Goal: Task Accomplishment & Management: Complete application form

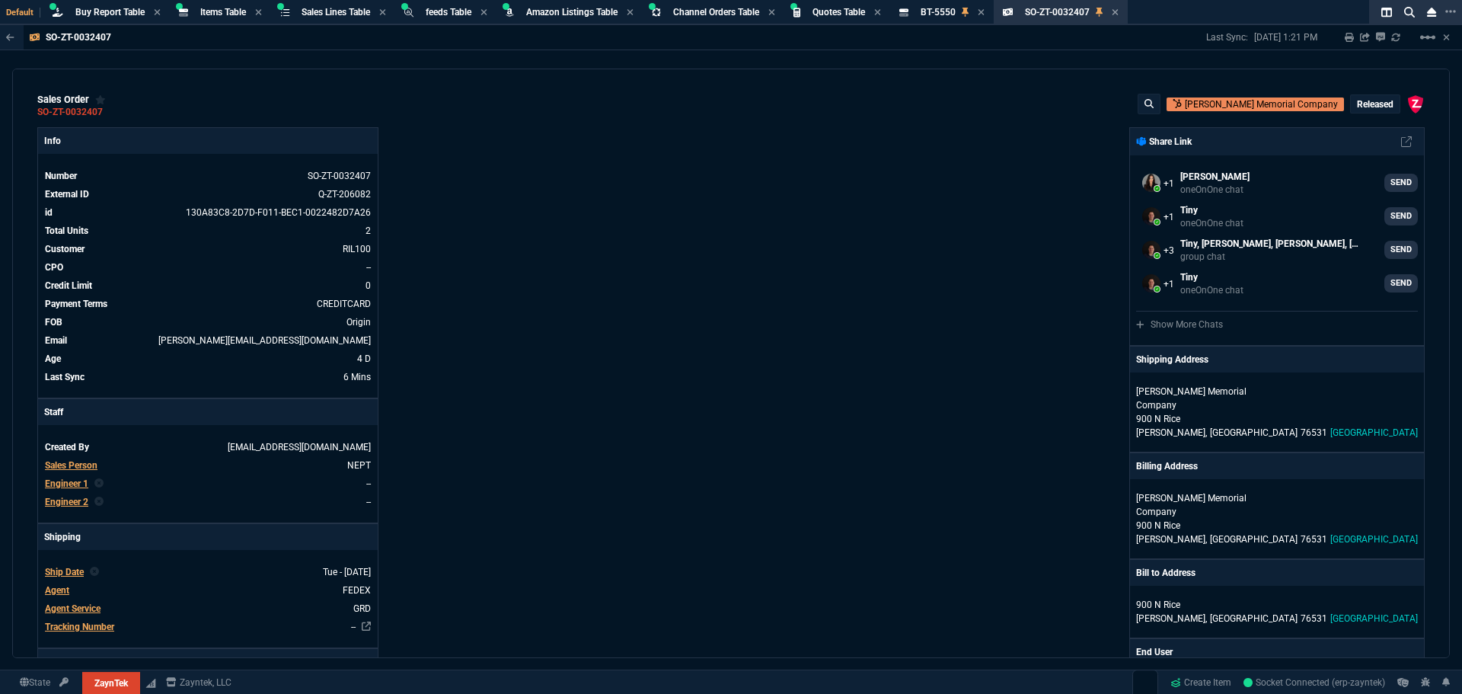
select select "8: NEPT"
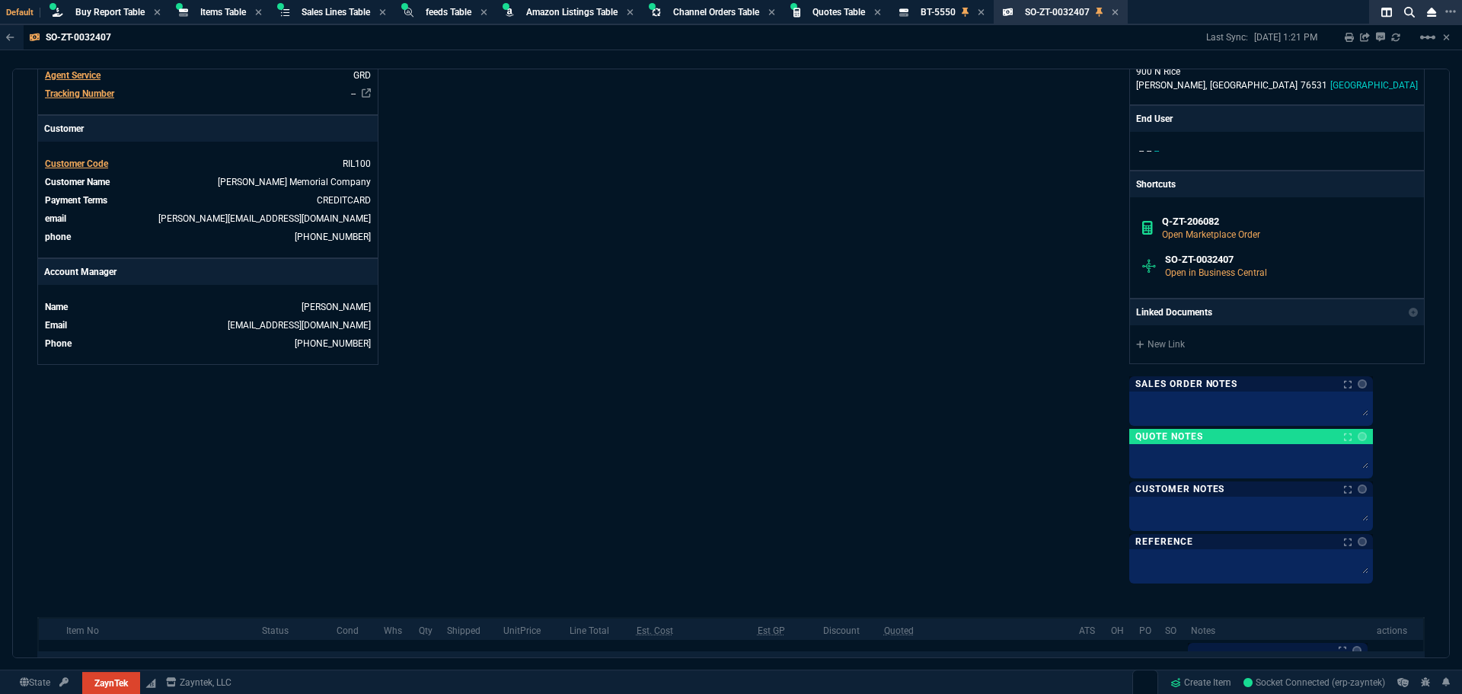
click at [851, 371] on div "ZaynTek, LLC [STREET_ADDRESS] Share Link [PERSON_NAME] oneOnOne chat SEND Tiny …" at bounding box center [1078, 87] width 694 height 986
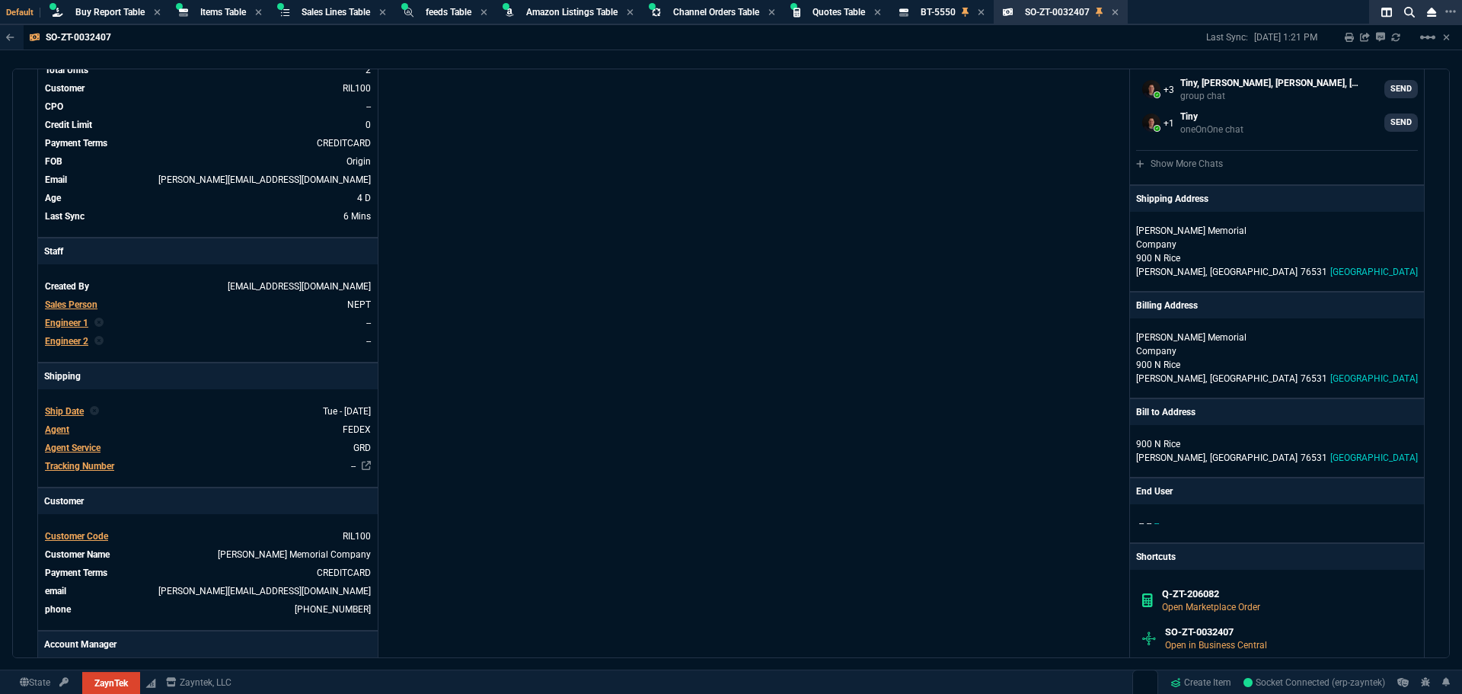
scroll to position [0, 0]
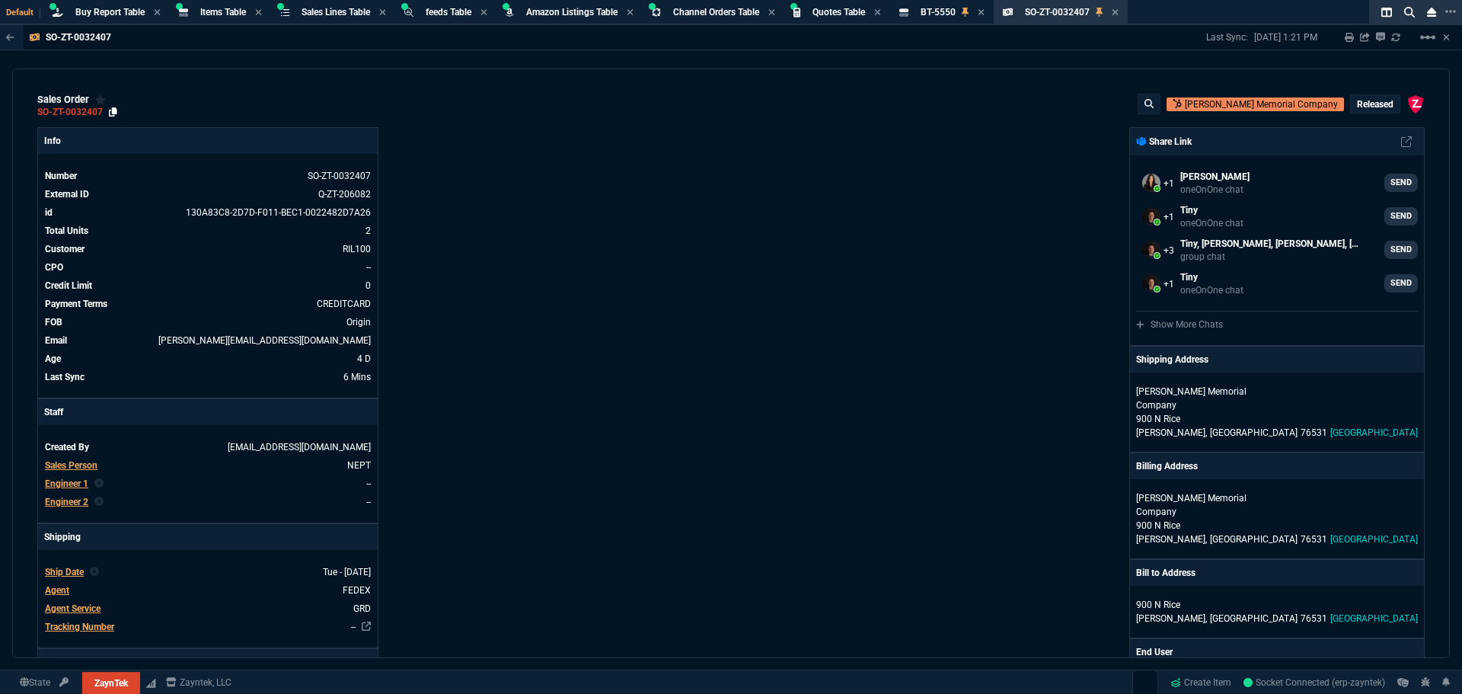
click at [111, 113] on icon at bounding box center [113, 111] width 8 height 9
click at [299, 177] on icon at bounding box center [298, 175] width 8 height 9
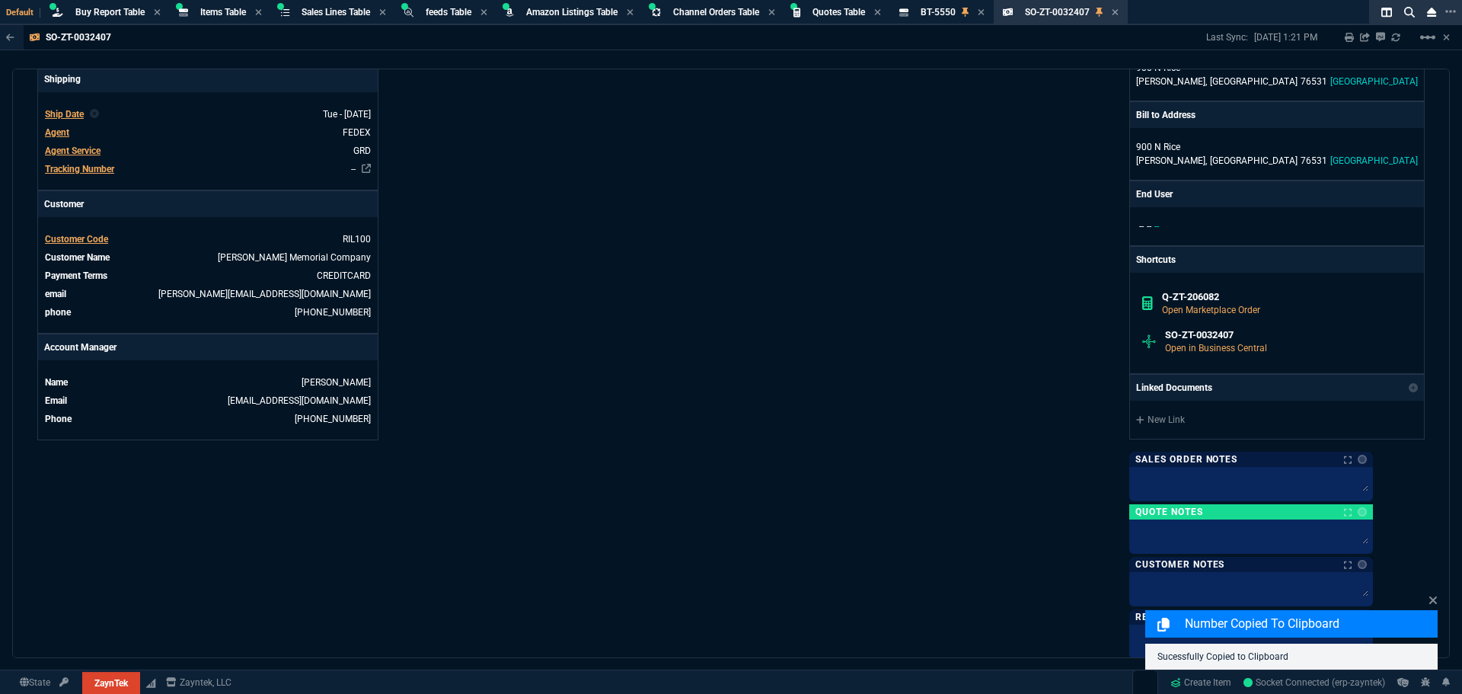
scroll to position [382, 0]
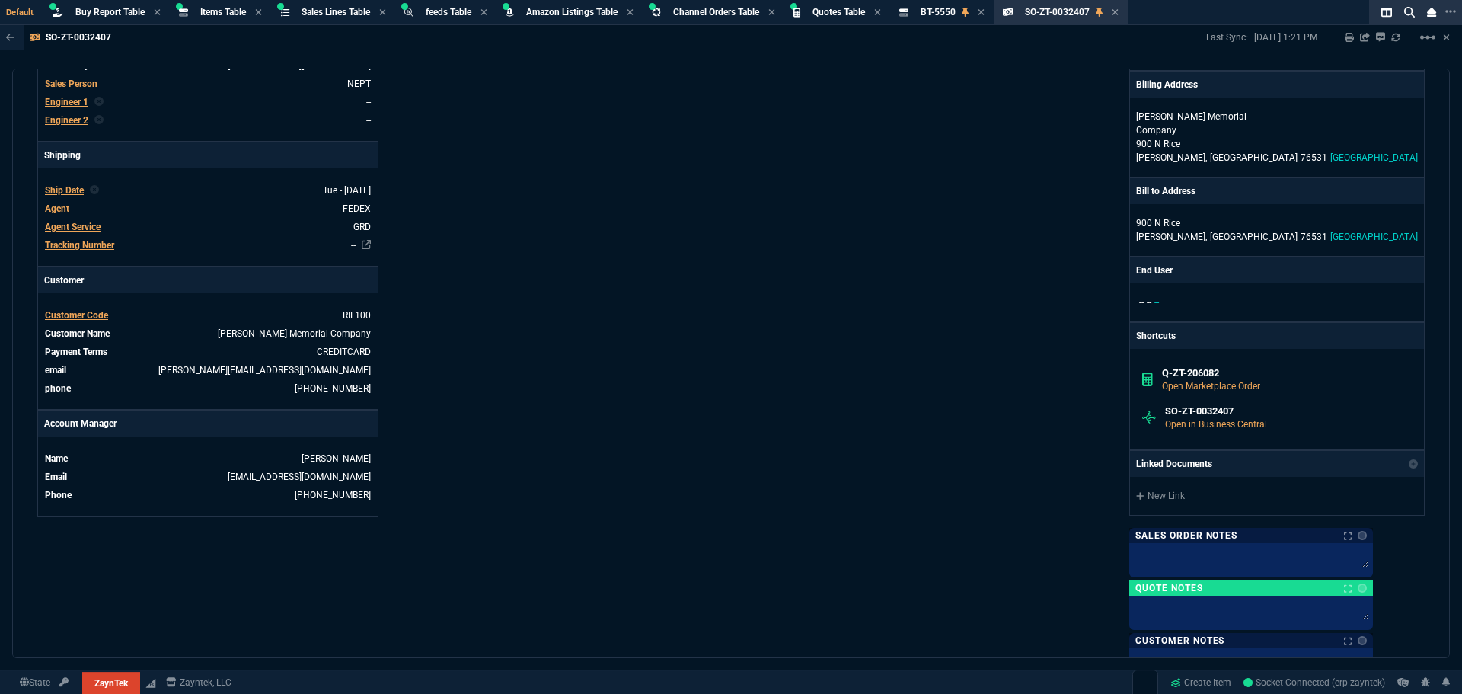
click at [644, 223] on div "Info Number SO-ZT-0032407 External ID Q-ZT-206082 id 130A83C8-2D7D-F011-BEC1-00…" at bounding box center [384, 239] width 694 height 986
click at [576, 184] on div "Info Number SO-ZT-0032407 External ID Q-ZT-206082 id 130A83C8-2D7D-F011-BEC1-00…" at bounding box center [384, 239] width 694 height 986
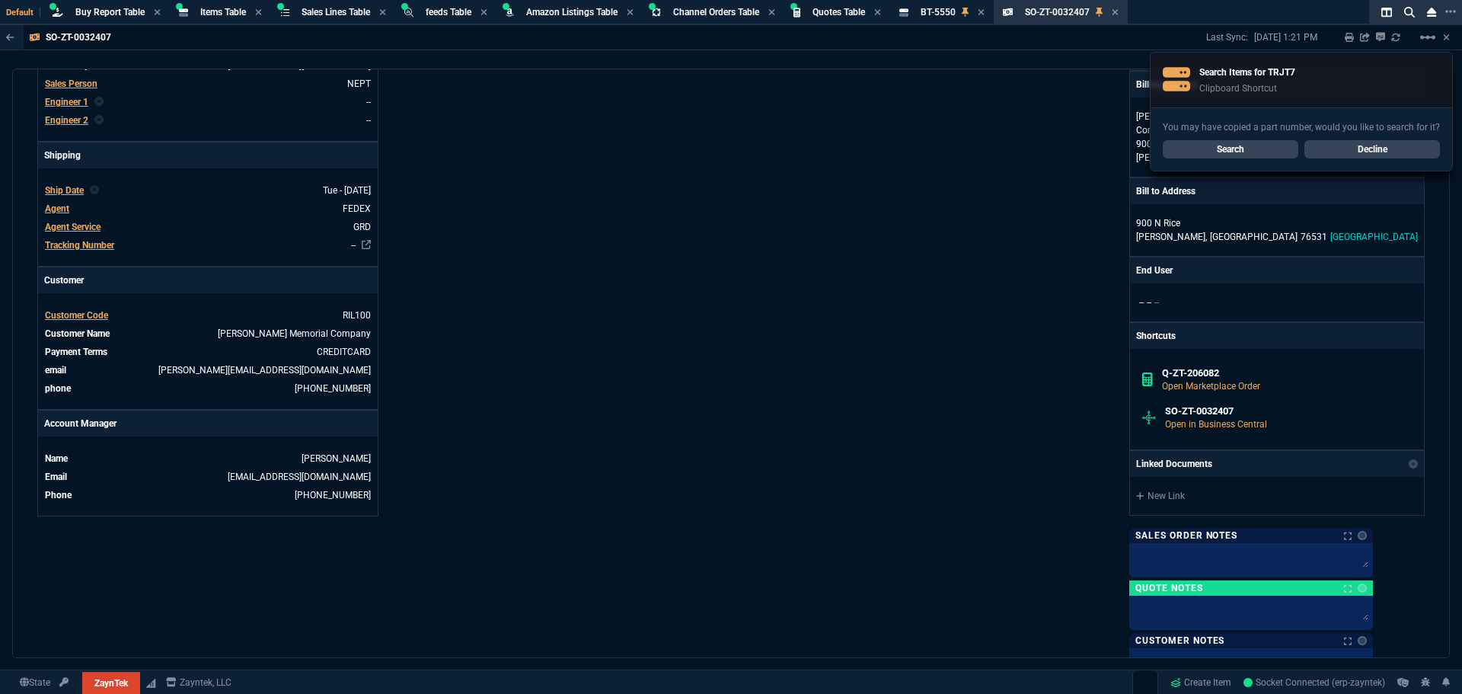
click at [1202, 144] on link "Search" at bounding box center [1231, 149] width 136 height 18
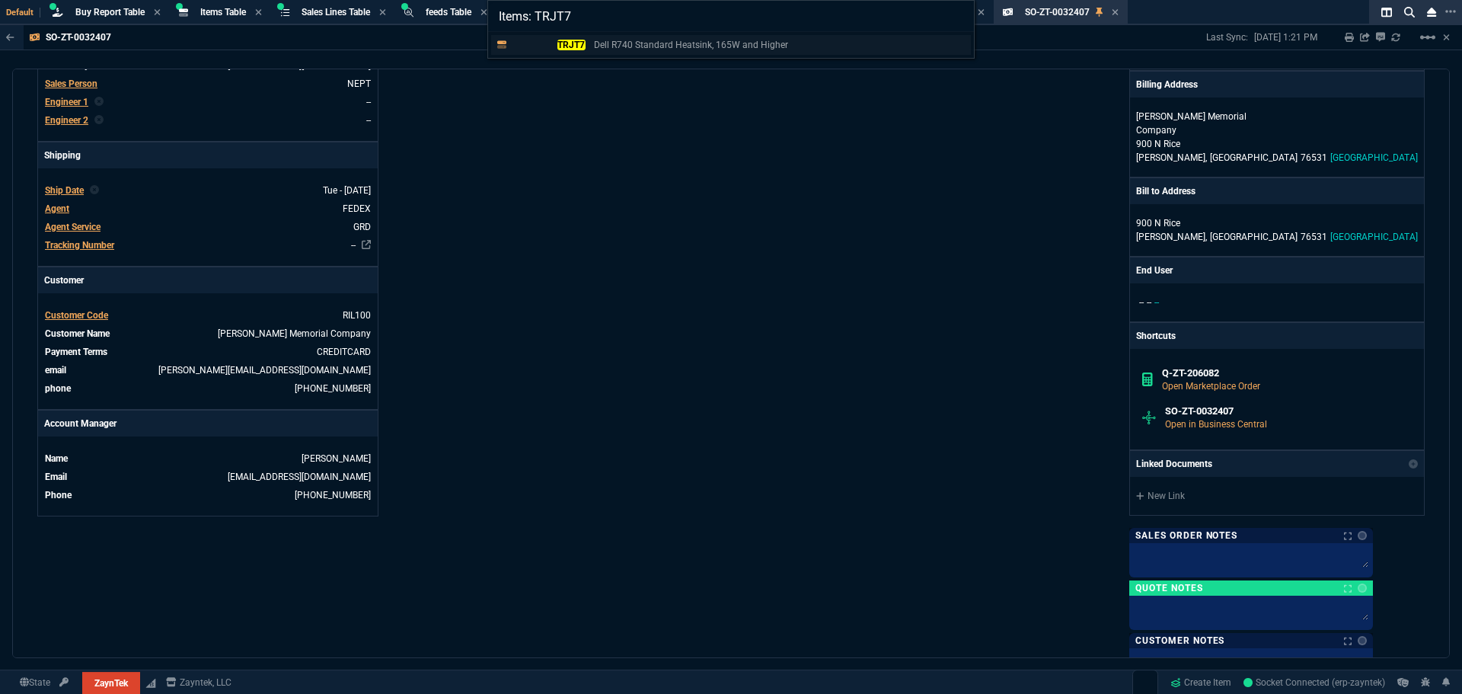
click at [566, 46] on mark "TRJT7" at bounding box center [571, 45] width 28 height 11
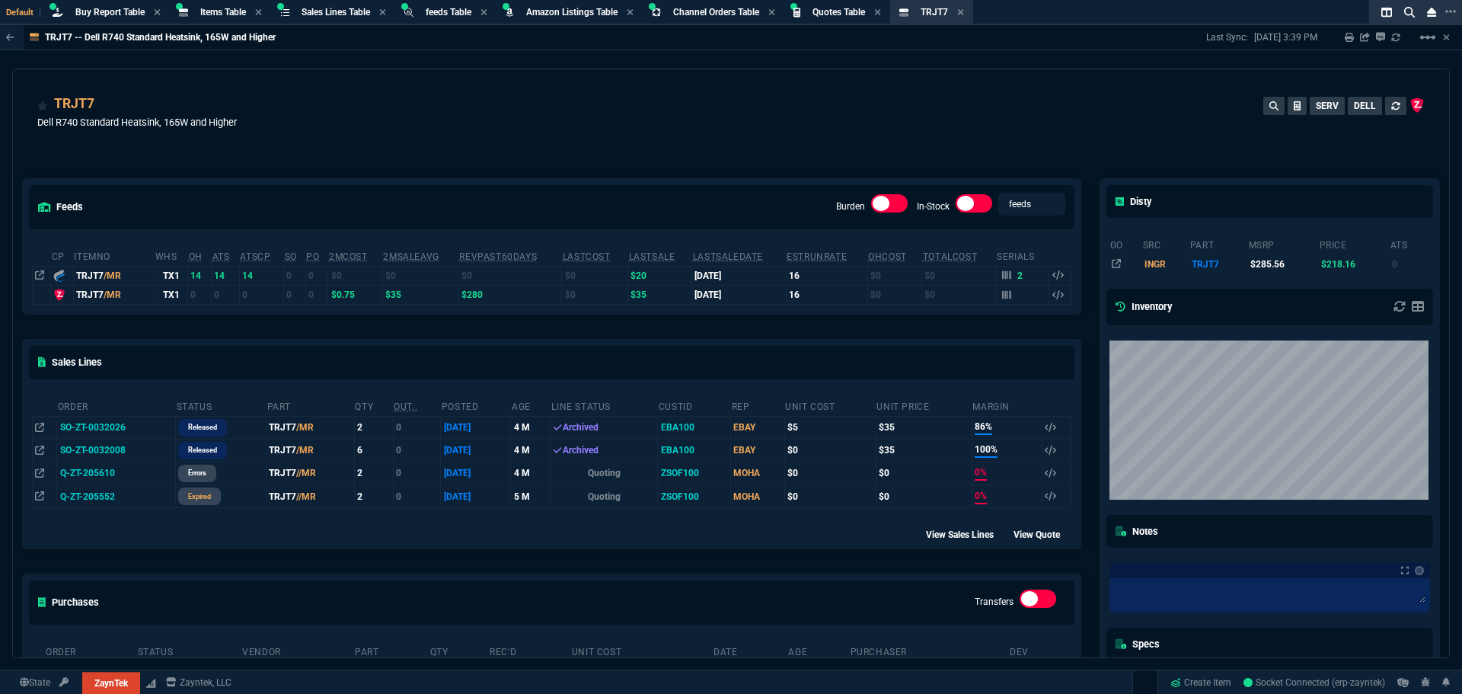
drag, startPoint x: 537, startPoint y: 129, endPoint x: 605, endPoint y: 86, distance: 80.7
click at [537, 129] on div "TRJT7 Dell R740 Standard Heatsink, 165W and Higher SERV DELL" at bounding box center [730, 121] width 1387 height 54
click at [486, 174] on div "feeds Burden In-Stock feeds prices cp ItemNo WHS OH ATS ATSCP SO PO 2MCost 2MSa…" at bounding box center [552, 470] width 1078 height 650
click at [781, 107] on div "TRJT7 Dell R740 Standard Heatsink, 165W and Higher SERV DELL" at bounding box center [730, 121] width 1387 height 54
click at [452, 165] on div "feeds Burden In-Stock feeds prices cp ItemNo WHS OH ATS ATSCP SO PO 2MCost 2MSa…" at bounding box center [552, 470] width 1078 height 650
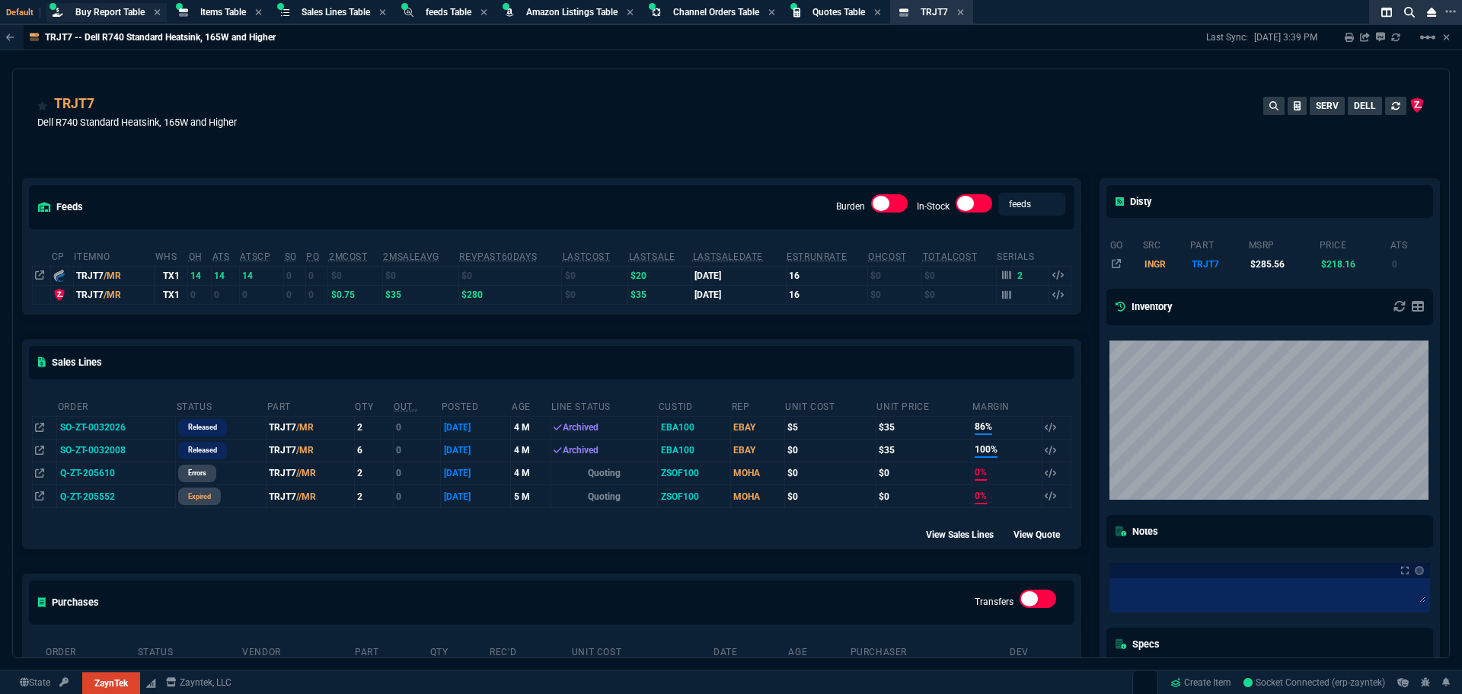
click at [97, 14] on span "Buy Report Table" at bounding box center [109, 12] width 69 height 11
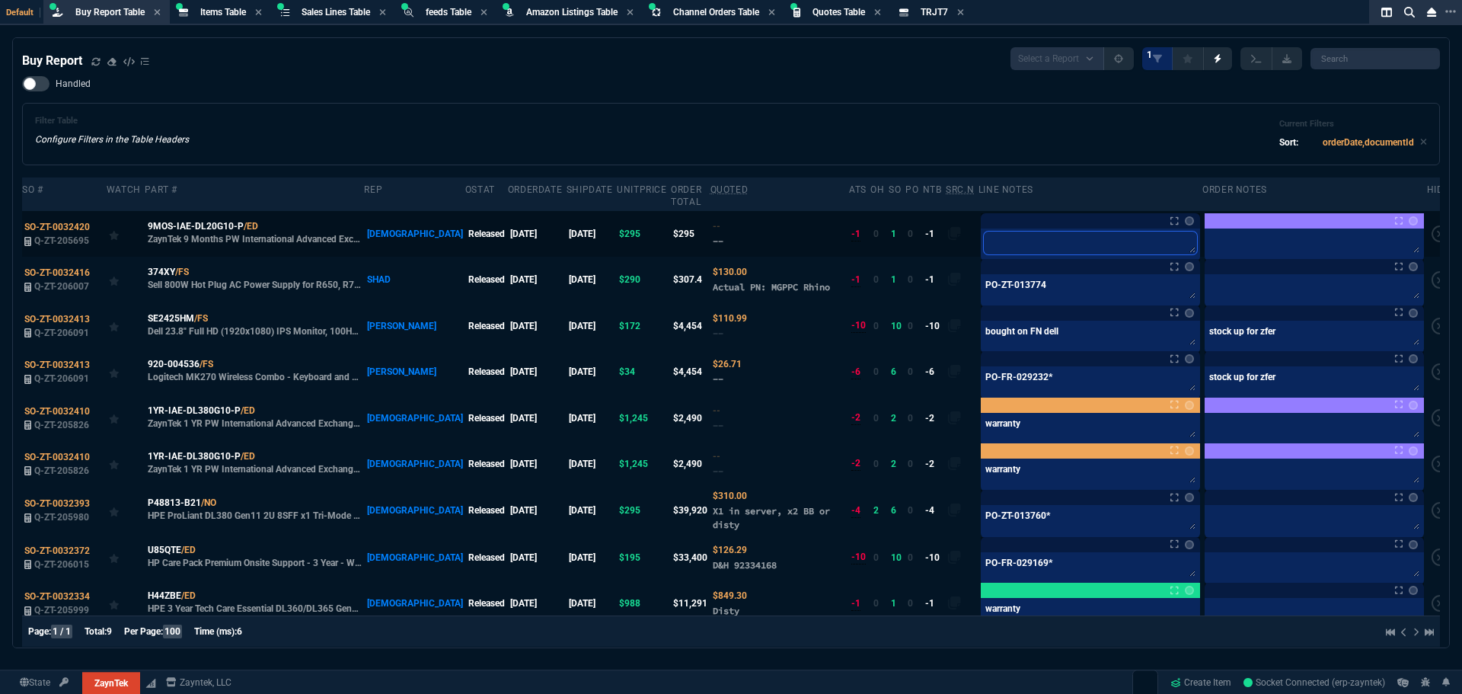
click at [987, 232] on textarea at bounding box center [1090, 243] width 213 height 23
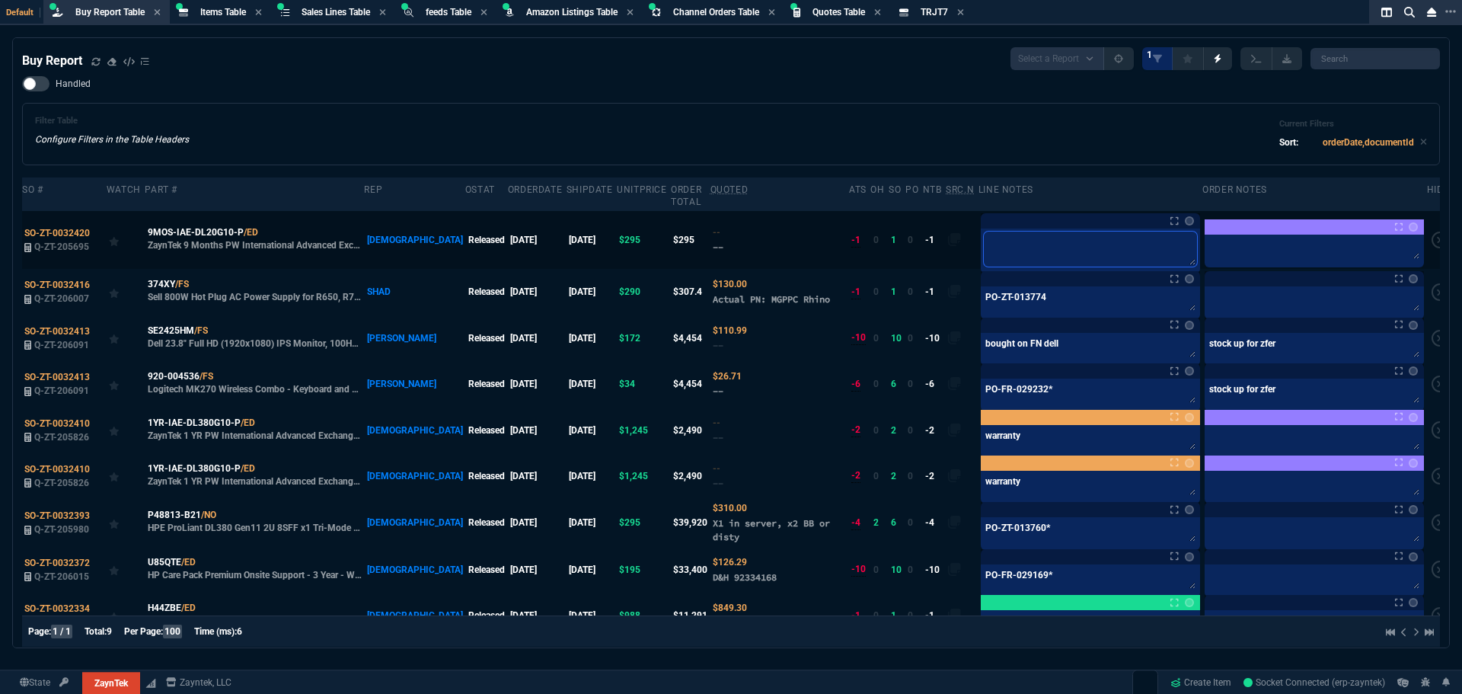
type textarea "w"
type textarea "wa"
type textarea "war"
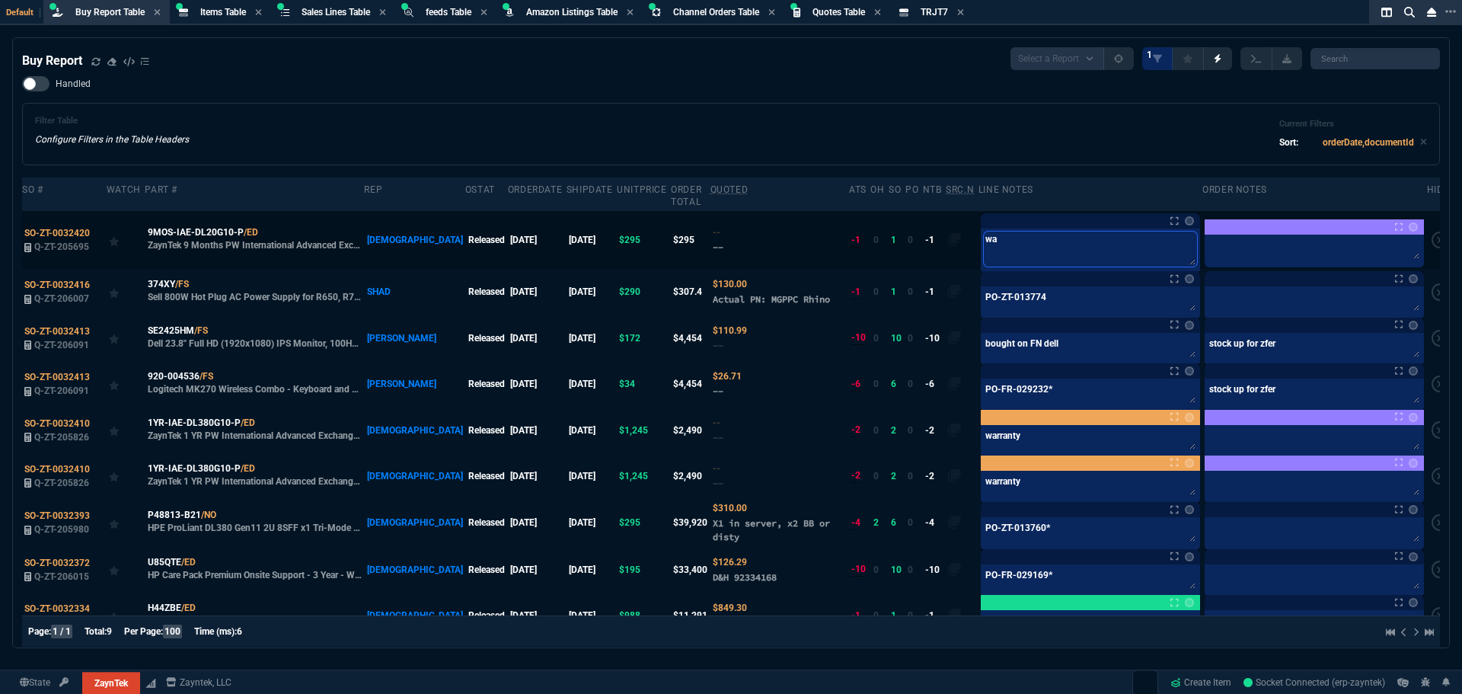
type textarea "war"
type textarea "warr"
type textarea "warra"
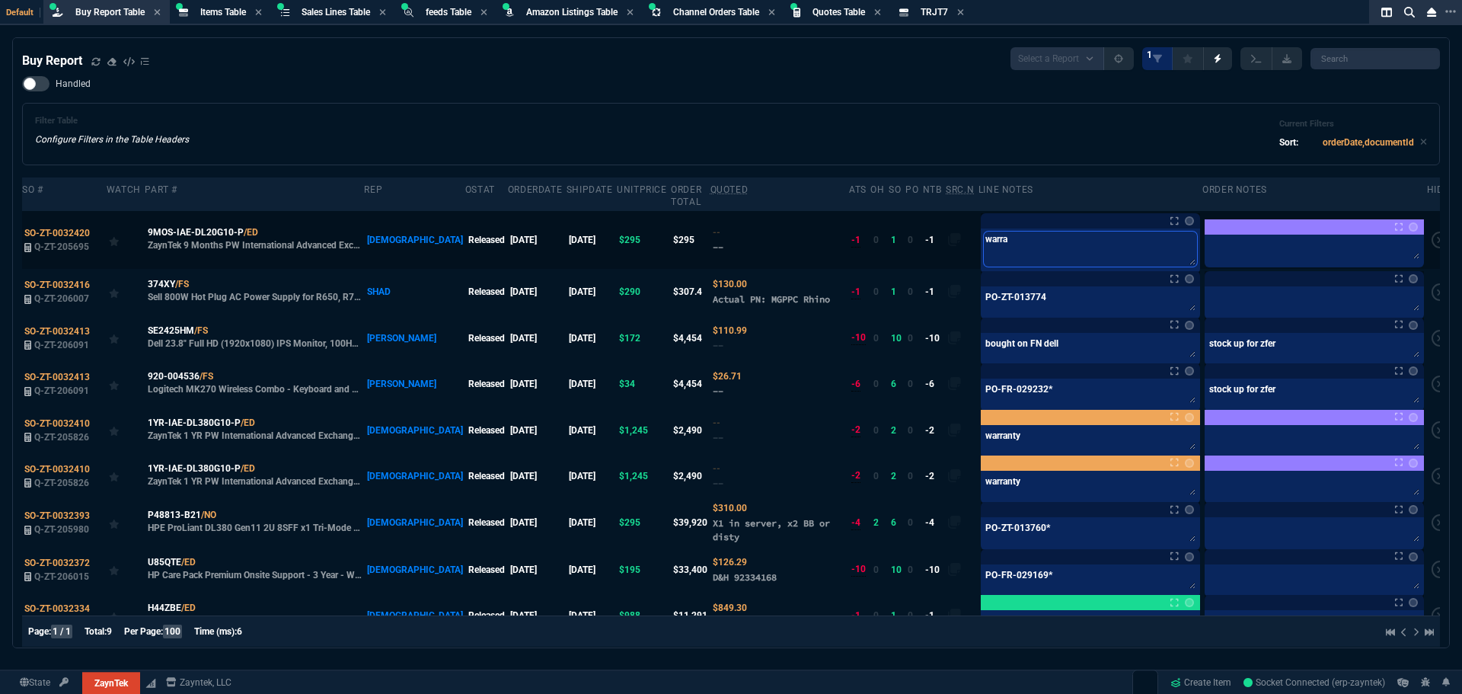
type textarea "warran"
type textarea "warrant"
type textarea "warranty"
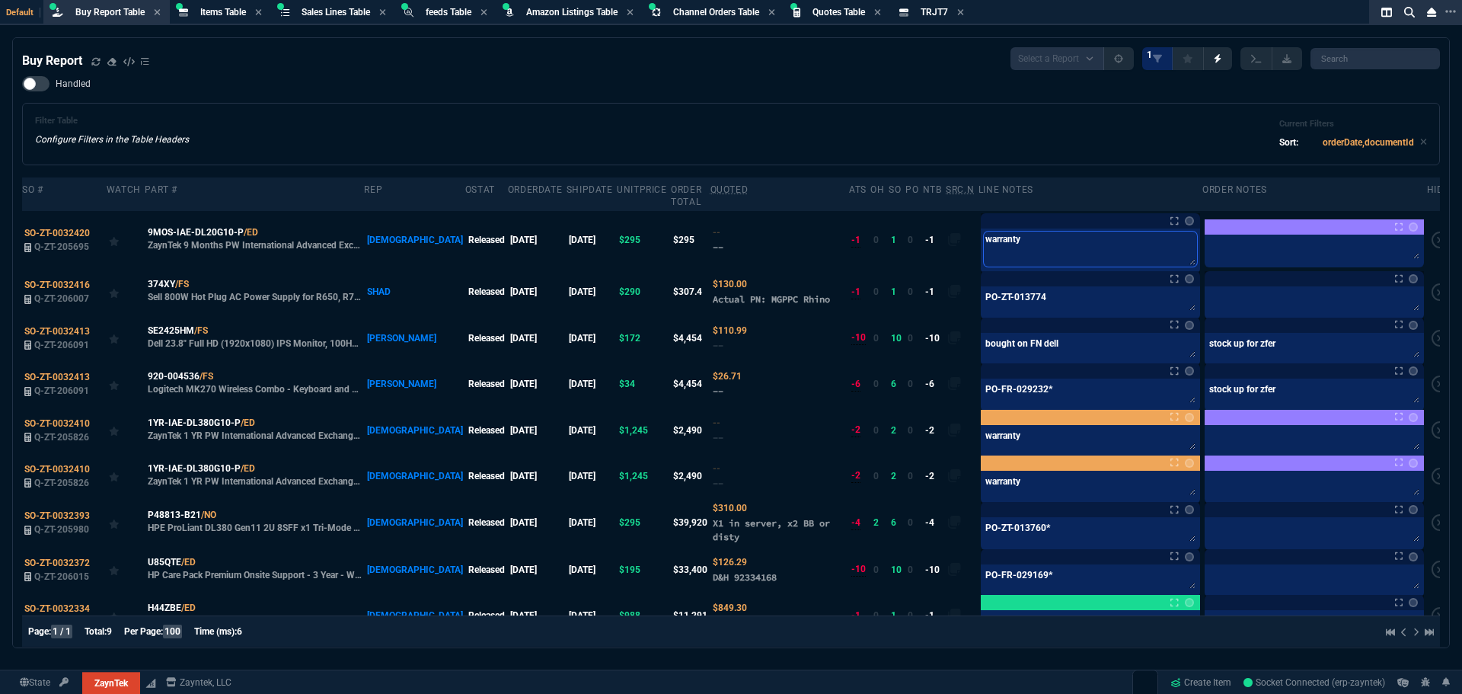
type textarea "warranty"
click at [1001, 136] on div "Filter Table Configure Filters in the Table Headers Current Filters Sort: order…" at bounding box center [731, 134] width 1392 height 37
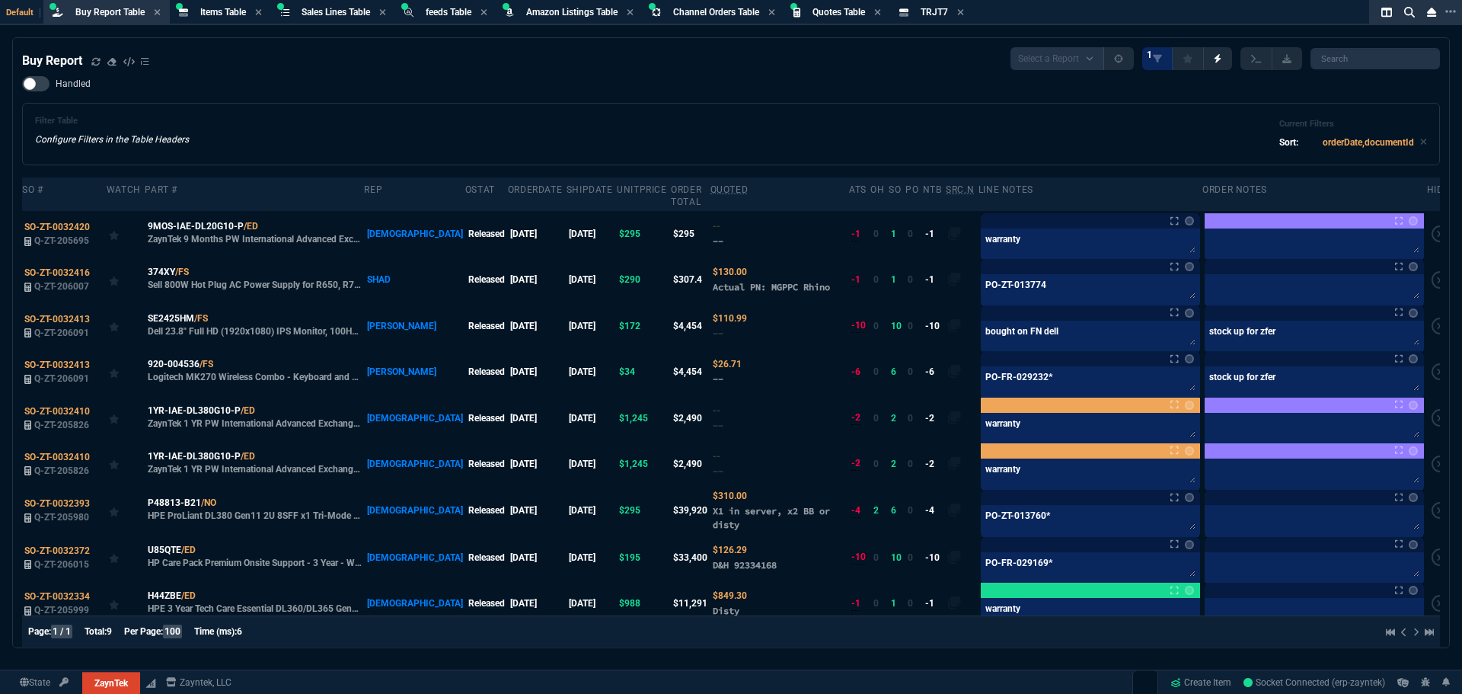
drag, startPoint x: 98, startPoint y: 64, endPoint x: 114, endPoint y: 84, distance: 25.5
click at [98, 64] on icon at bounding box center [95, 61] width 9 height 9
click at [1196, 682] on link "Create Item" at bounding box center [1200, 682] width 73 height 23
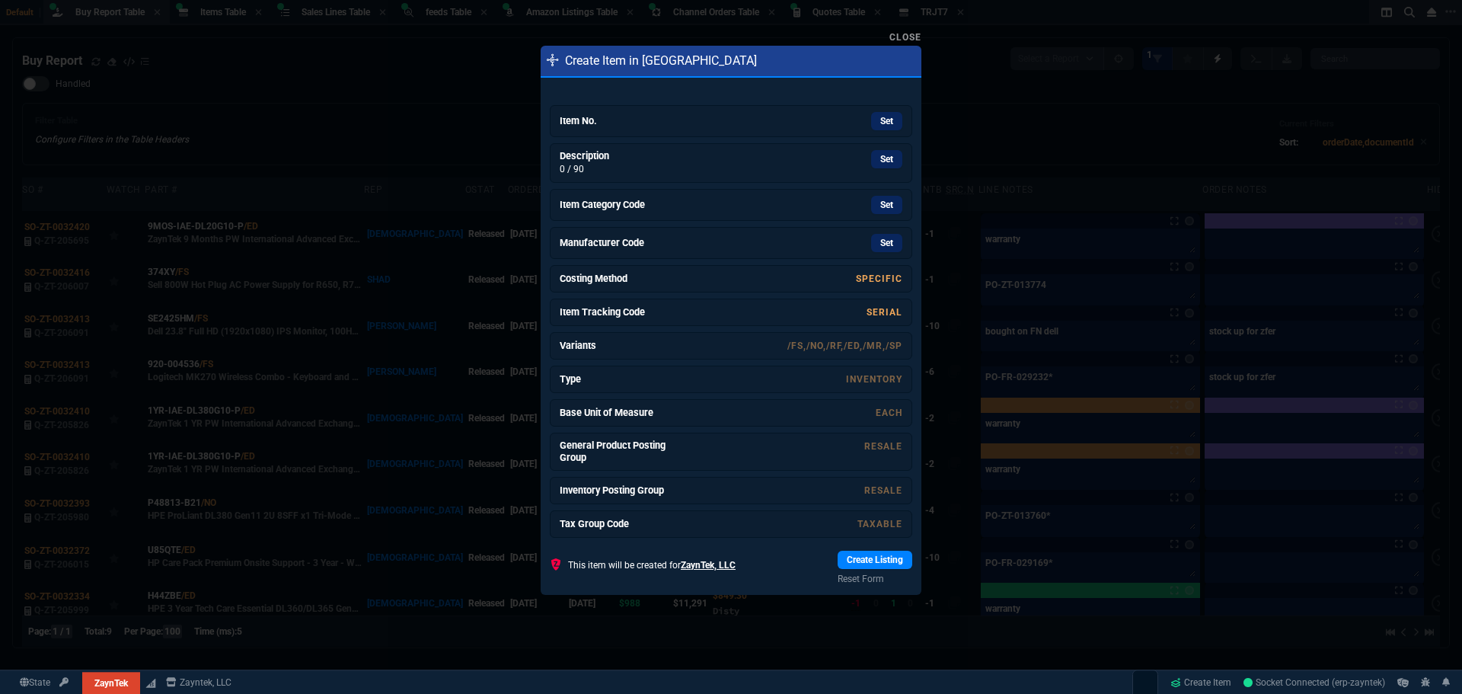
drag, startPoint x: 655, startPoint y: 117, endPoint x: 787, endPoint y: 97, distance: 134.0
click at [655, 117] on h6 "Item No." at bounding box center [617, 121] width 114 height 12
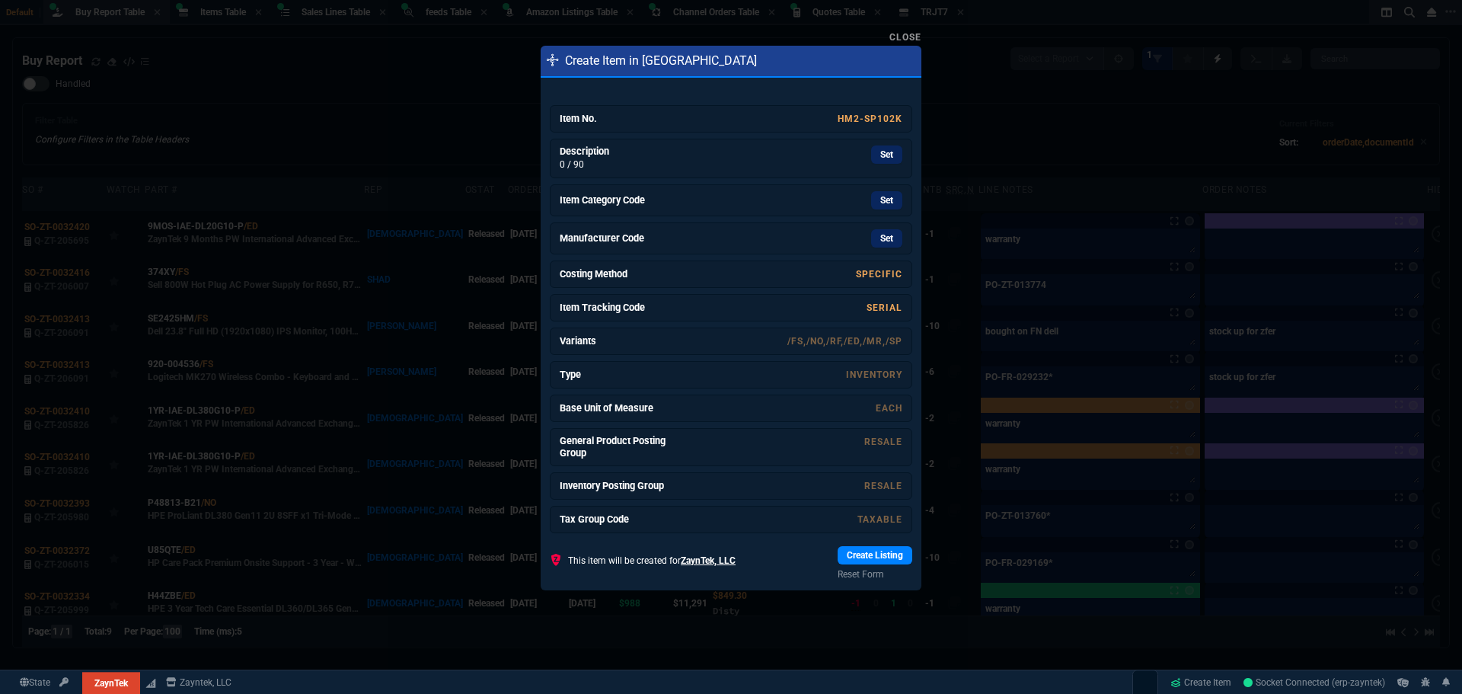
drag, startPoint x: 812, startPoint y: 164, endPoint x: 794, endPoint y: 90, distance: 76.8
click at [812, 164] on div "Set" at bounding box center [788, 158] width 228 height 26
click at [612, 198] on h6 "Item Category Code" at bounding box center [617, 202] width 114 height 12
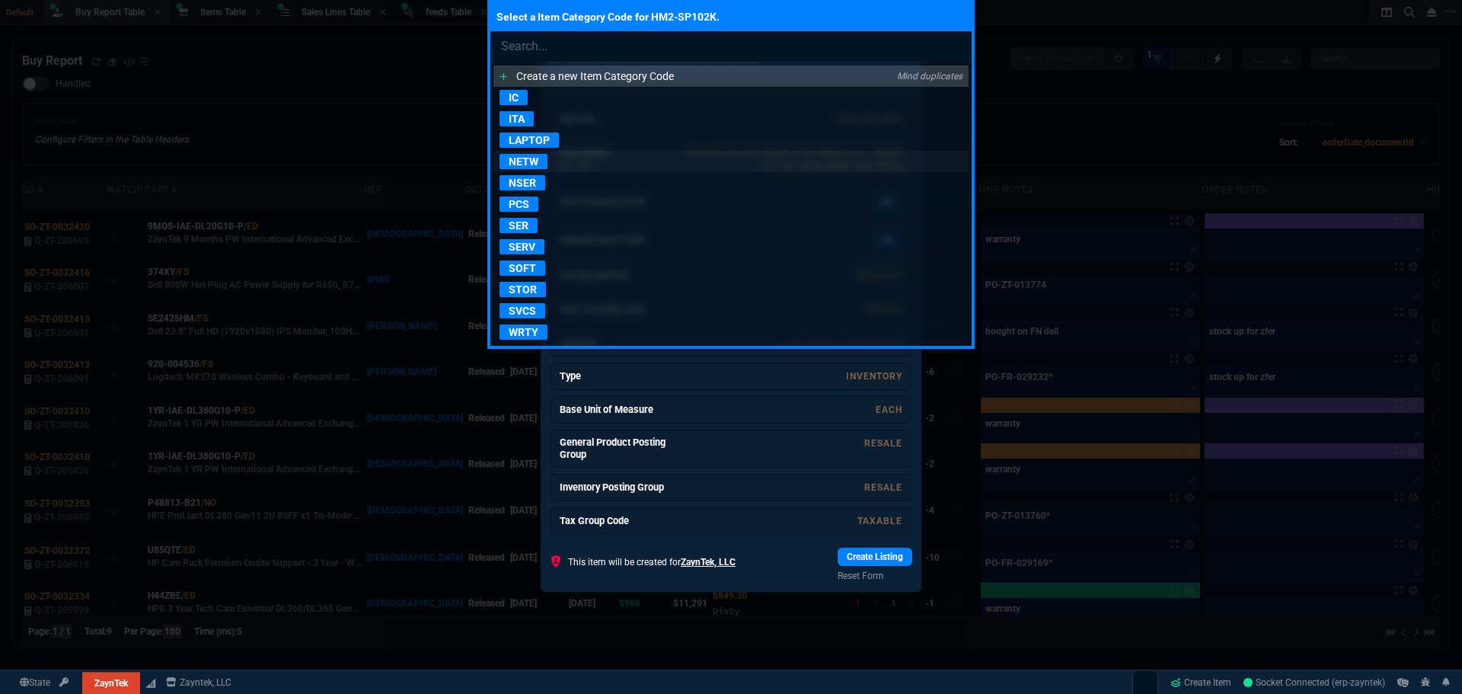
click at [530, 162] on p "NETW" at bounding box center [524, 161] width 48 height 15
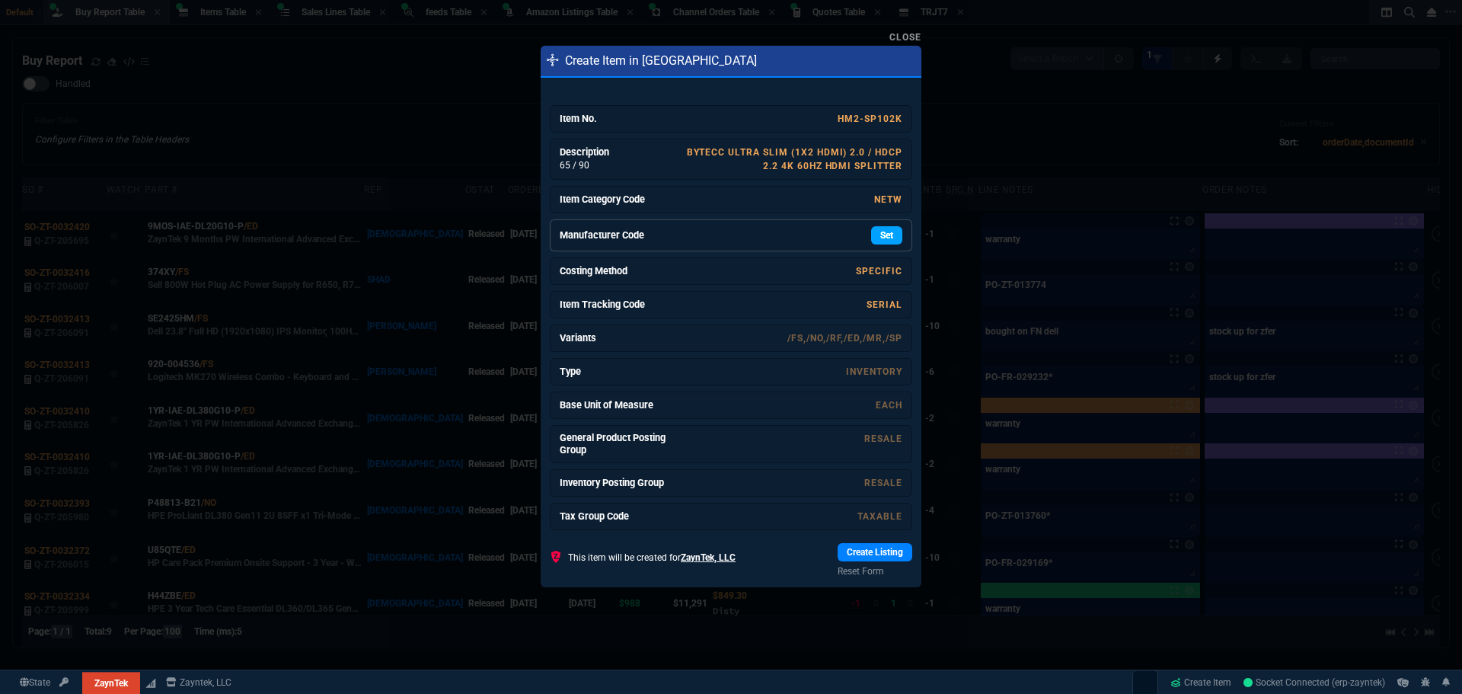
click at [885, 236] on link "Set" at bounding box center [886, 235] width 31 height 18
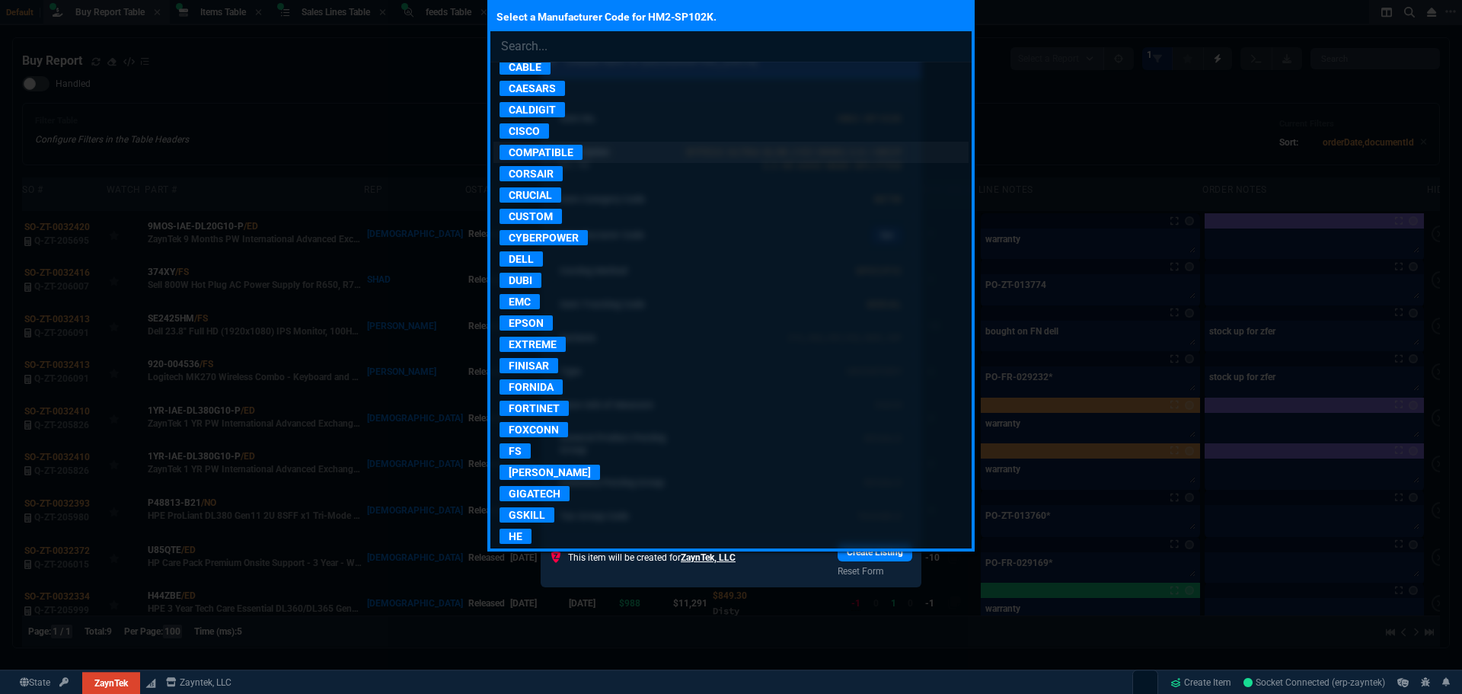
scroll to position [457, 0]
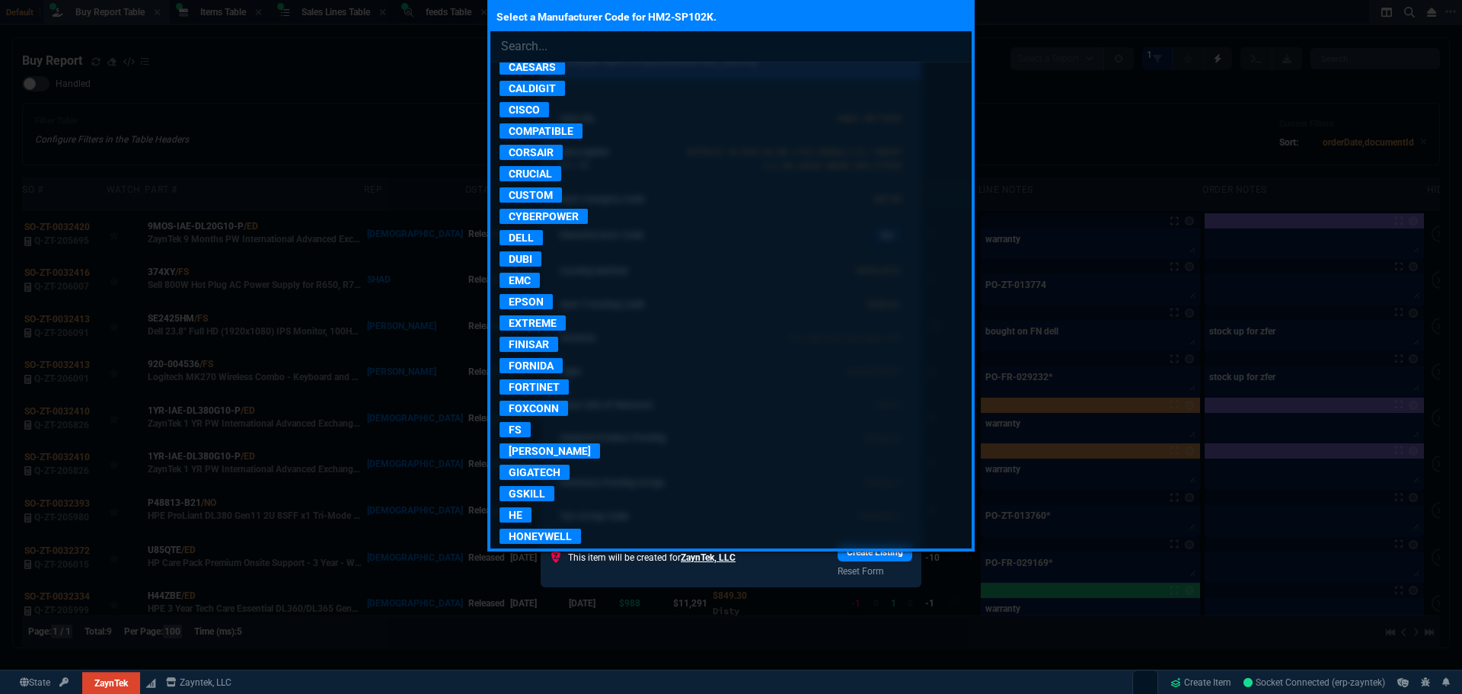
click at [539, 369] on p "FORNIDA" at bounding box center [531, 365] width 63 height 15
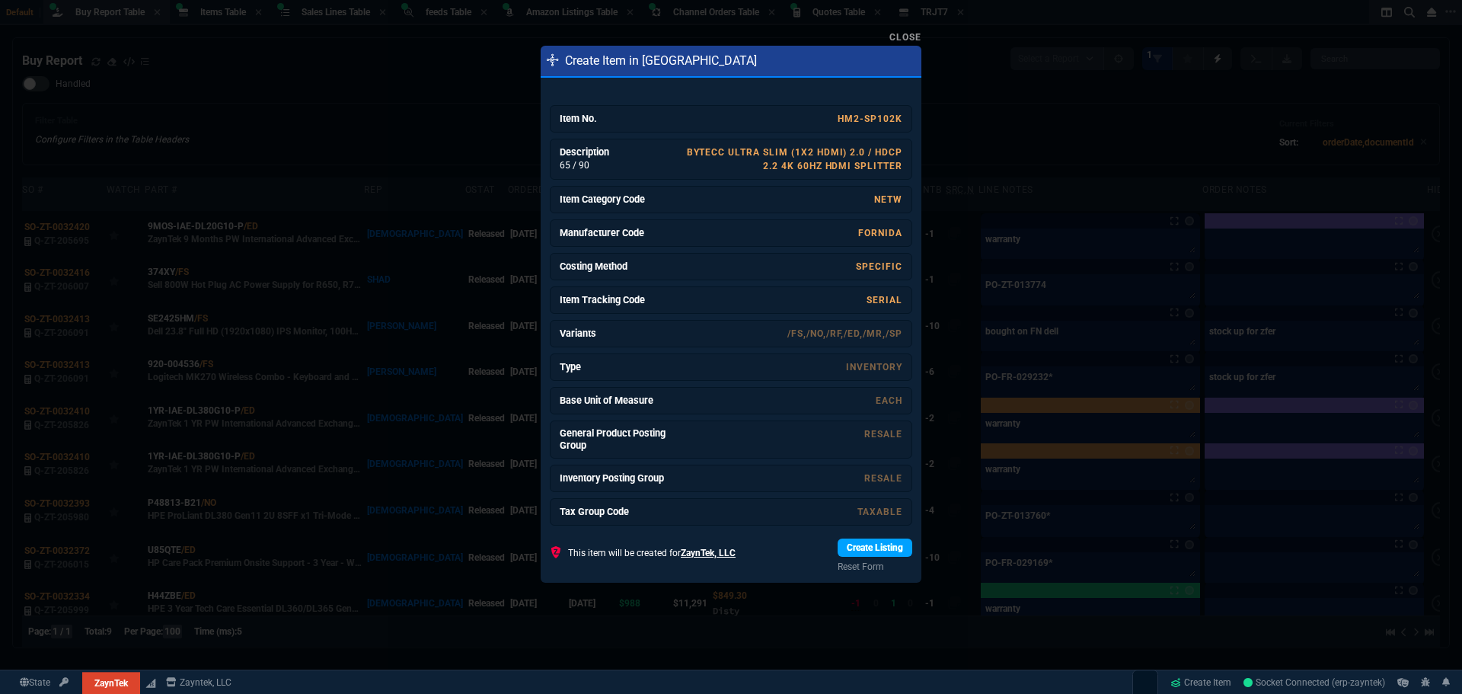
click at [875, 553] on link "Create Listing" at bounding box center [875, 547] width 75 height 18
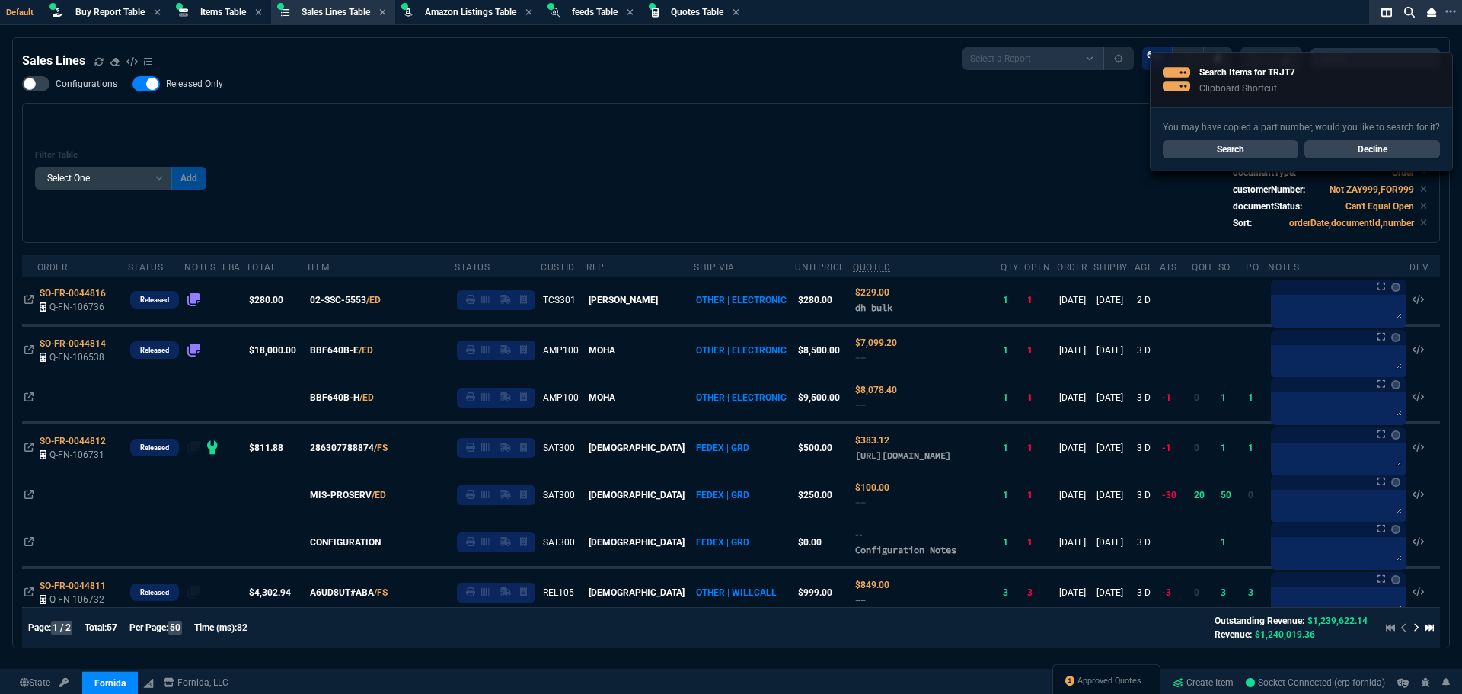
select select "8: NEPT"
select select
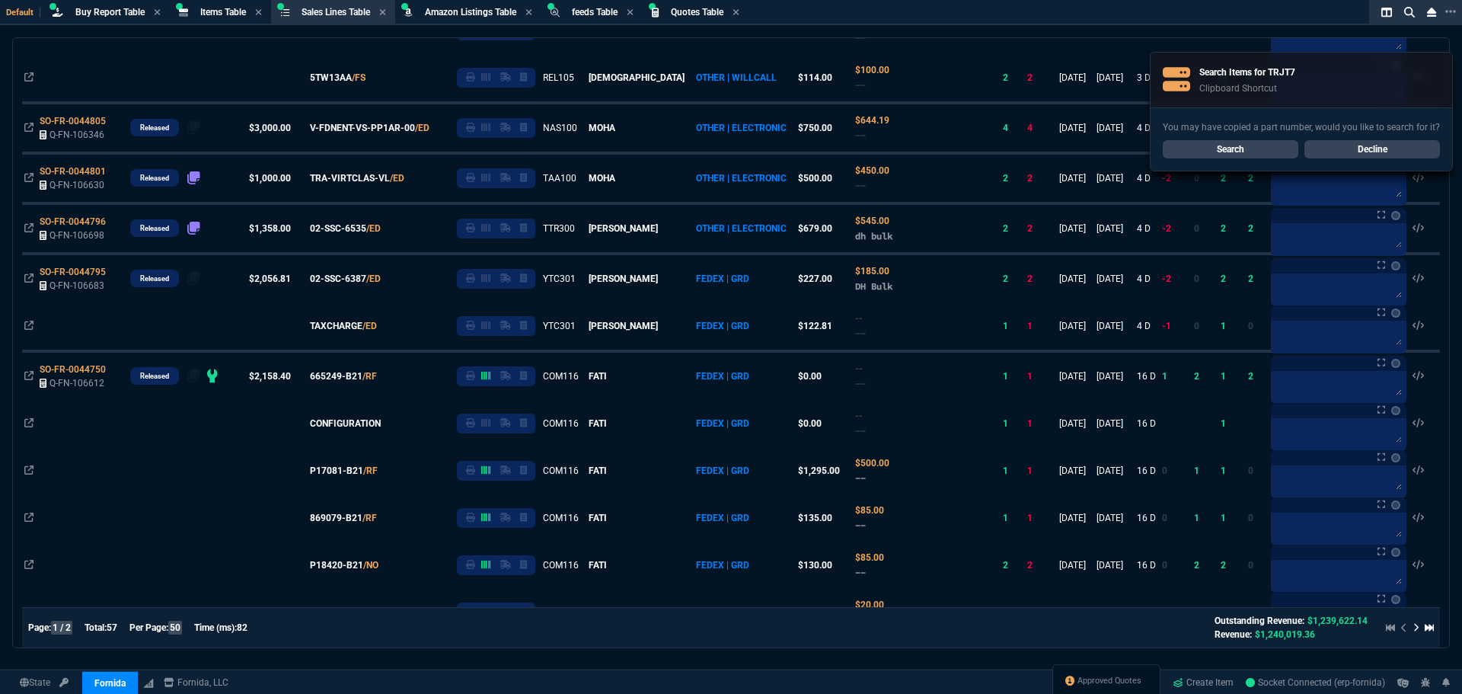
scroll to position [152, 0]
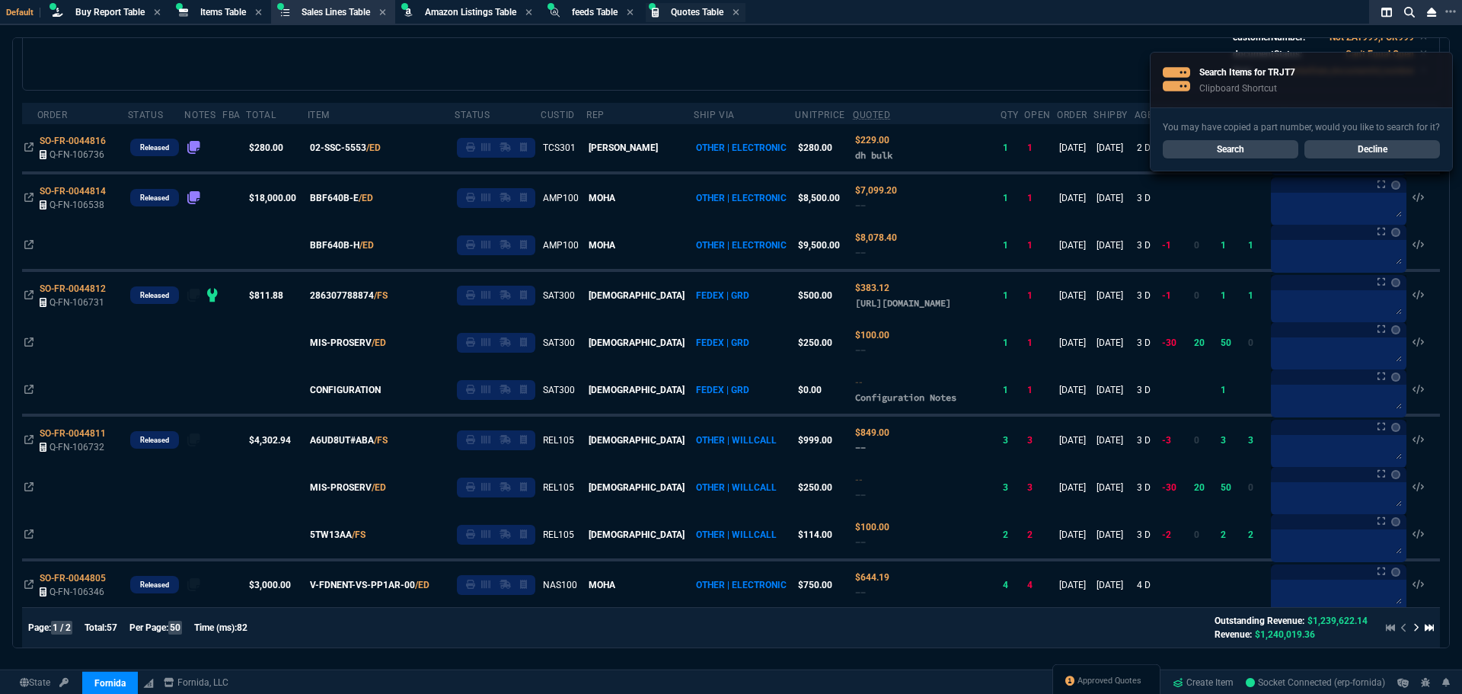
click at [692, 11] on span "Quotes Table" at bounding box center [697, 12] width 53 height 11
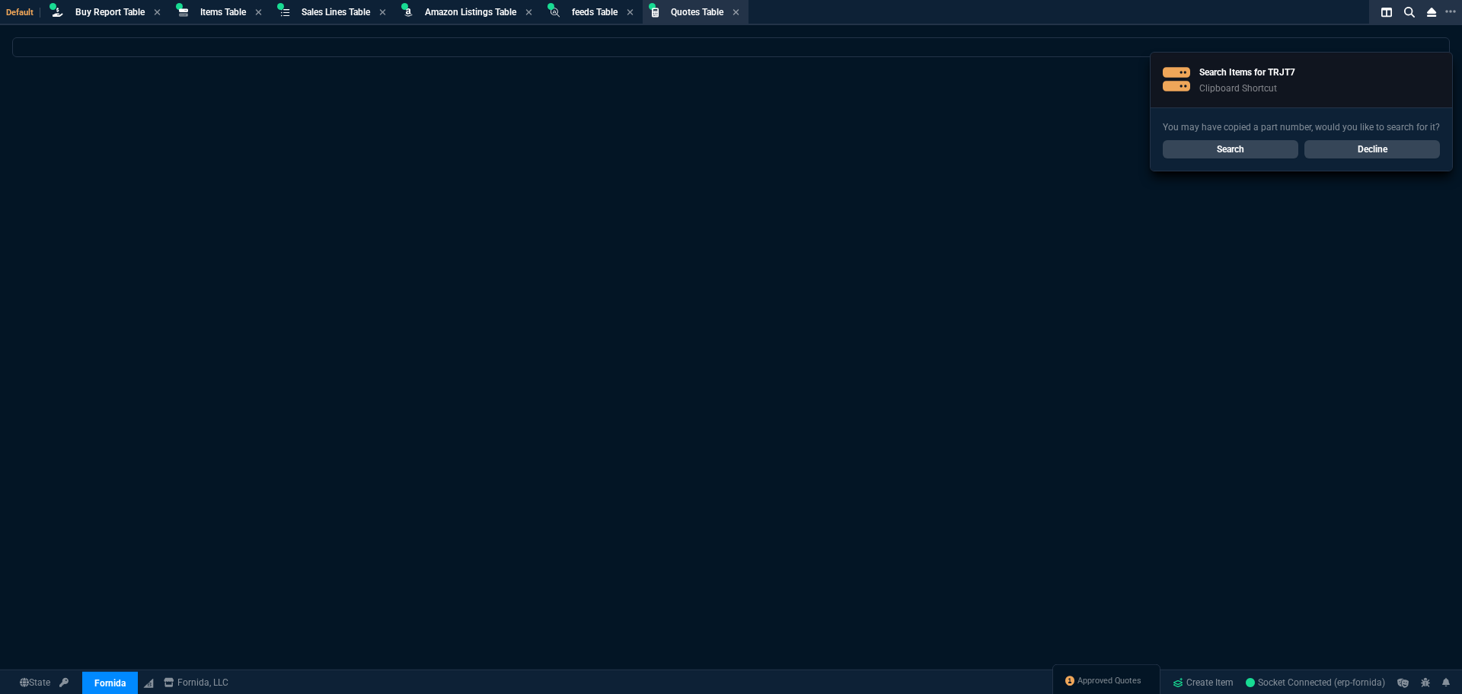
scroll to position [0, 0]
select select
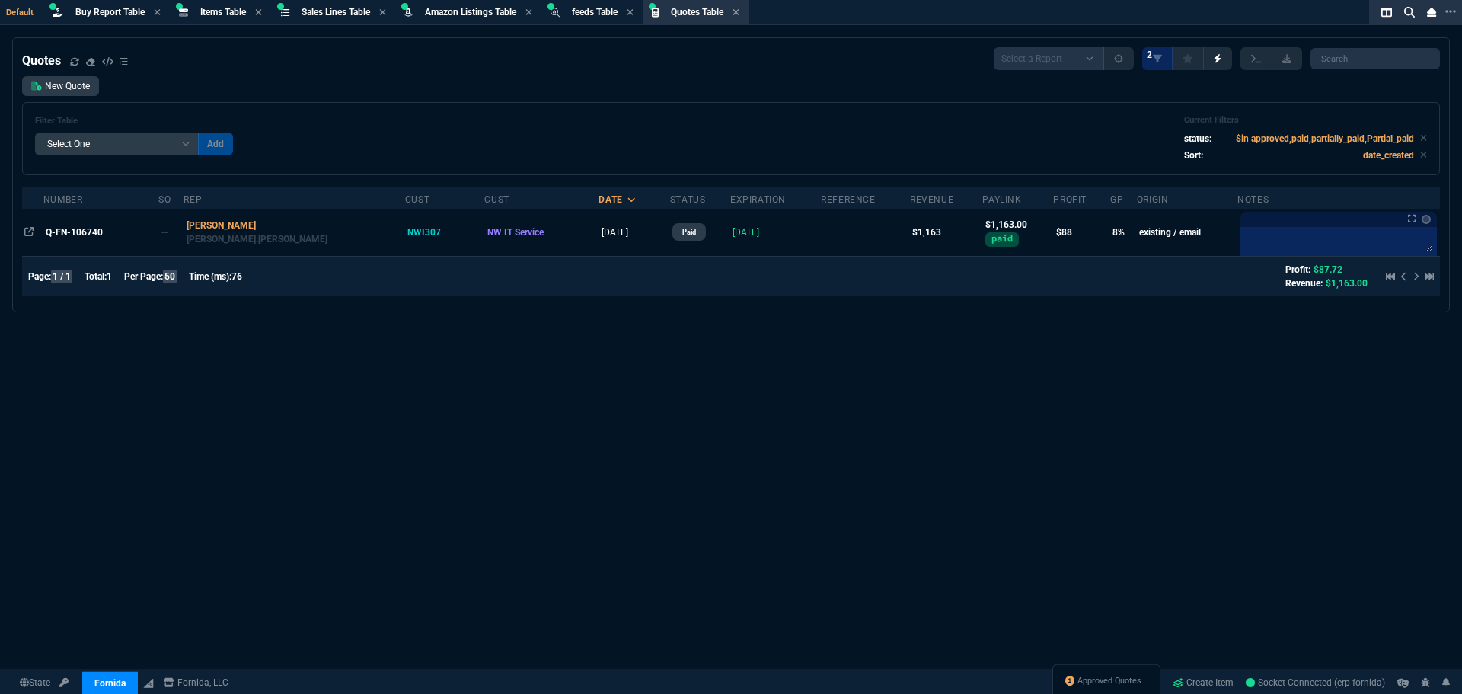
click at [224, 468] on div "Quotes Select a Report Fruit (MTD) APPROVED Quotes 2 New Quote Filter Table Sel…" at bounding box center [731, 402] width 1462 height 731
click at [299, 105] on div "Filter Table Select One Add Filter () creator (creator) Cust (headers.customerN…" at bounding box center [731, 138] width 1418 height 73
click at [389, 422] on div "Quotes Select a Report Fruit (MTD) APPROVED Quotes 2 New Quote Filter Table Sel…" at bounding box center [731, 402] width 1462 height 731
click at [1420, 138] on icon at bounding box center [1423, 137] width 7 height 9
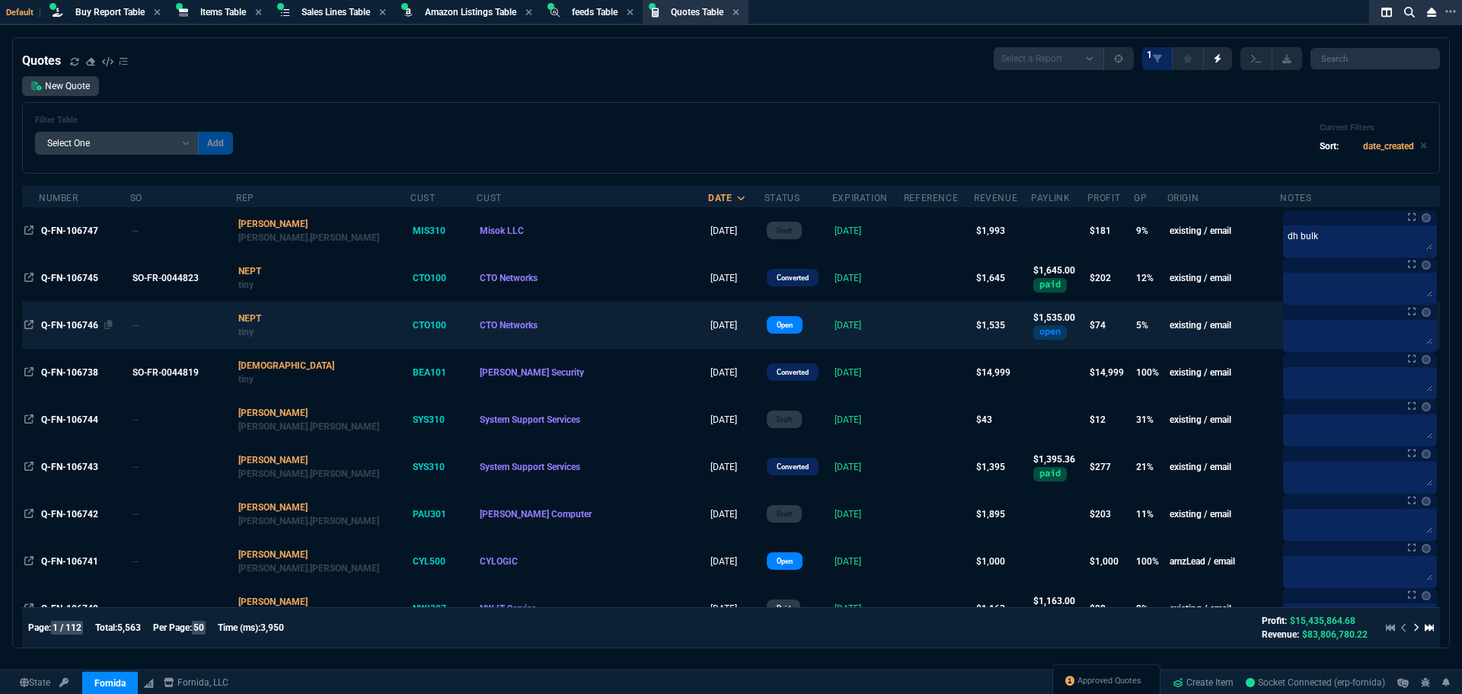
click at [81, 324] on span "Q-FN-106746" at bounding box center [69, 325] width 57 height 11
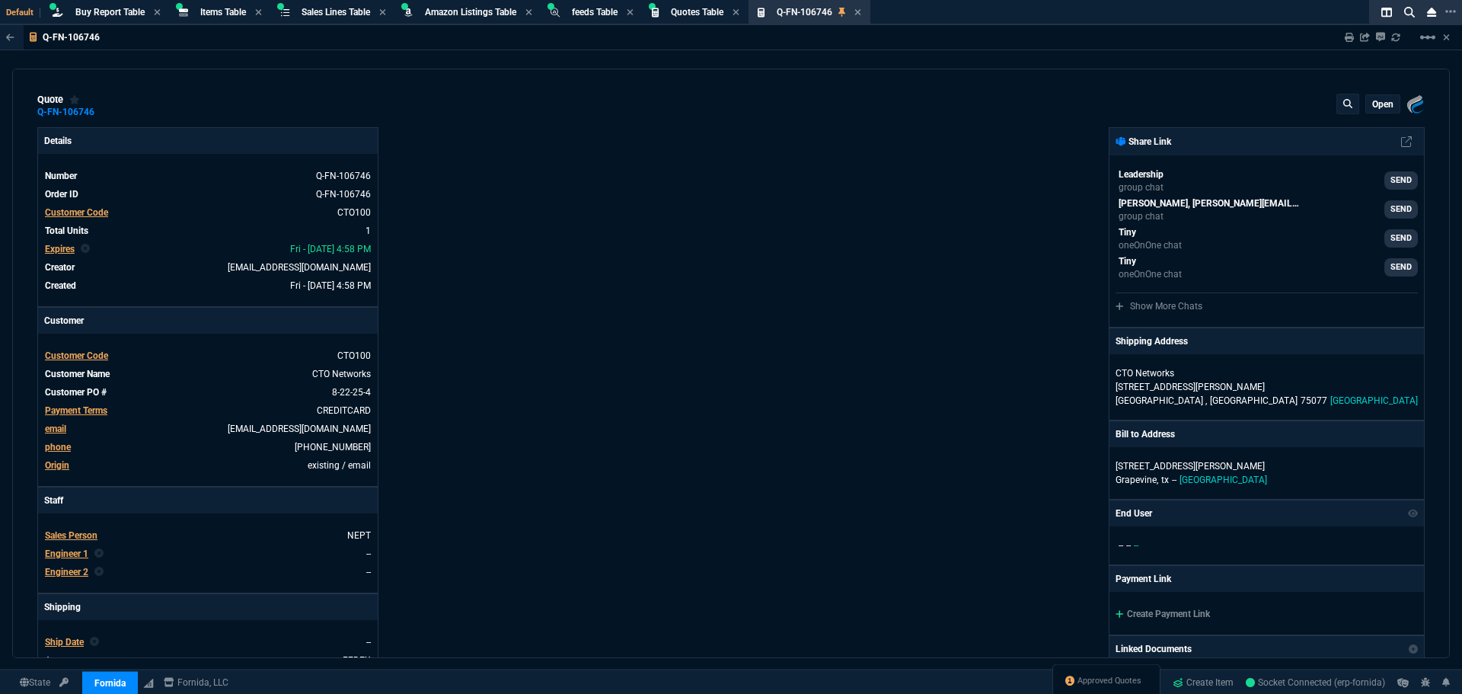
type input "10"
type input "150"
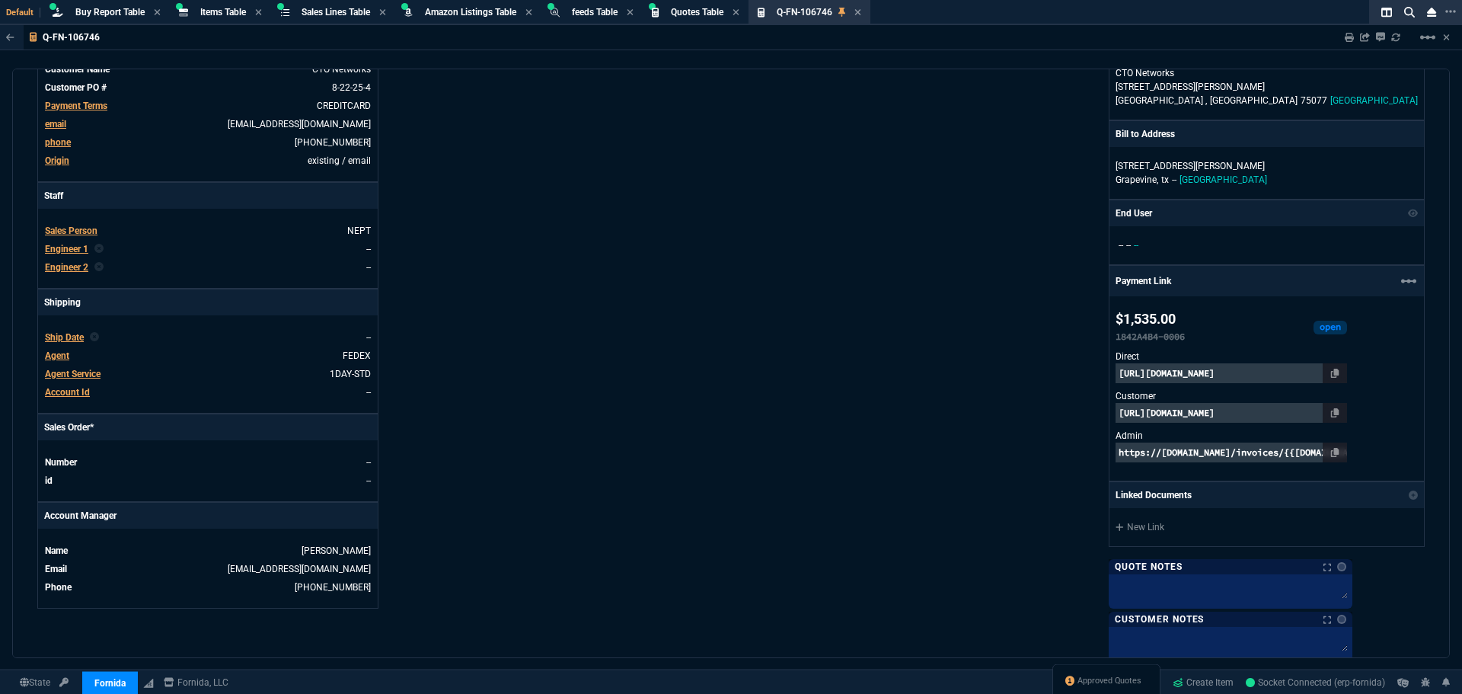
type input "2232.85"
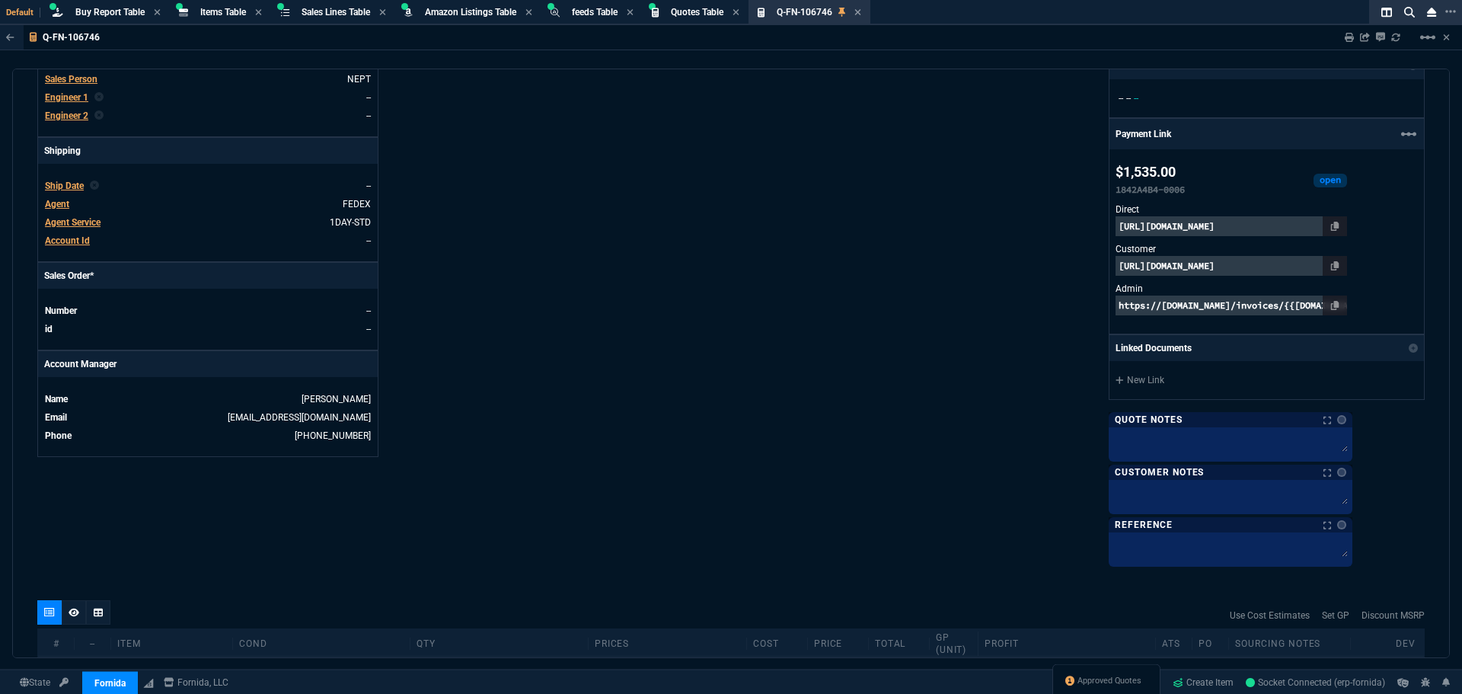
type input "31"
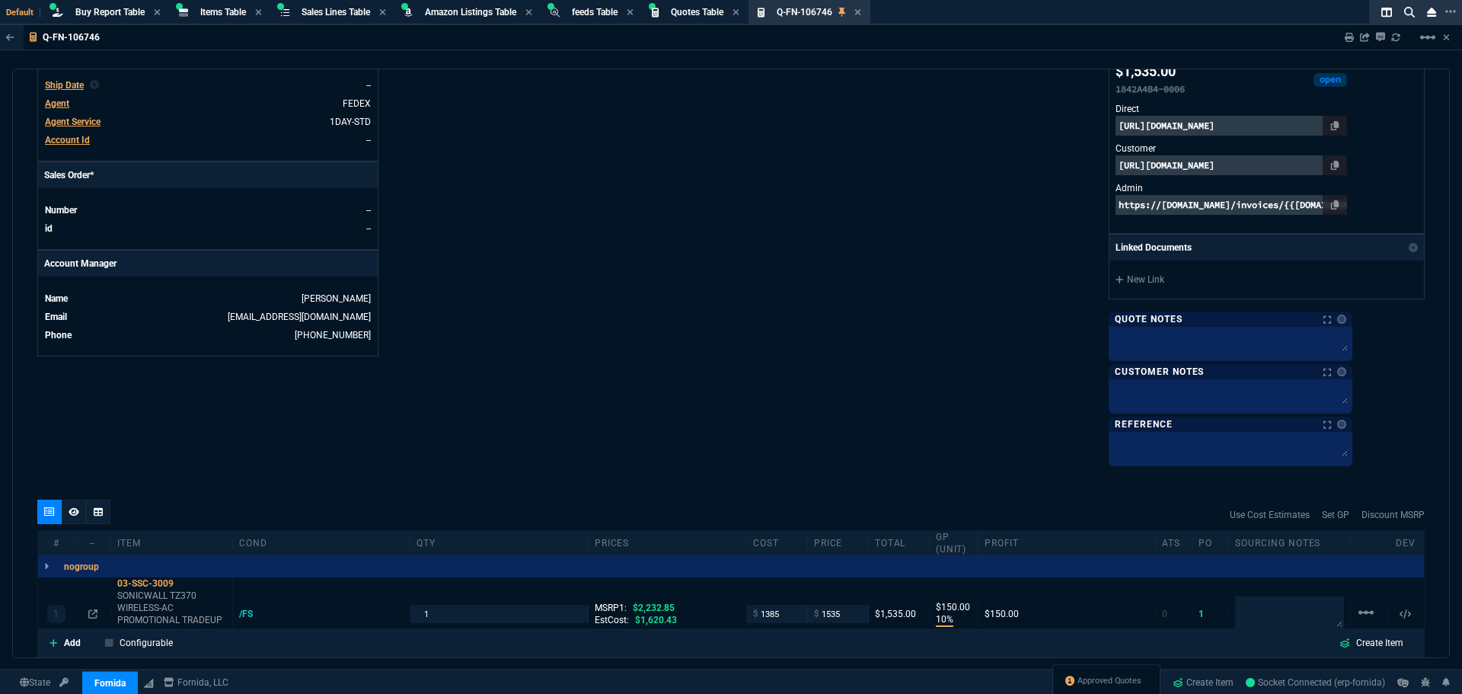
scroll to position [609, 0]
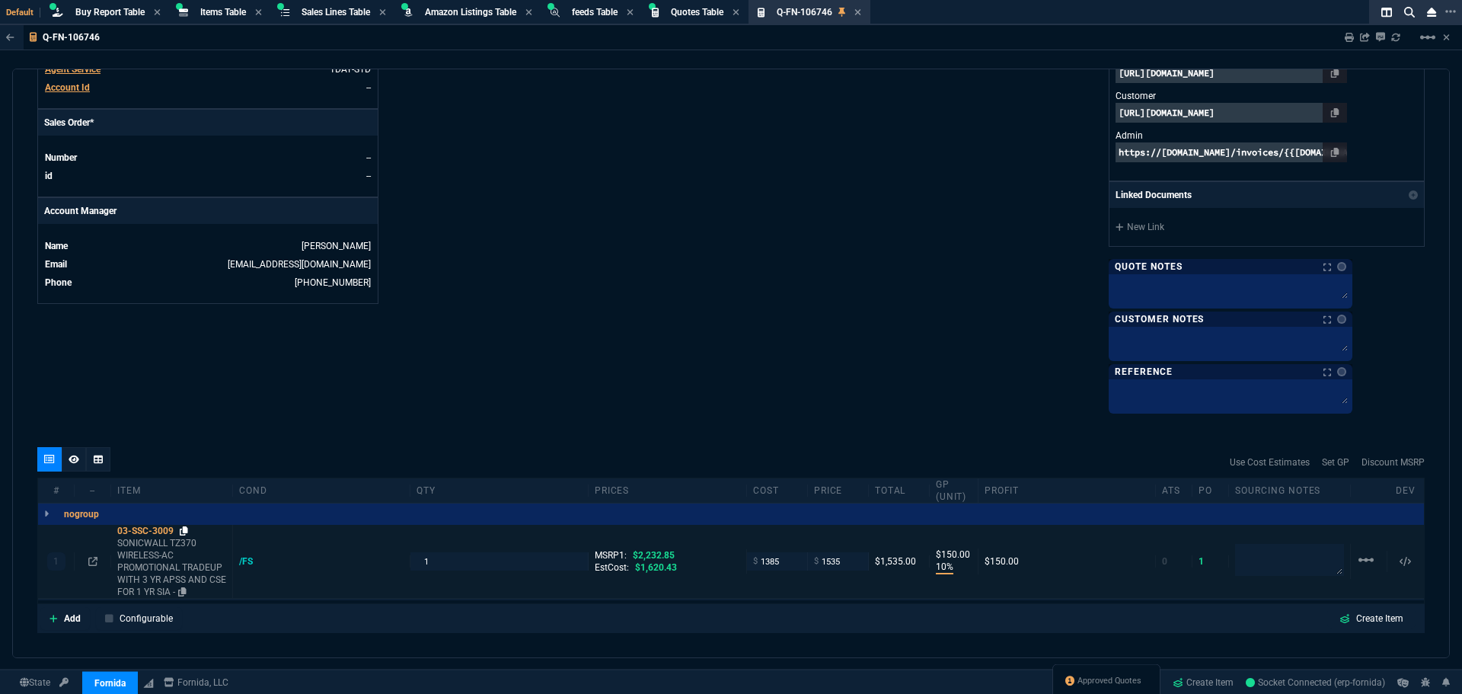
click at [188, 532] on icon at bounding box center [184, 530] width 8 height 9
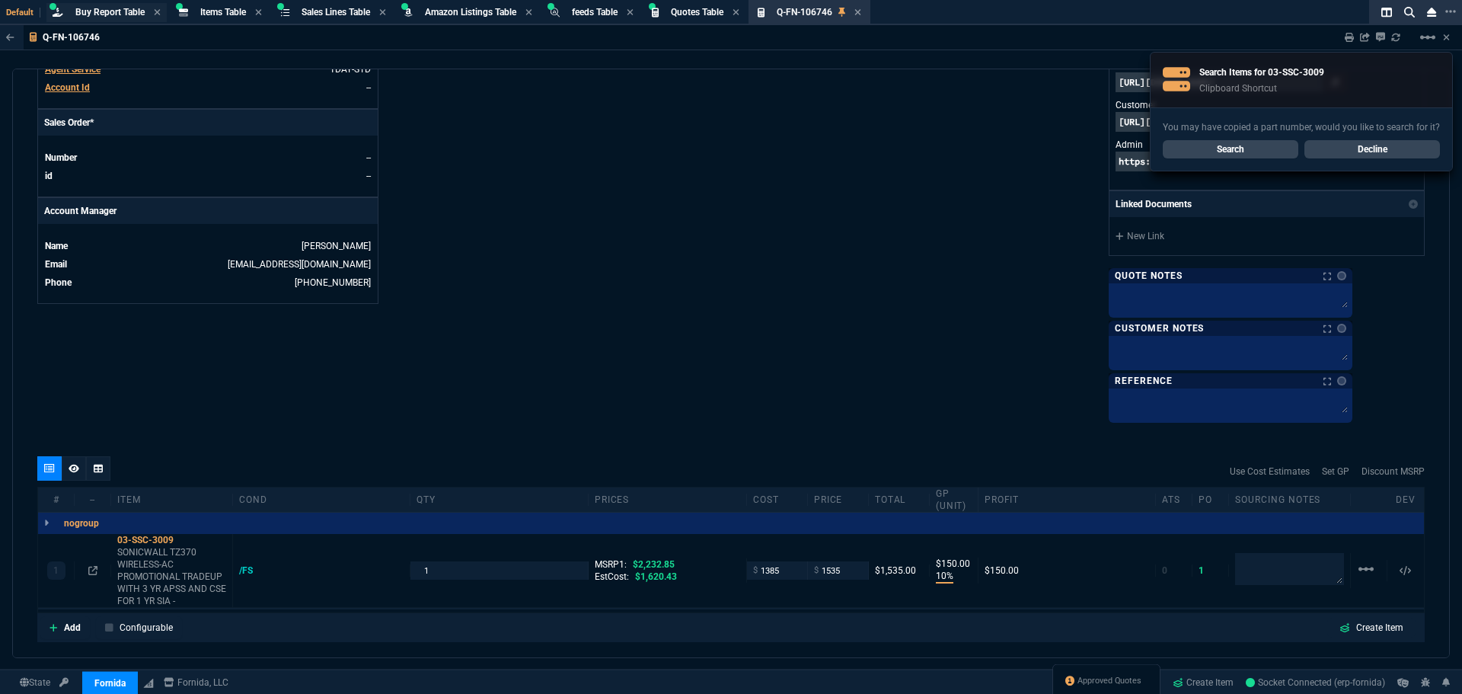
click at [91, 13] on span "Buy Report Table" at bounding box center [109, 12] width 69 height 11
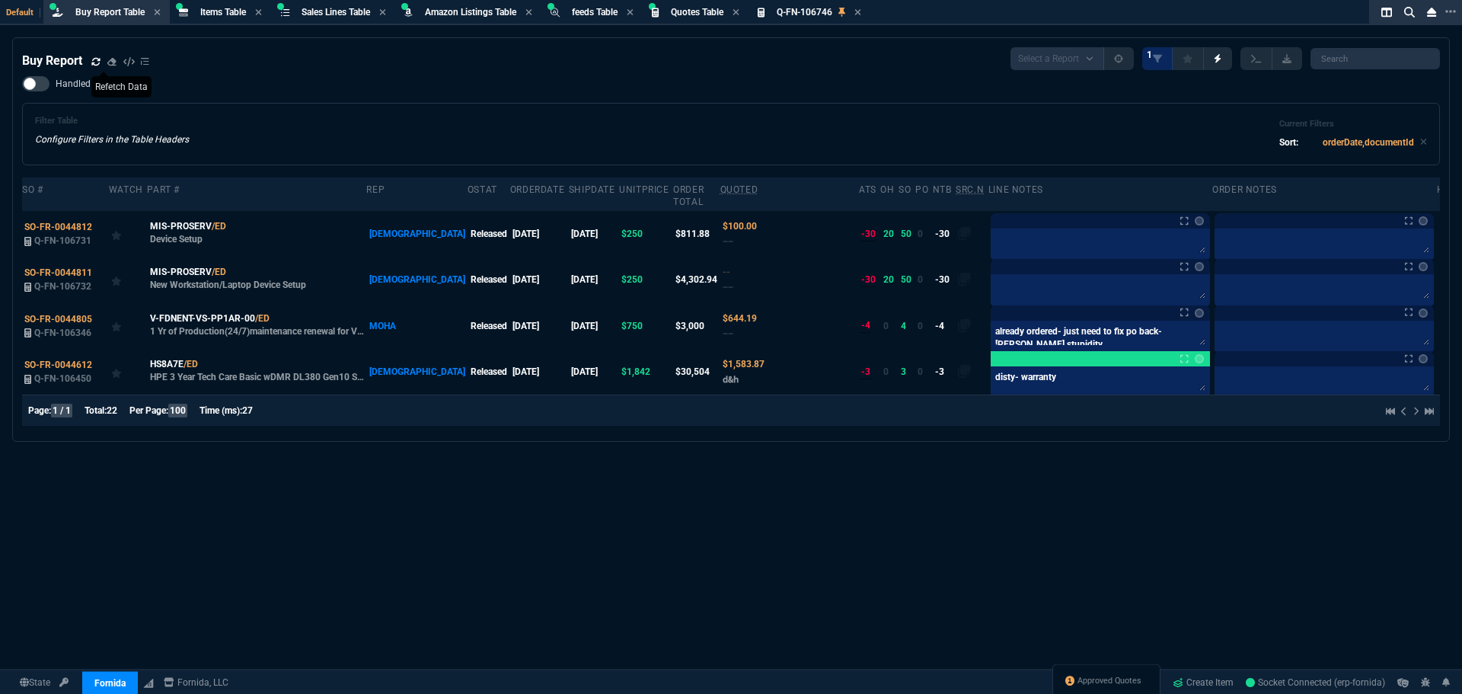
click at [96, 63] on icon at bounding box center [95, 61] width 9 height 9
click at [1087, 680] on span "Approved Quotes" at bounding box center [1110, 681] width 64 height 12
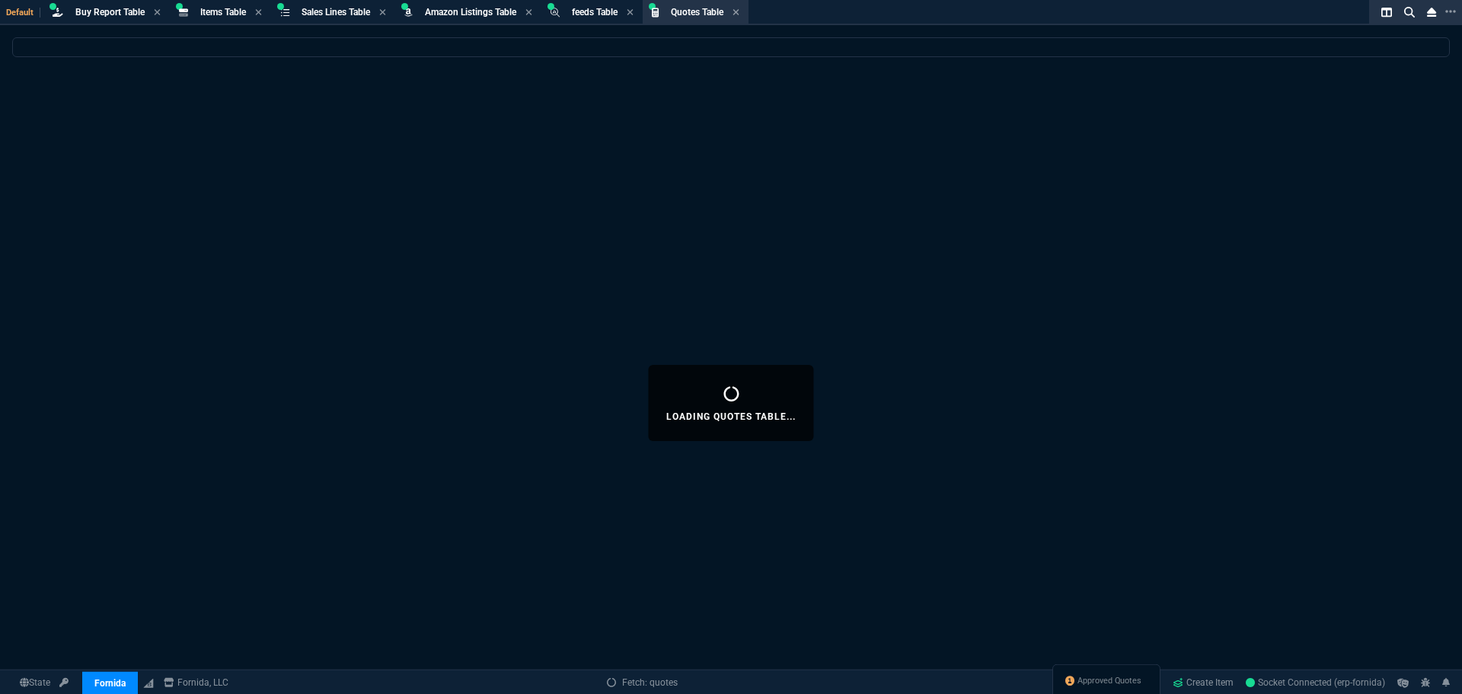
select select
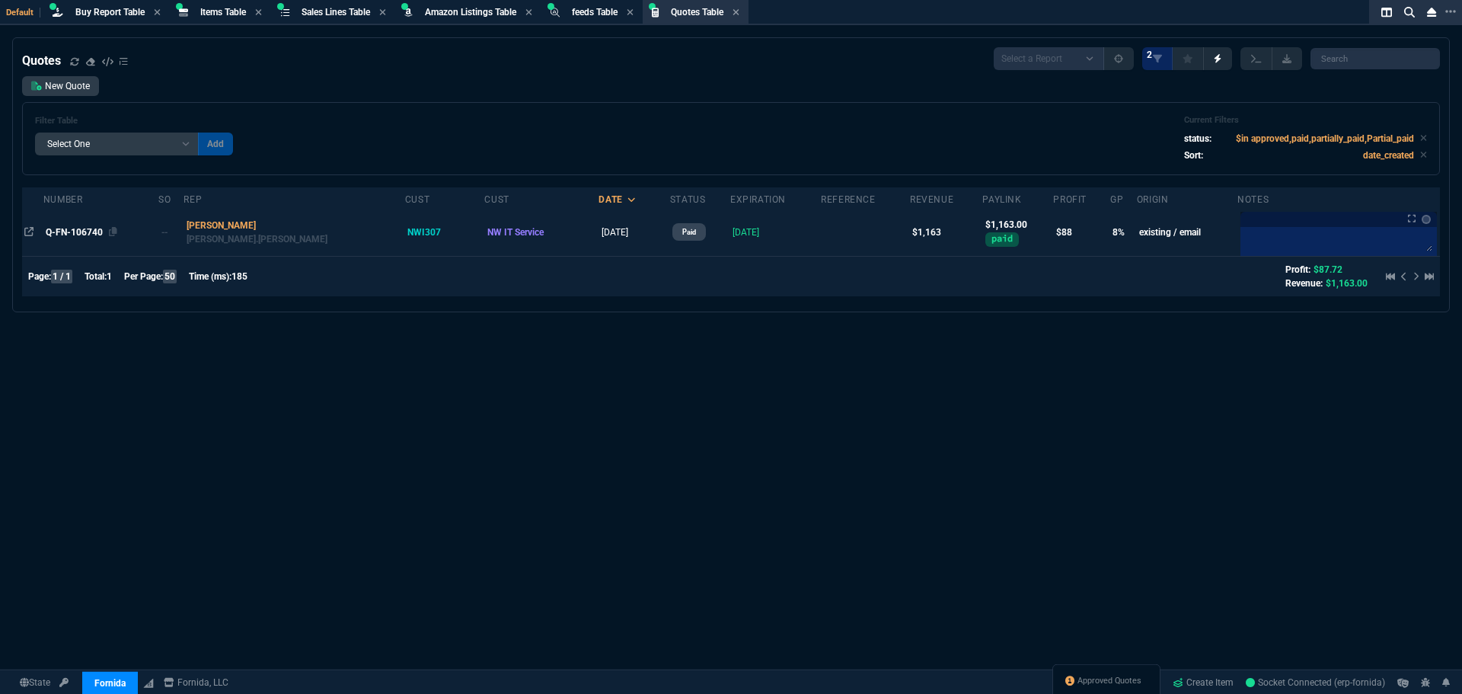
click at [91, 232] on span "Q-FN-106740" at bounding box center [74, 232] width 57 height 11
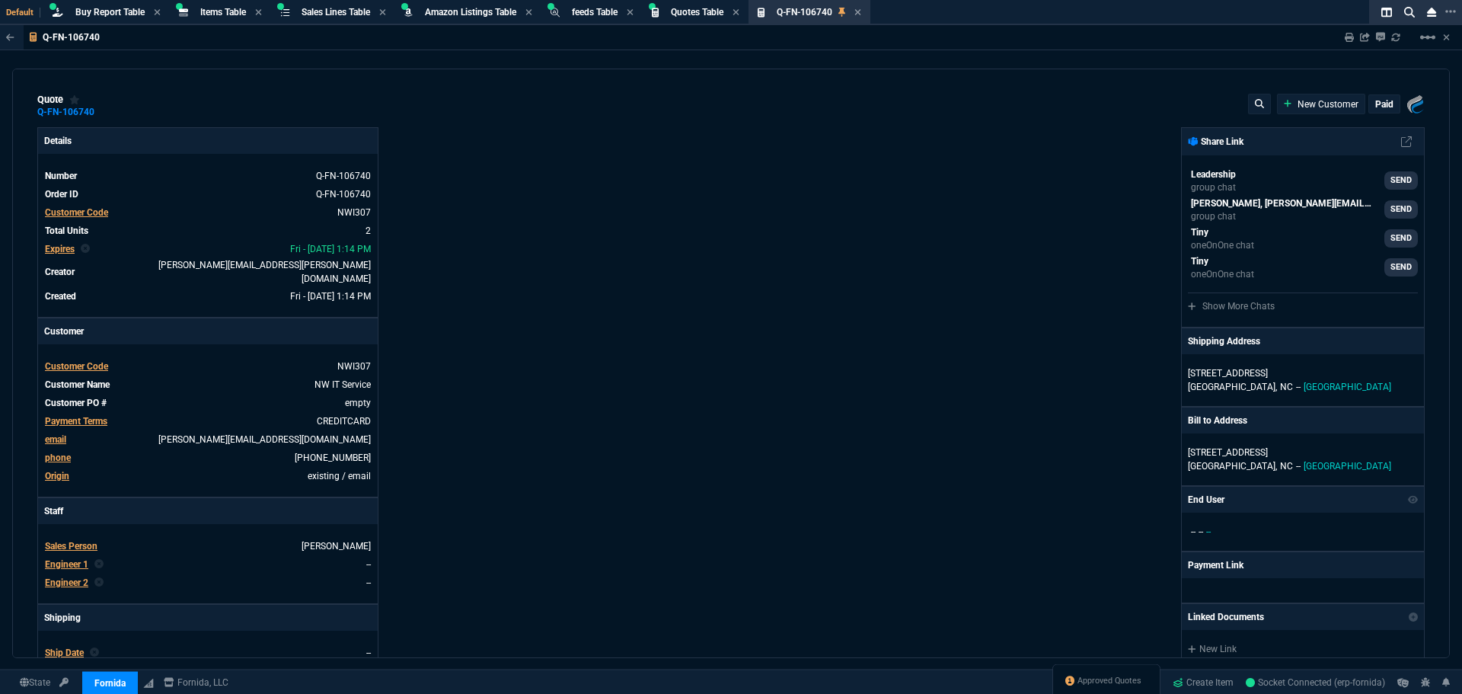
type input "13"
type input "131"
type input "1554.75"
type input "11"
type input "13"
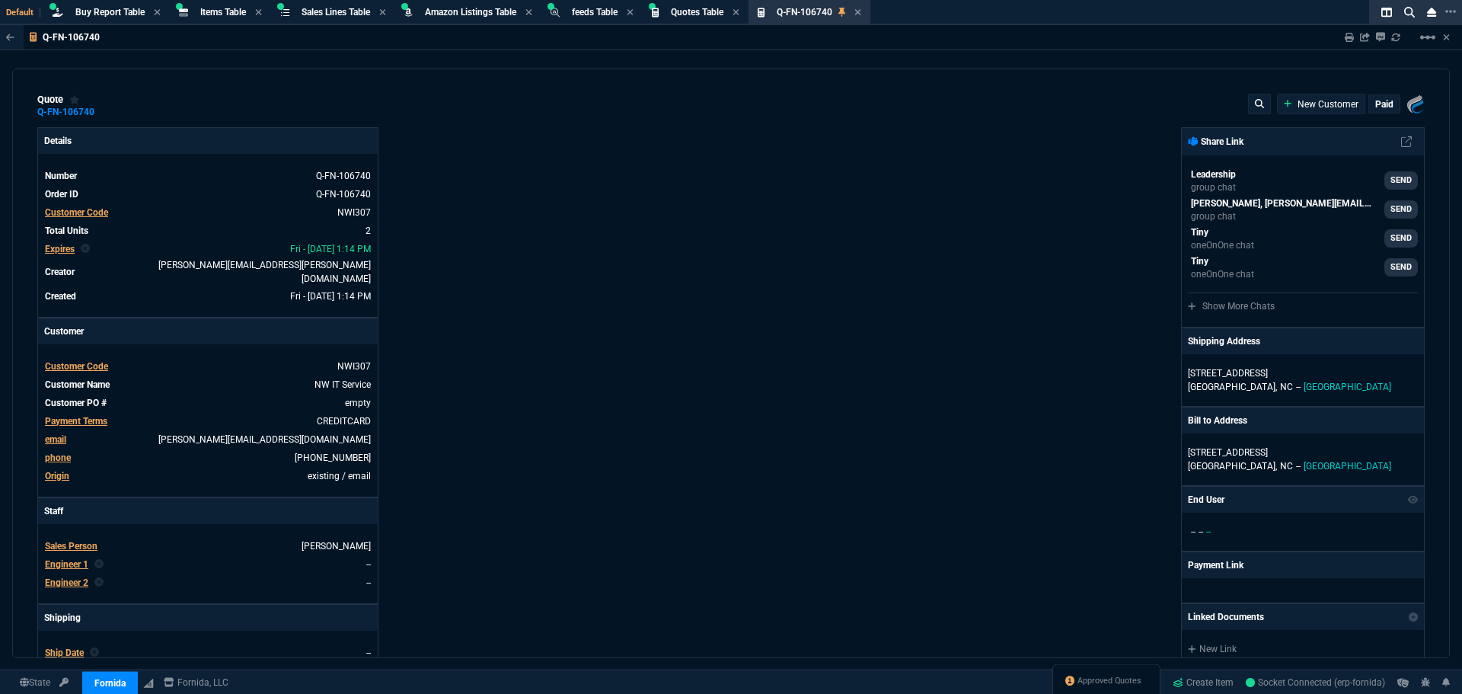
type input "33"
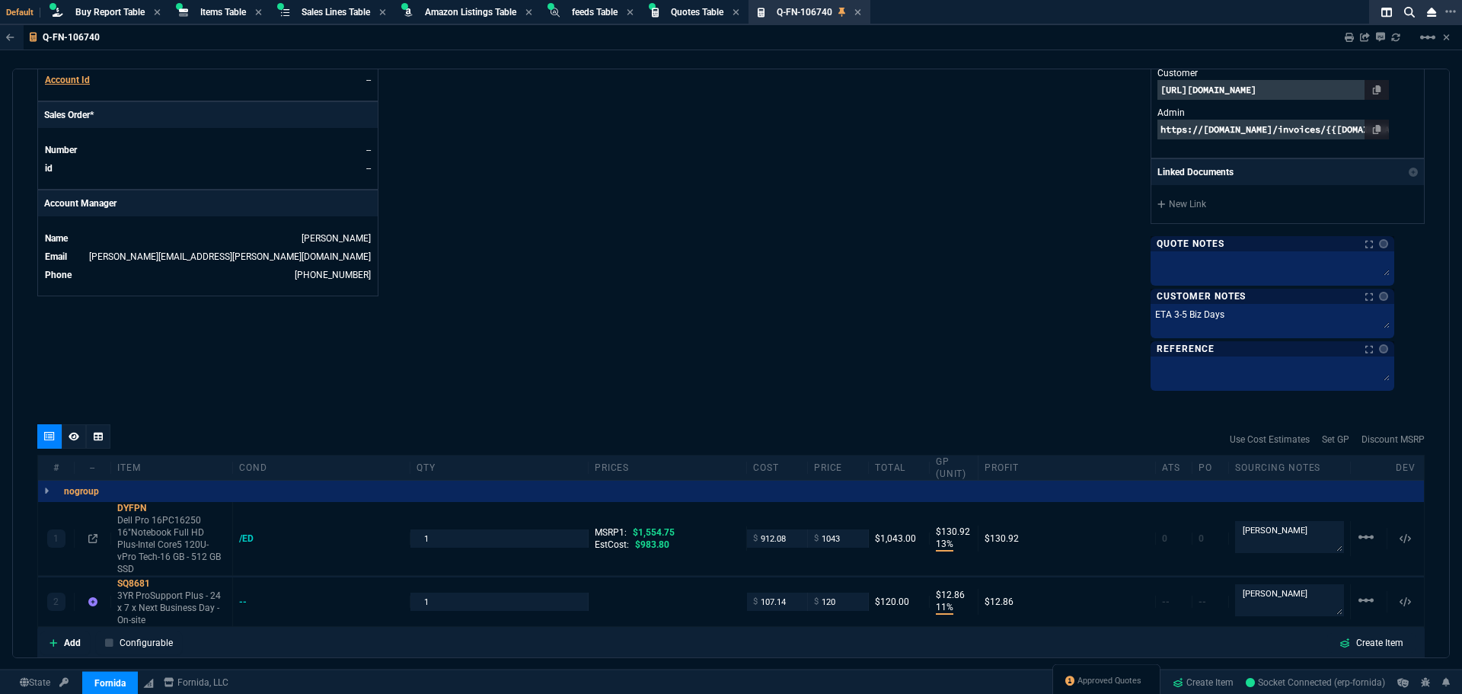
scroll to position [816, 0]
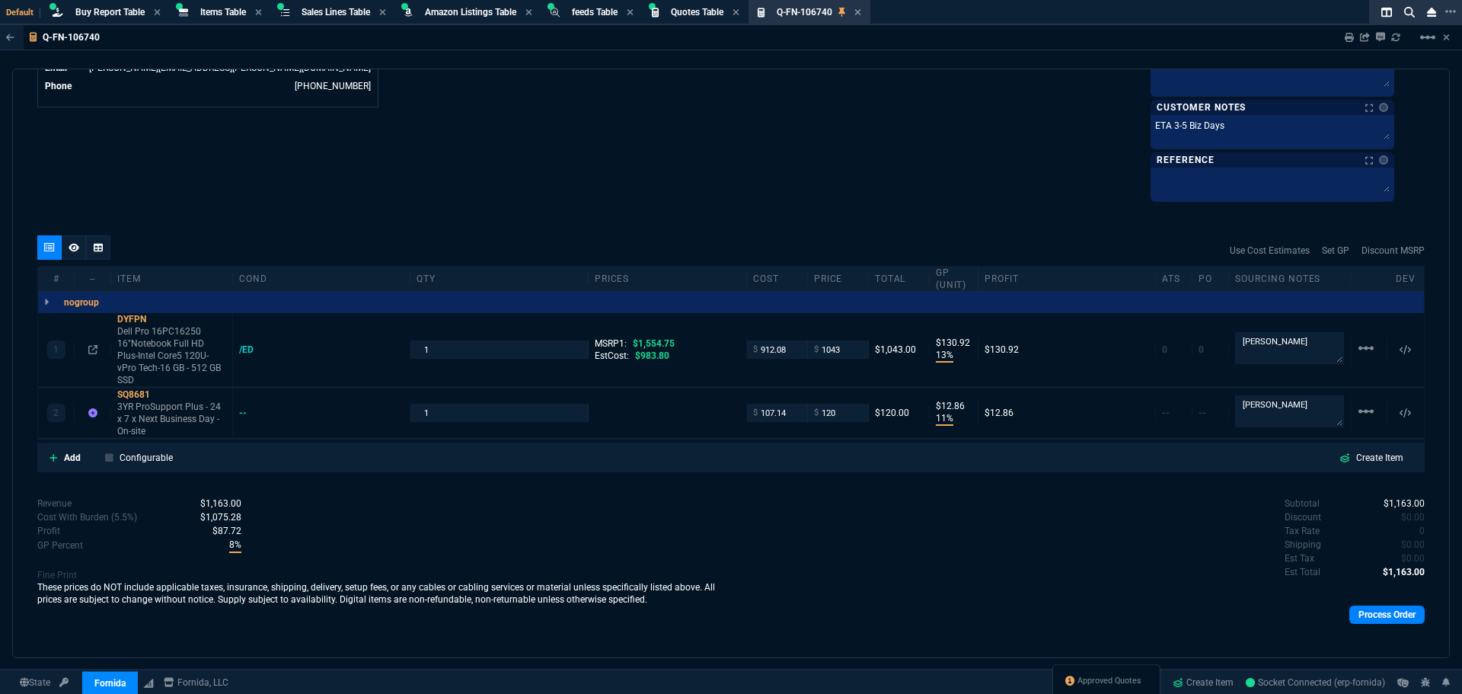
click at [536, 205] on div "quote Q-FN-106740 NW IT Service paid Fornida, LLC 2609 Technology Dr Suite 300 …" at bounding box center [731, 363] width 1438 height 589
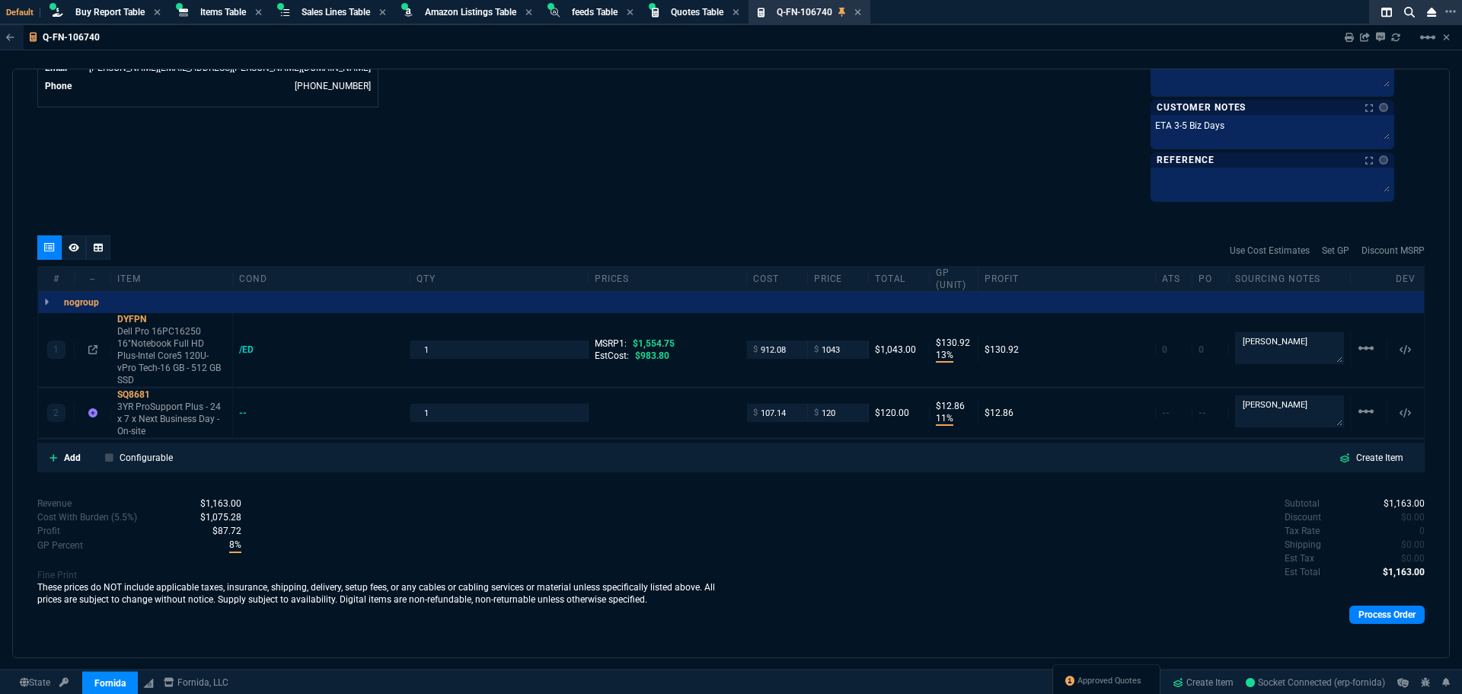
click at [249, 346] on div "/ED" at bounding box center [253, 349] width 29 height 12
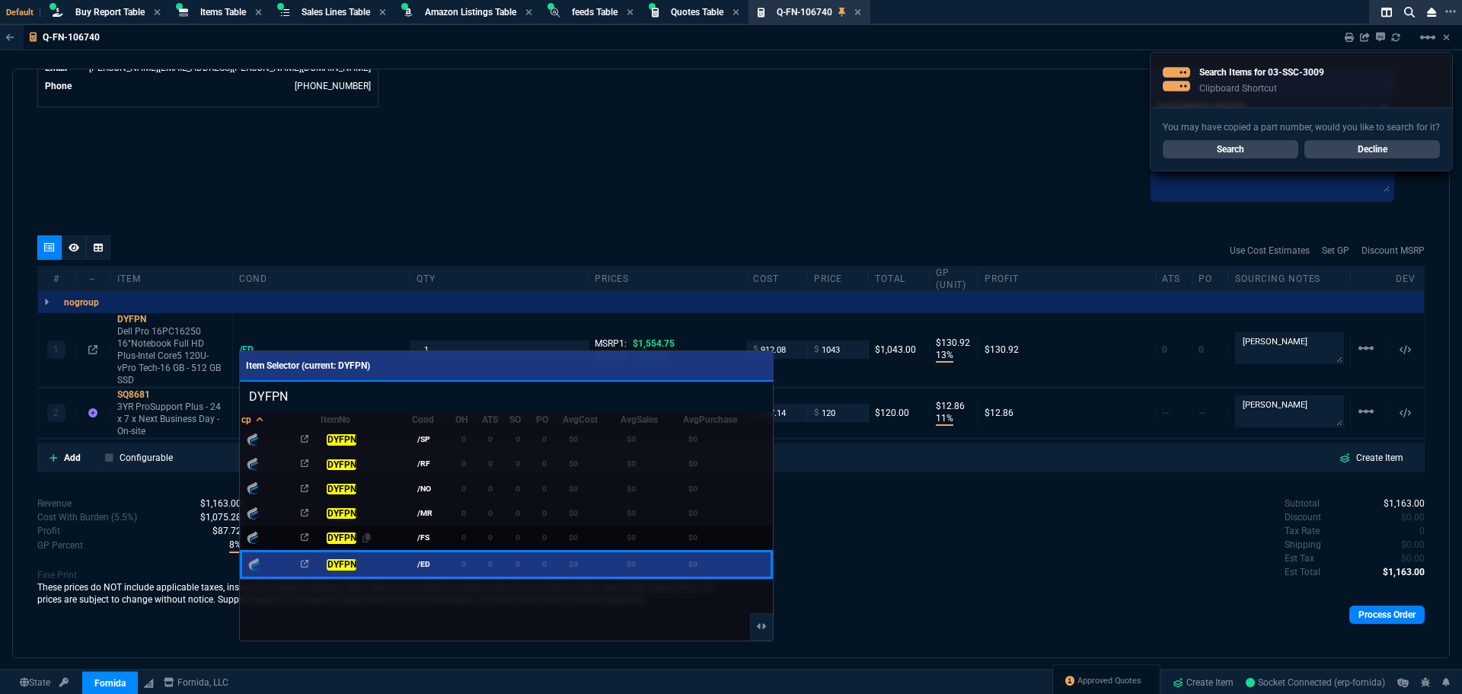
click at [352, 536] on mark "DYFPN" at bounding box center [342, 537] width 30 height 11
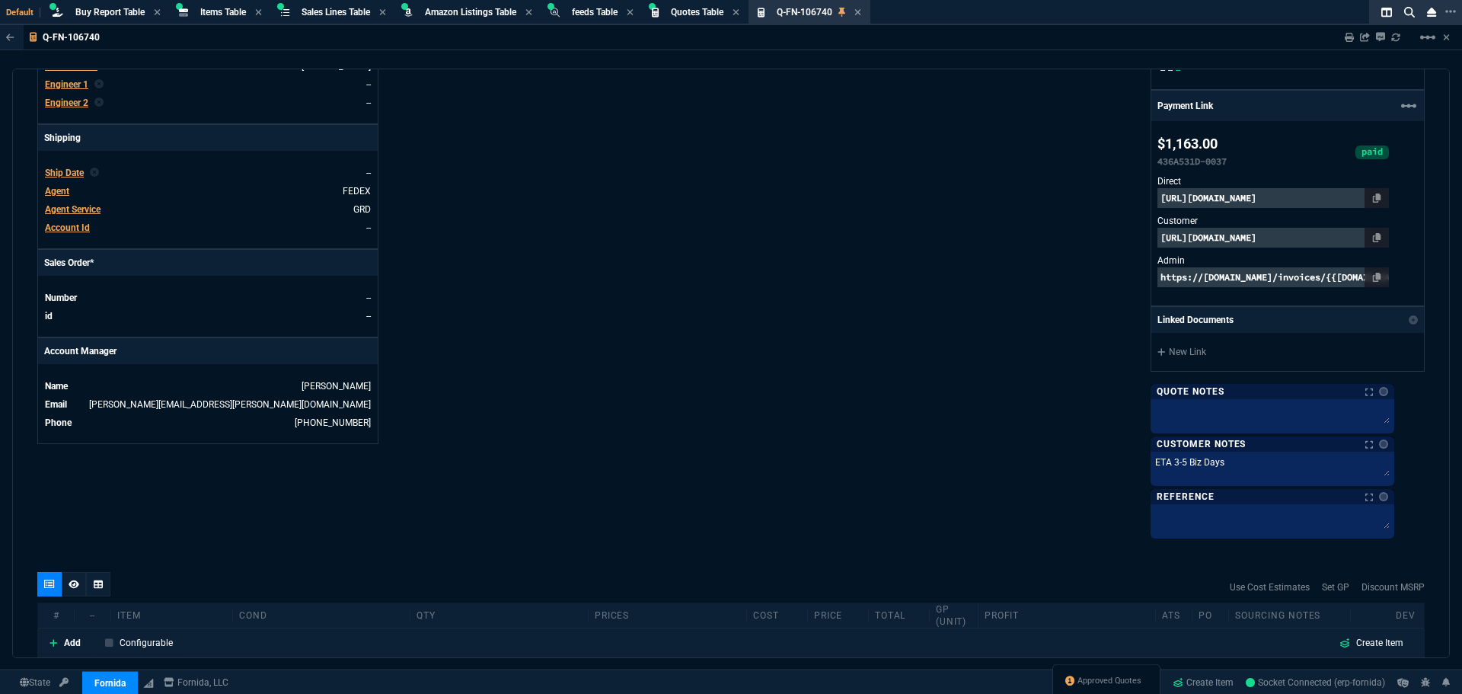
scroll to position [207, 0]
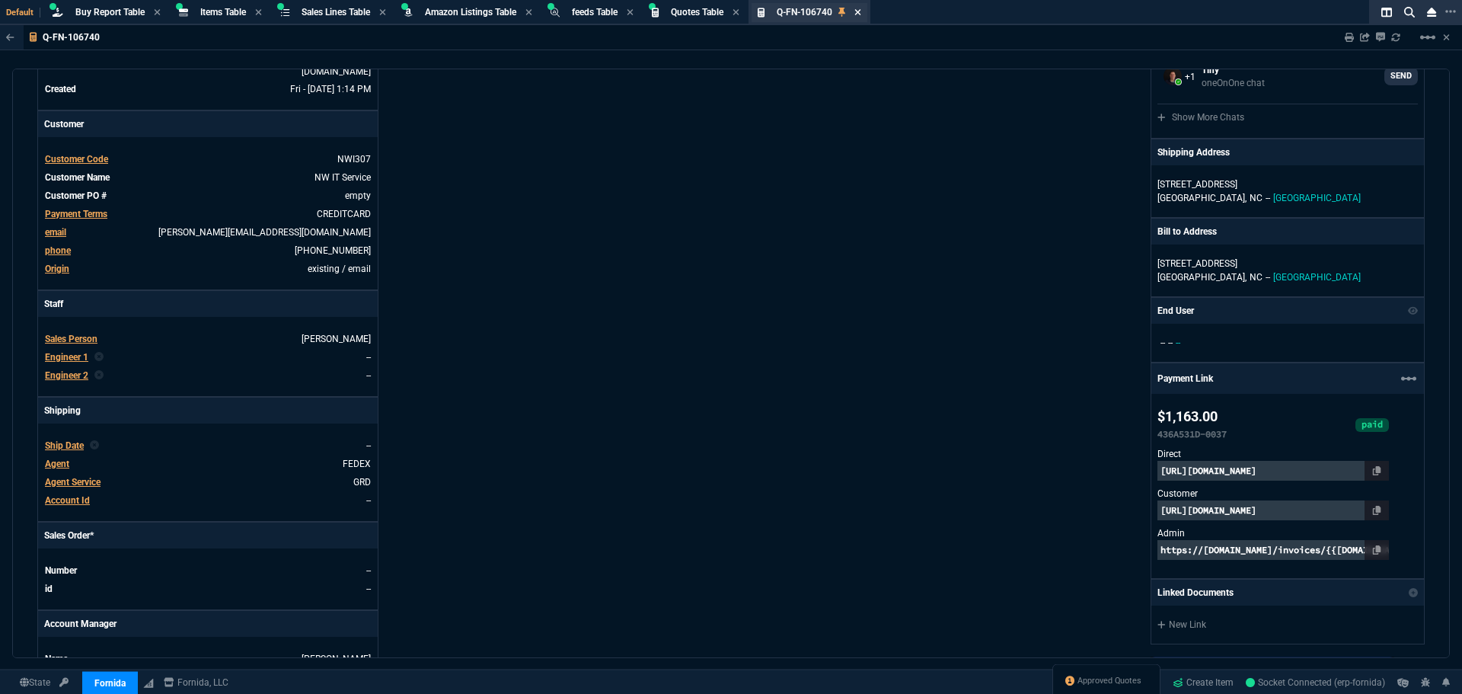
click at [861, 18] on fa-icon at bounding box center [857, 13] width 7 height 11
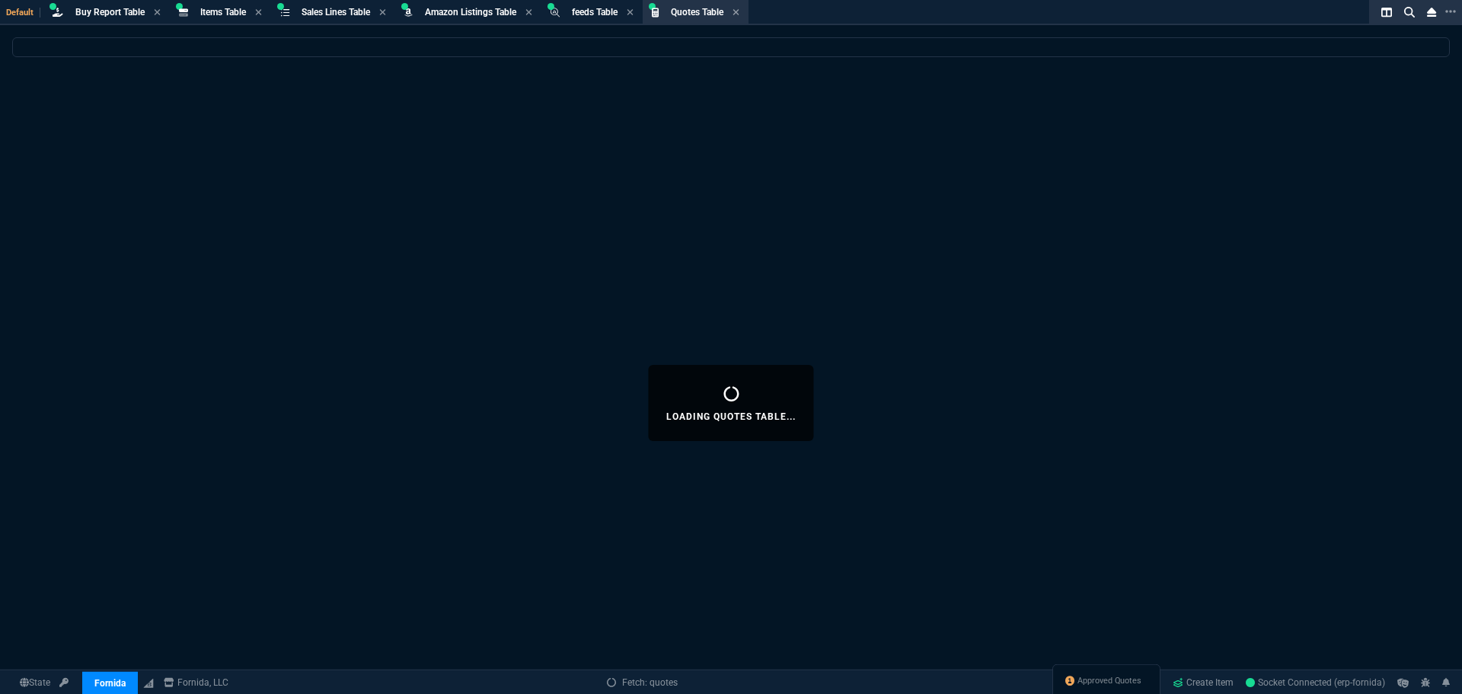
select select
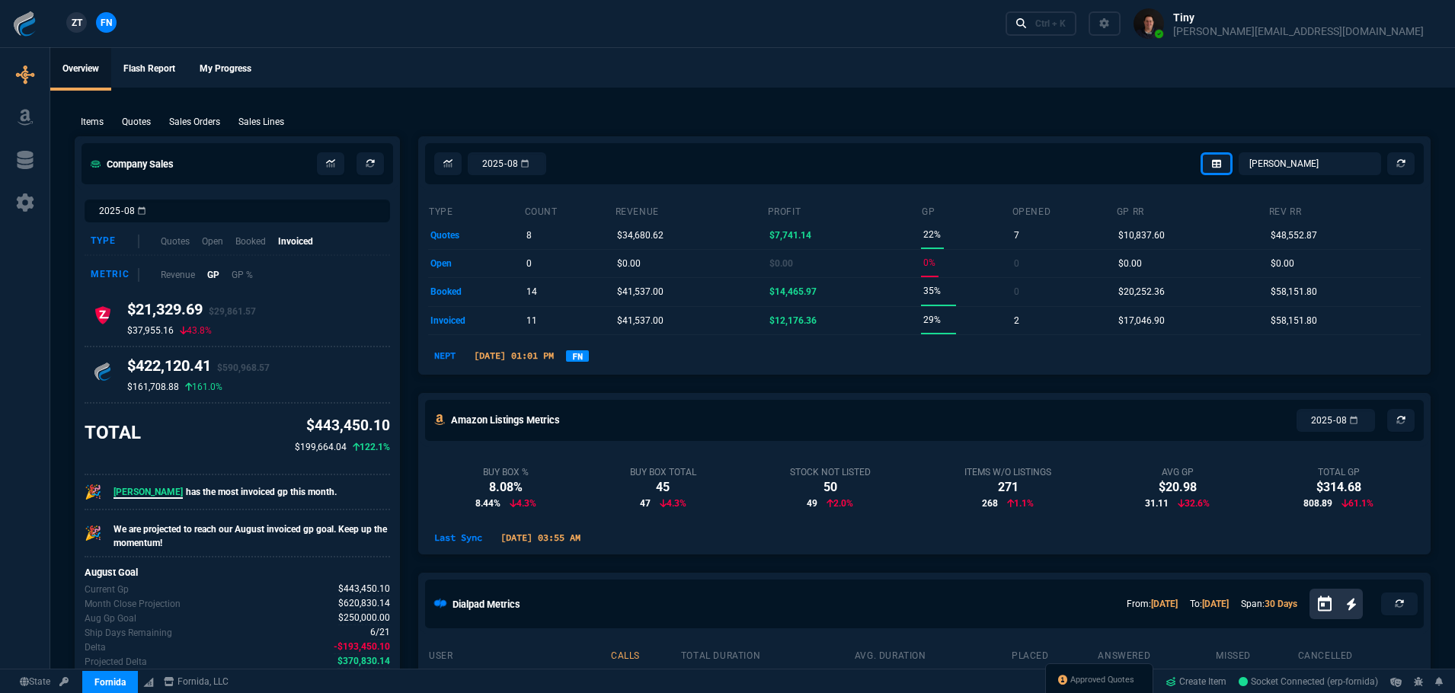
click at [589, 356] on link "FN" at bounding box center [577, 355] width 23 height 11
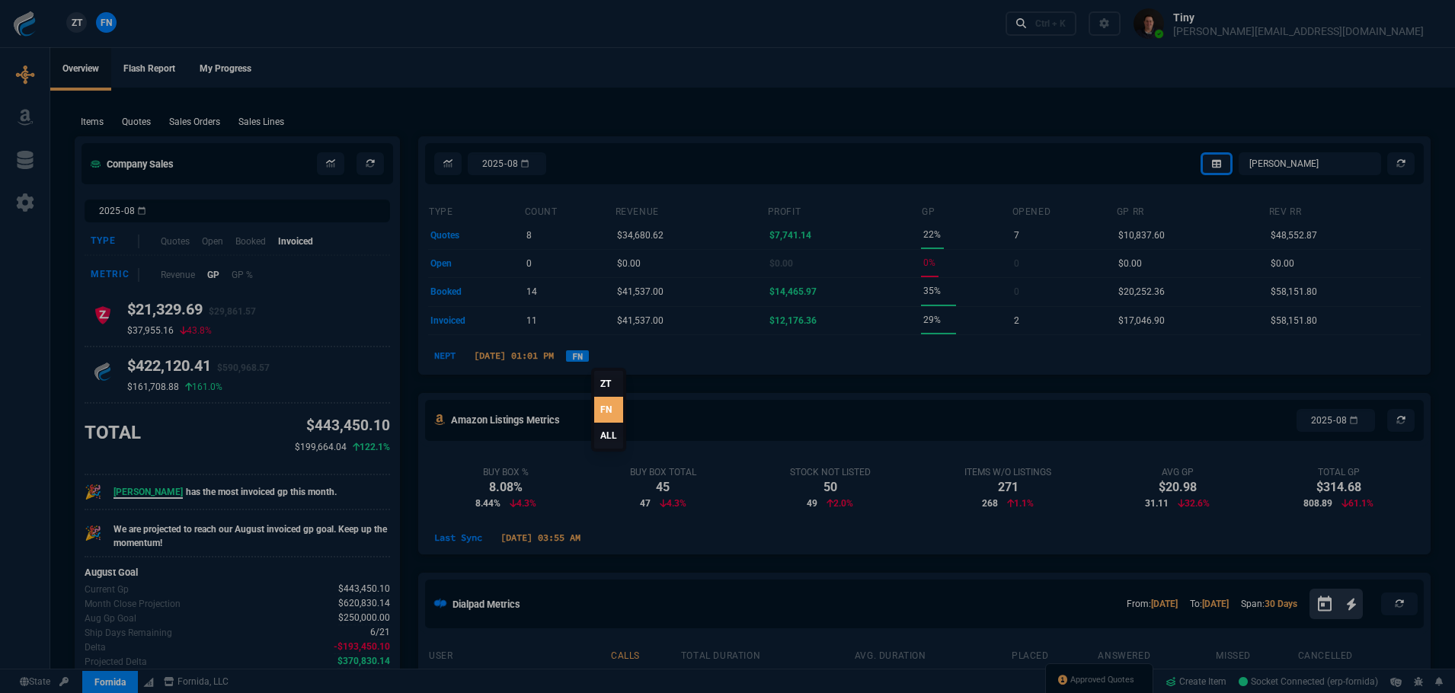
click at [614, 382] on link "ZT" at bounding box center [608, 384] width 29 height 26
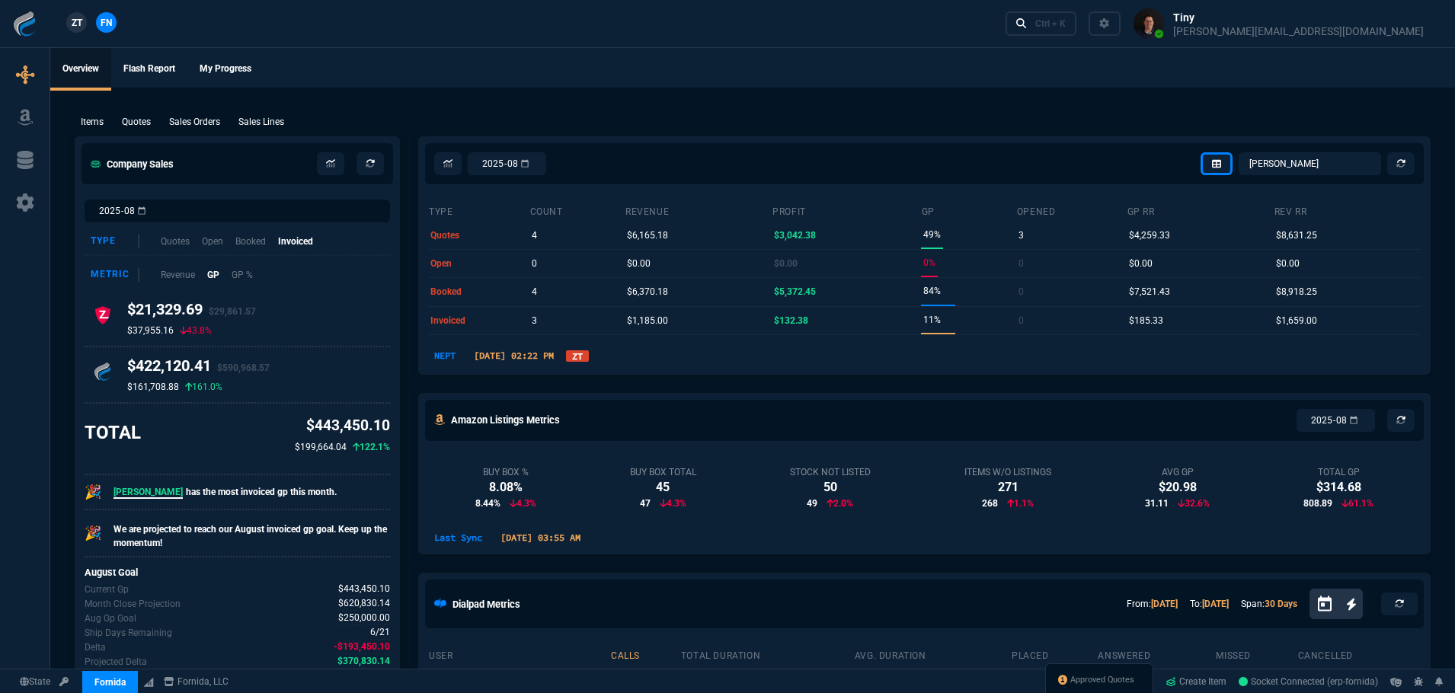
click at [589, 360] on link "ZT" at bounding box center [577, 355] width 23 height 11
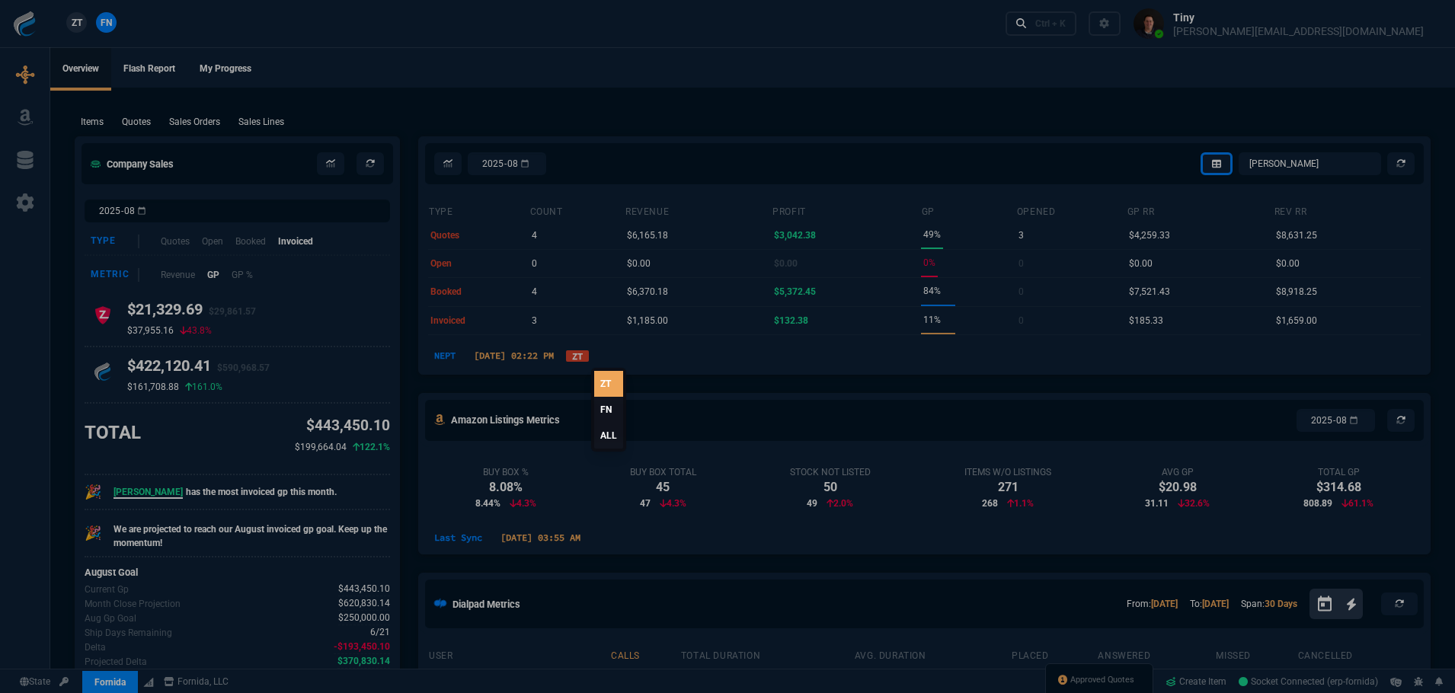
click at [600, 406] on link "FN" at bounding box center [608, 410] width 29 height 26
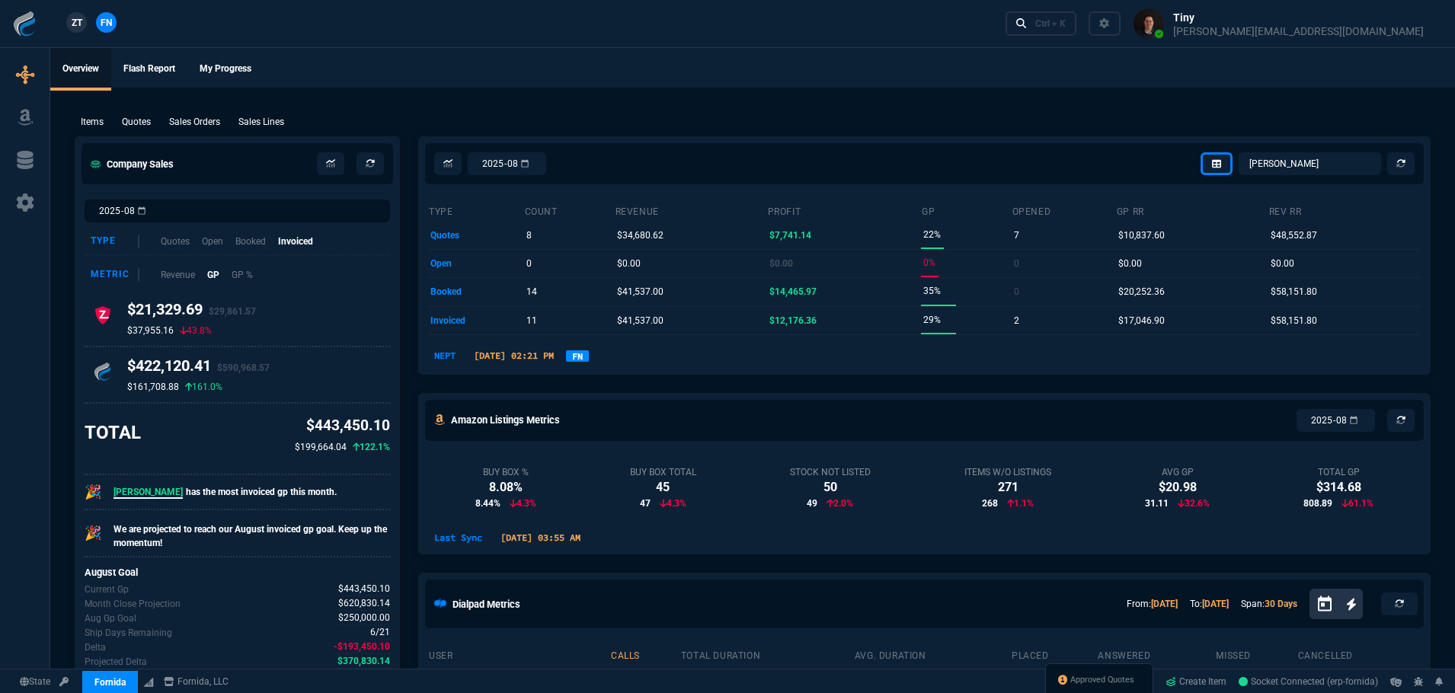
click at [1258, 165] on select "Omar Brian Over Farzad Vahid Steven Huang Seti Shadab Alicia Bostic Wafek Moham…" at bounding box center [1309, 163] width 142 height 23
select select "12: ROSS"
click at [1239, 152] on select "Omar Brian Over Farzad Vahid Steven Huang Seti Shadab Alicia Bostic Wafek Moham…" at bounding box center [1309, 163] width 142 height 23
click at [1396, 171] on nx-icon at bounding box center [1400, 164] width 9 height 14
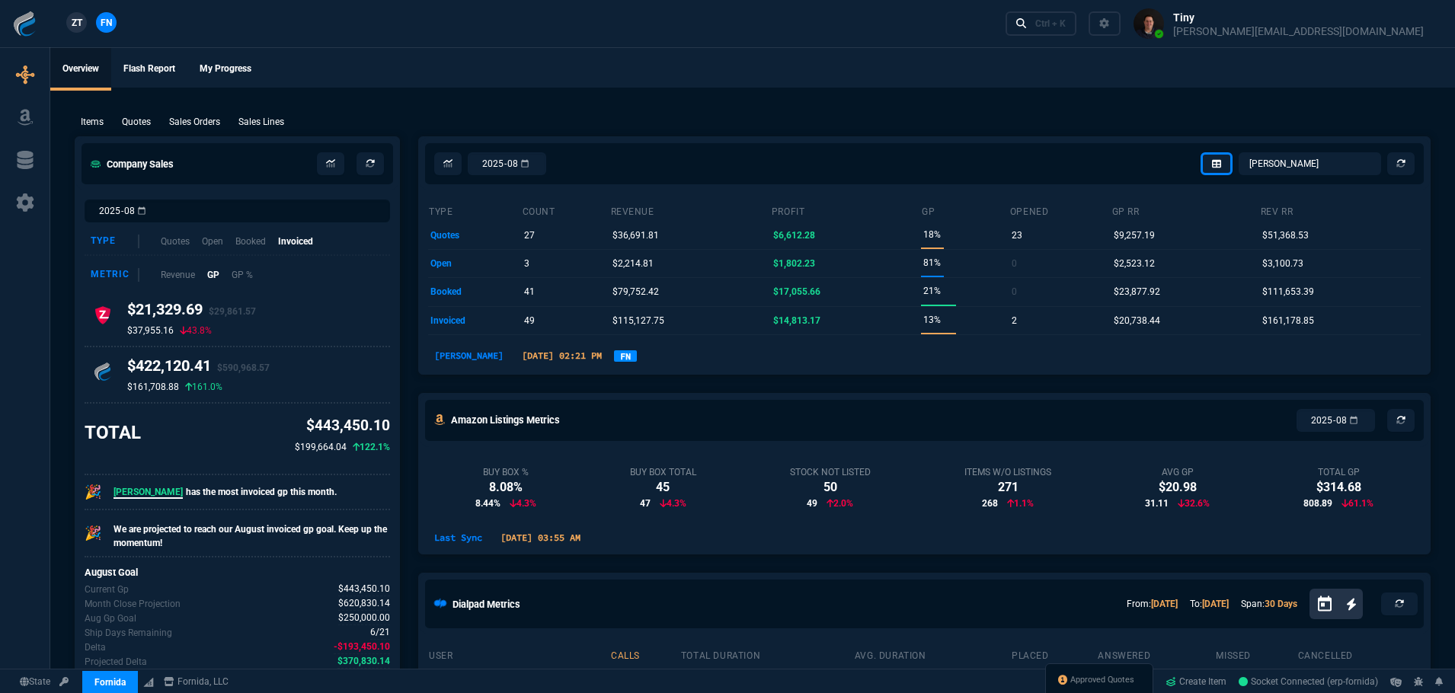
click at [614, 358] on link "FN" at bounding box center [625, 355] width 23 height 11
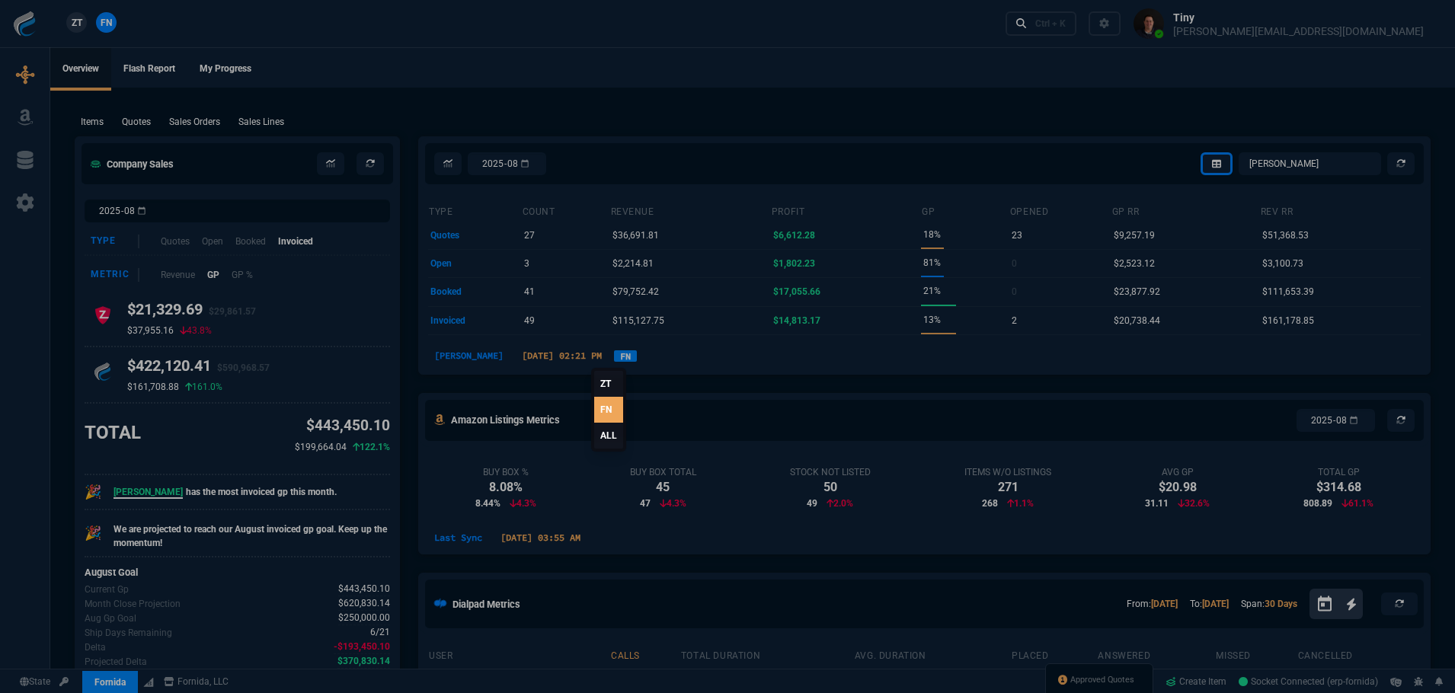
click at [604, 435] on link "ALL" at bounding box center [608, 436] width 29 height 26
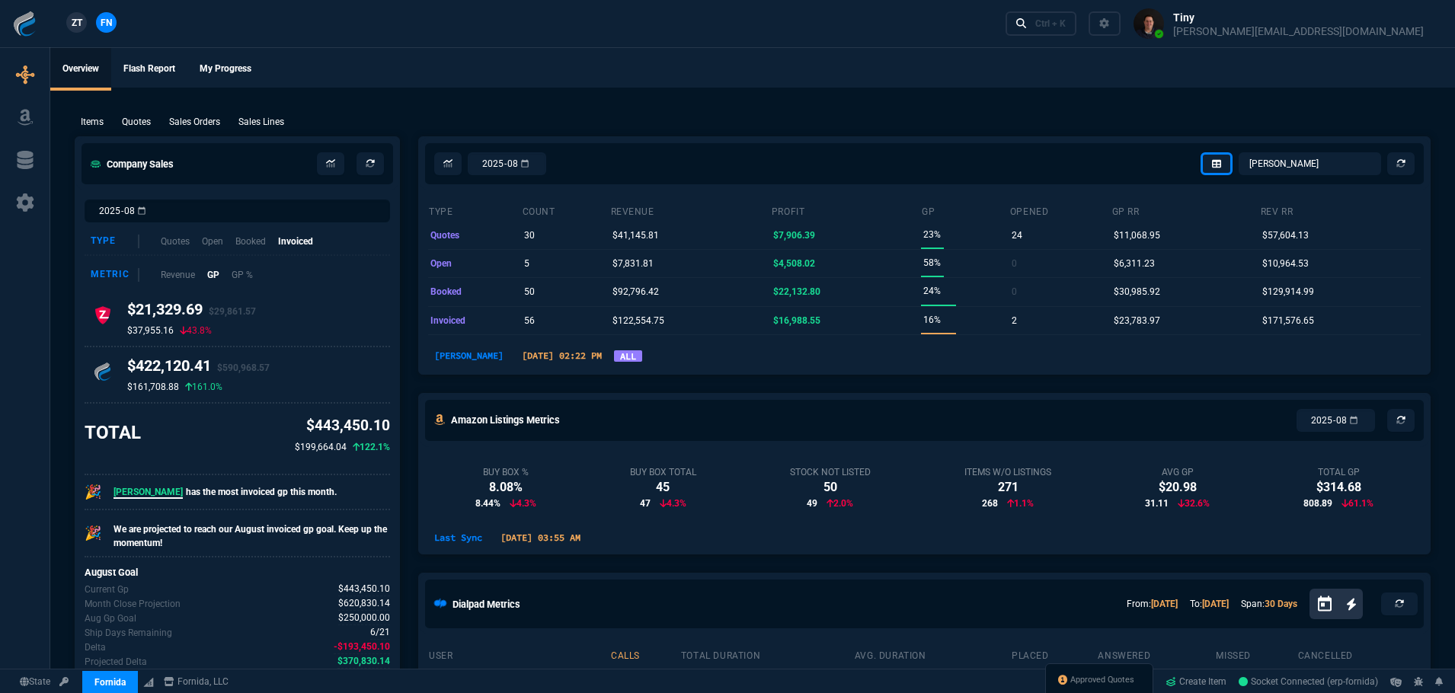
drag, startPoint x: 267, startPoint y: 123, endPoint x: 304, endPoint y: 129, distance: 37.8
click at [267, 123] on p "Sales Lines" at bounding box center [261, 122] width 46 height 14
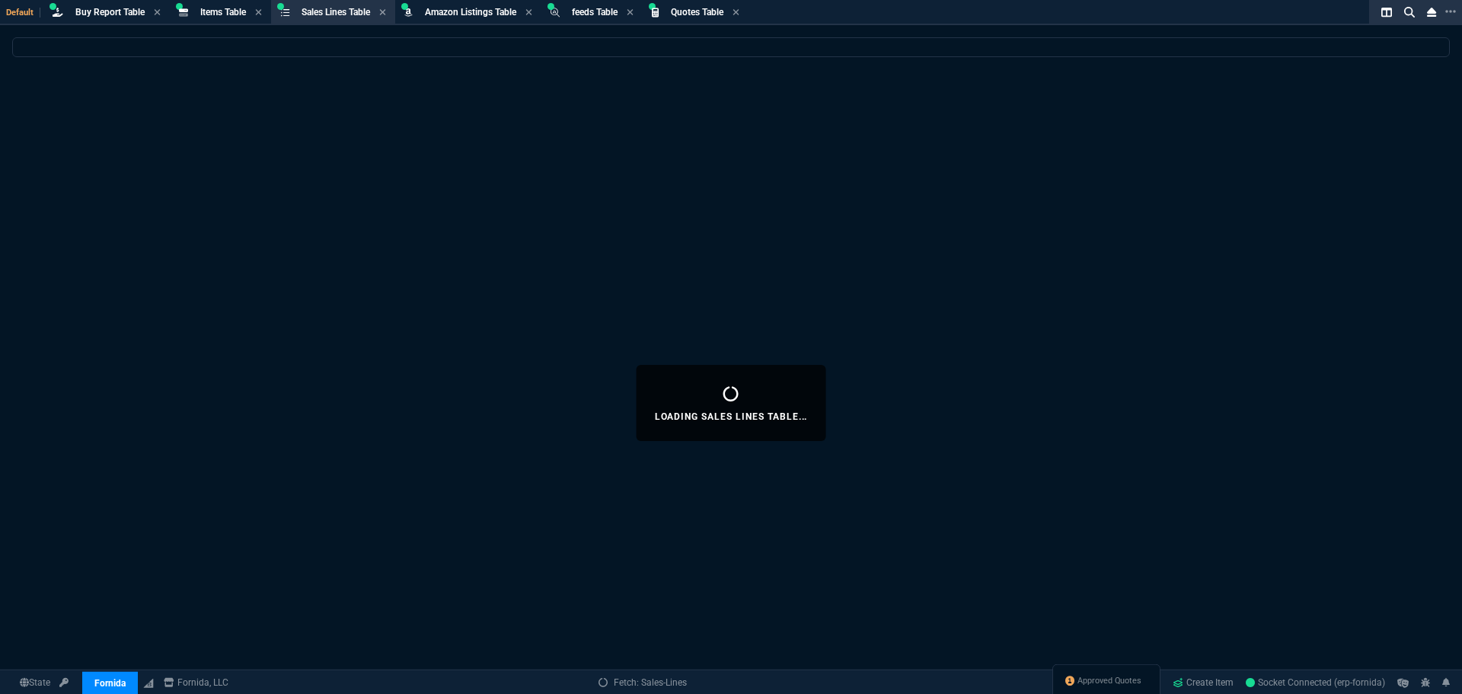
select select
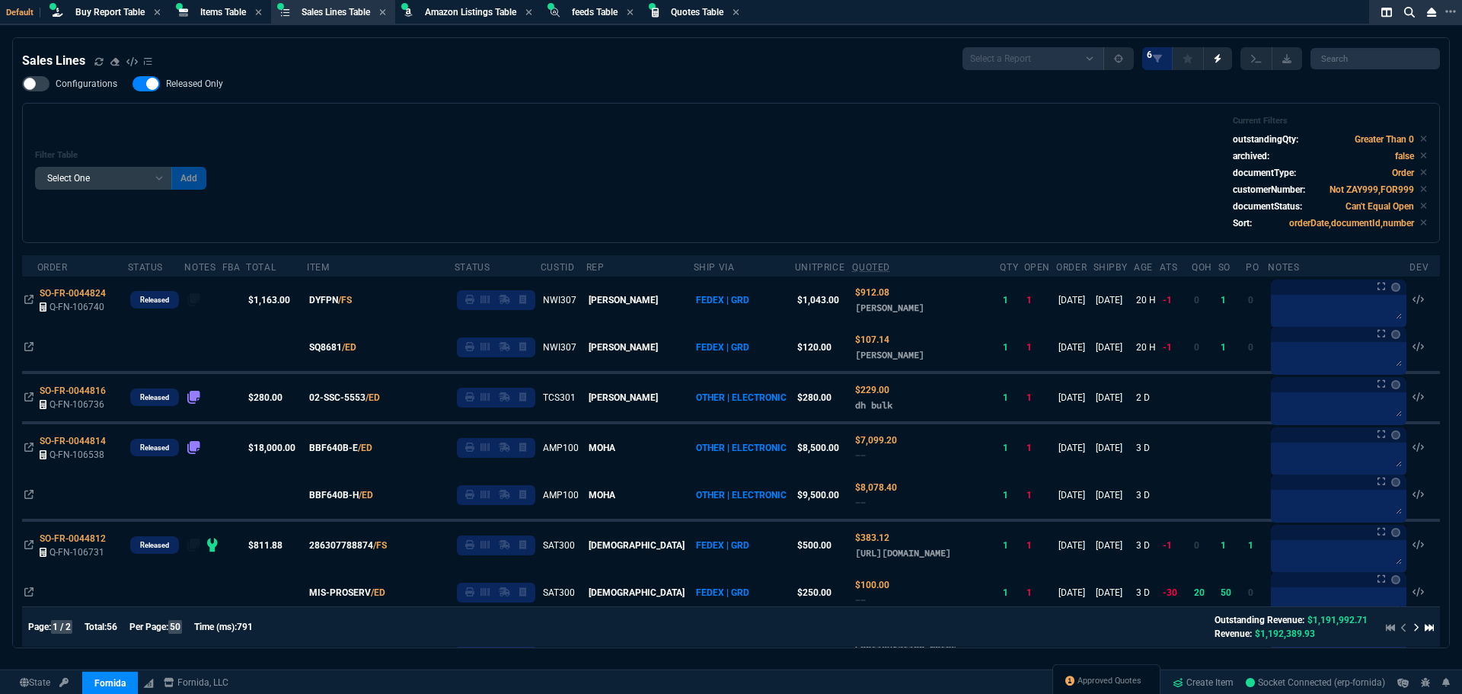
click at [797, 193] on div "Filter Table Select One Add Filter () Age () ATS () Cond (itemVariantCode) Cust…" at bounding box center [731, 173] width 1392 height 114
click at [621, 187] on div "Filter Table Select One Add Filter () Age () ATS () Cond (itemVariantCode) Cust…" at bounding box center [731, 173] width 1392 height 114
click at [647, 149] on div "Filter Table Select One Add Filter () Age () ATS () Cond (itemVariantCode) Cust…" at bounding box center [731, 173] width 1392 height 114
click at [94, 65] on icon at bounding box center [98, 61] width 9 height 9
click at [110, 10] on span "Buy Report Table" at bounding box center [109, 12] width 69 height 11
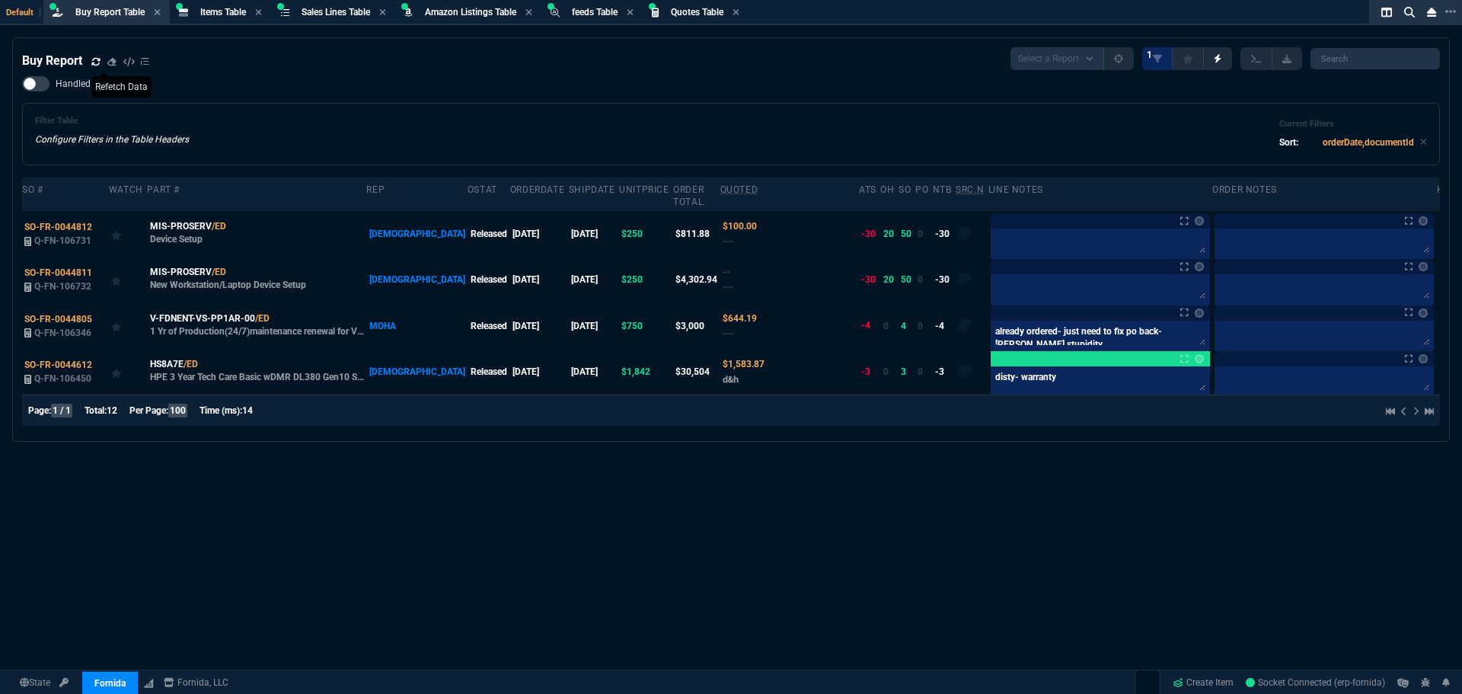
click at [99, 63] on icon at bounding box center [95, 61] width 9 height 9
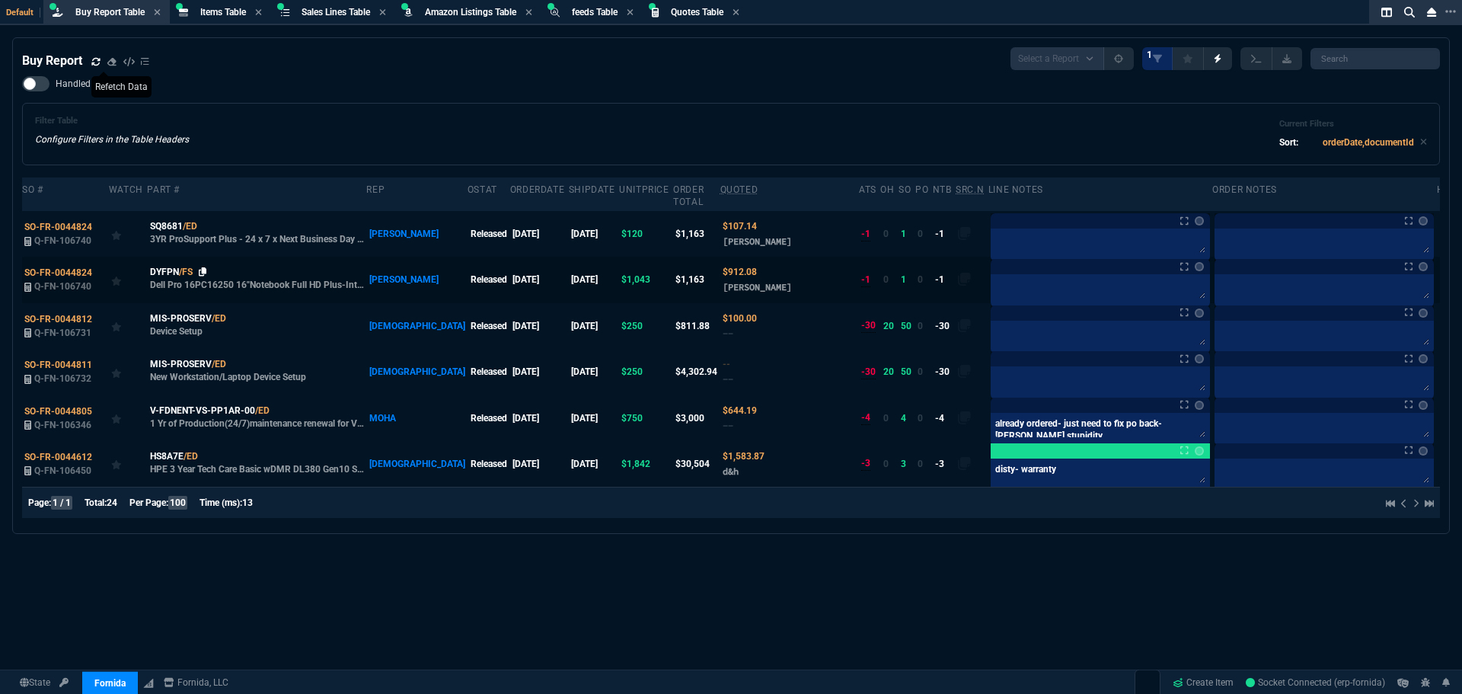
click at [200, 267] on icon at bounding box center [203, 271] width 8 height 9
click at [209, 222] on icon at bounding box center [207, 226] width 8 height 9
click at [47, 222] on span "SO-FR-0044824" at bounding box center [58, 227] width 68 height 11
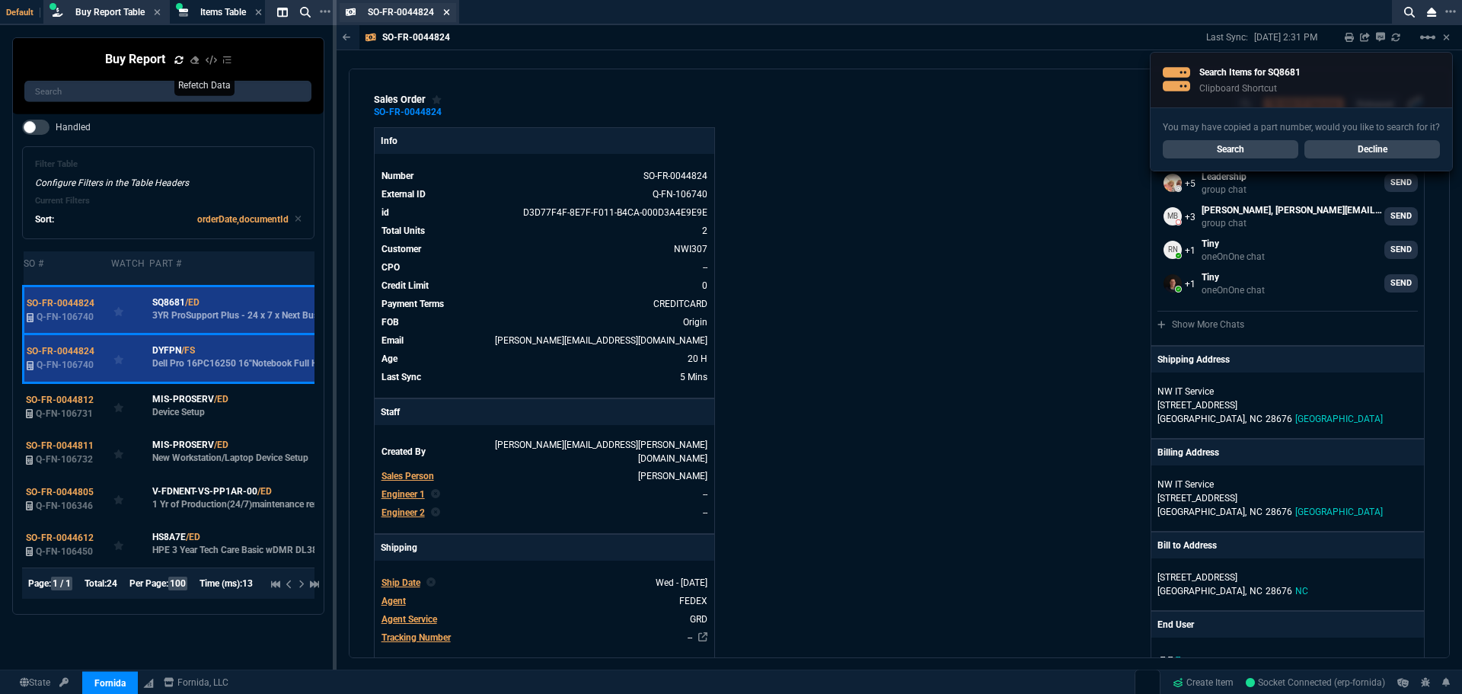
click at [446, 16] on icon at bounding box center [446, 12] width 7 height 9
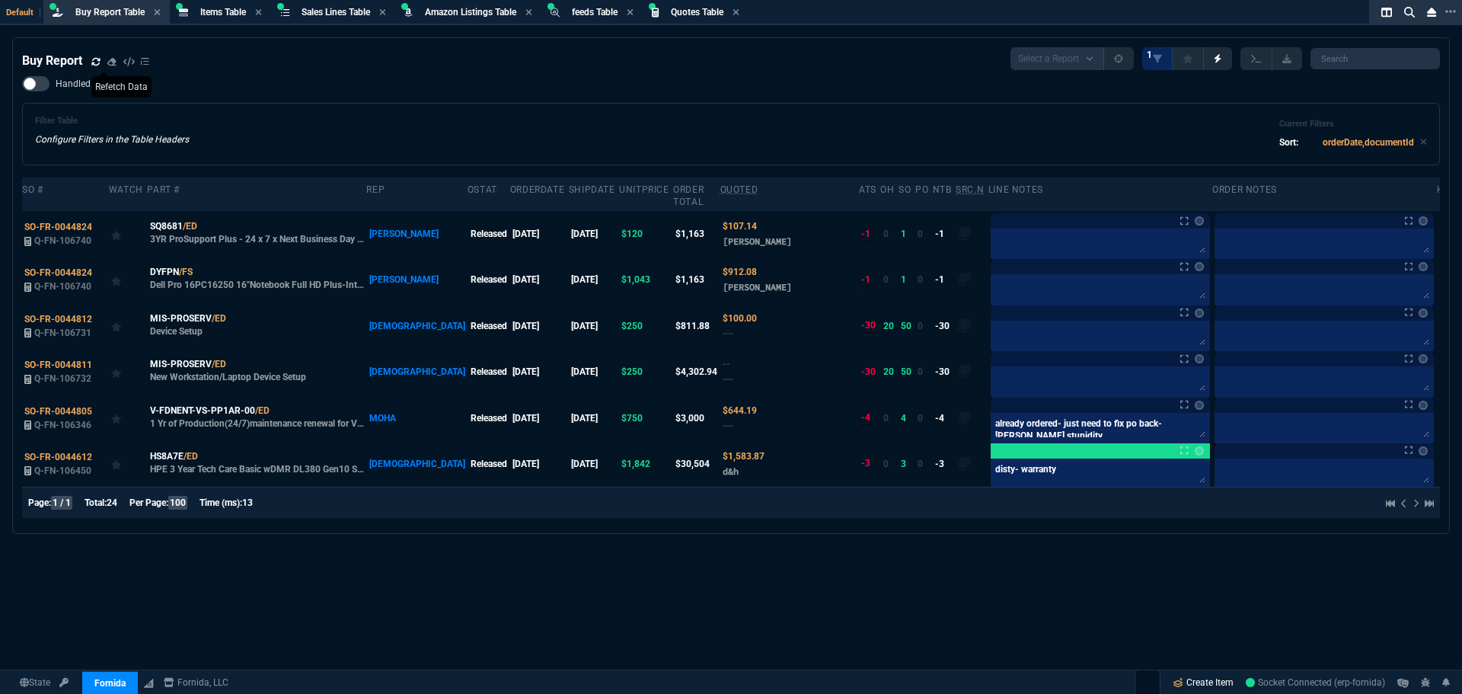
click at [1186, 678] on link "Create Item" at bounding box center [1203, 682] width 73 height 23
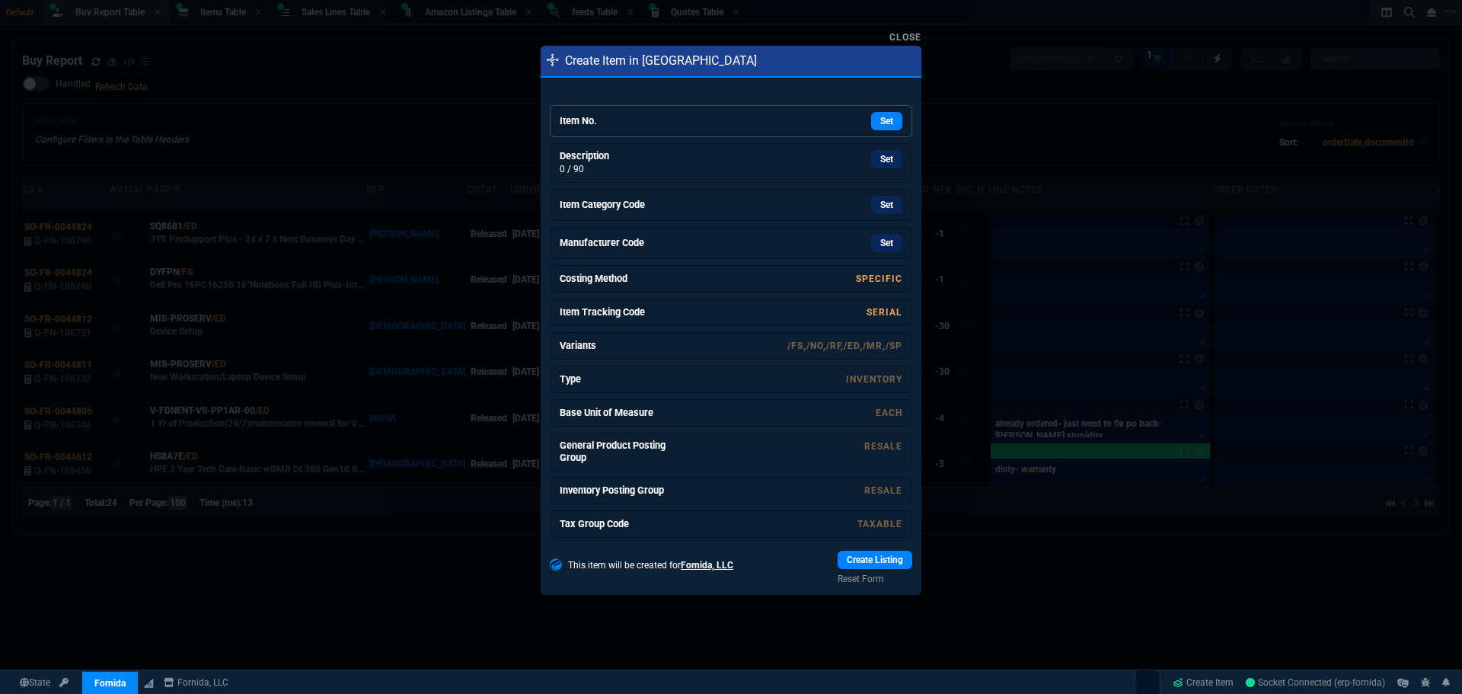
click at [771, 111] on link "Item No. Set" at bounding box center [731, 121] width 362 height 32
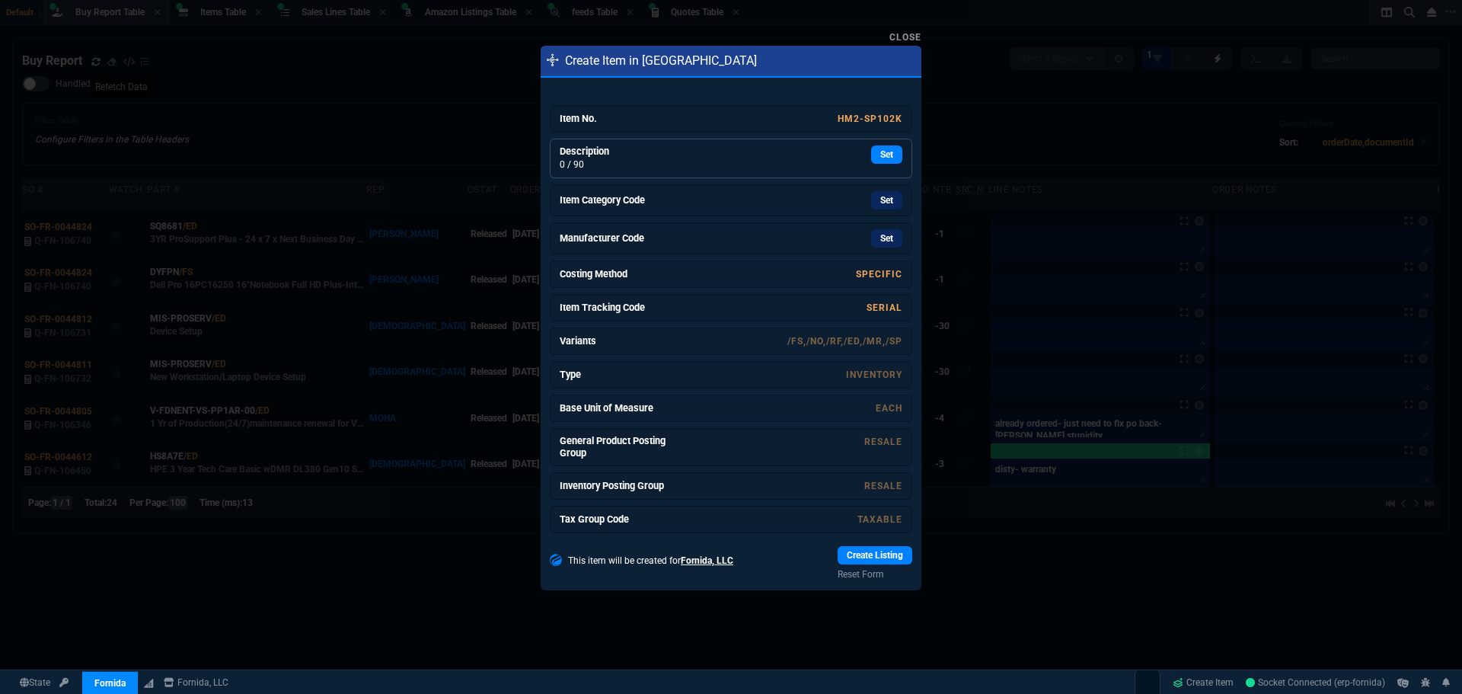
click at [861, 152] on div "Set" at bounding box center [788, 154] width 228 height 18
click at [875, 200] on link "Set" at bounding box center [886, 202] width 31 height 18
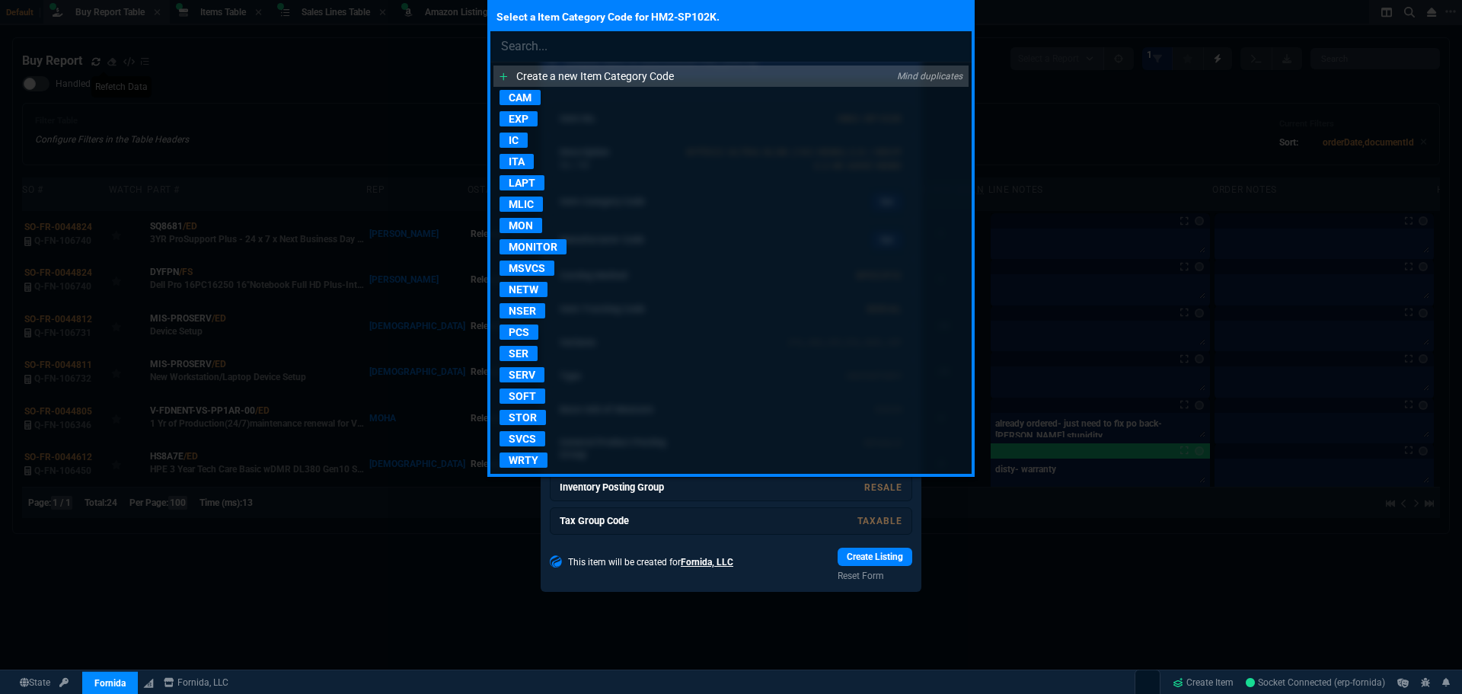
click at [524, 292] on p "NETW" at bounding box center [524, 289] width 48 height 15
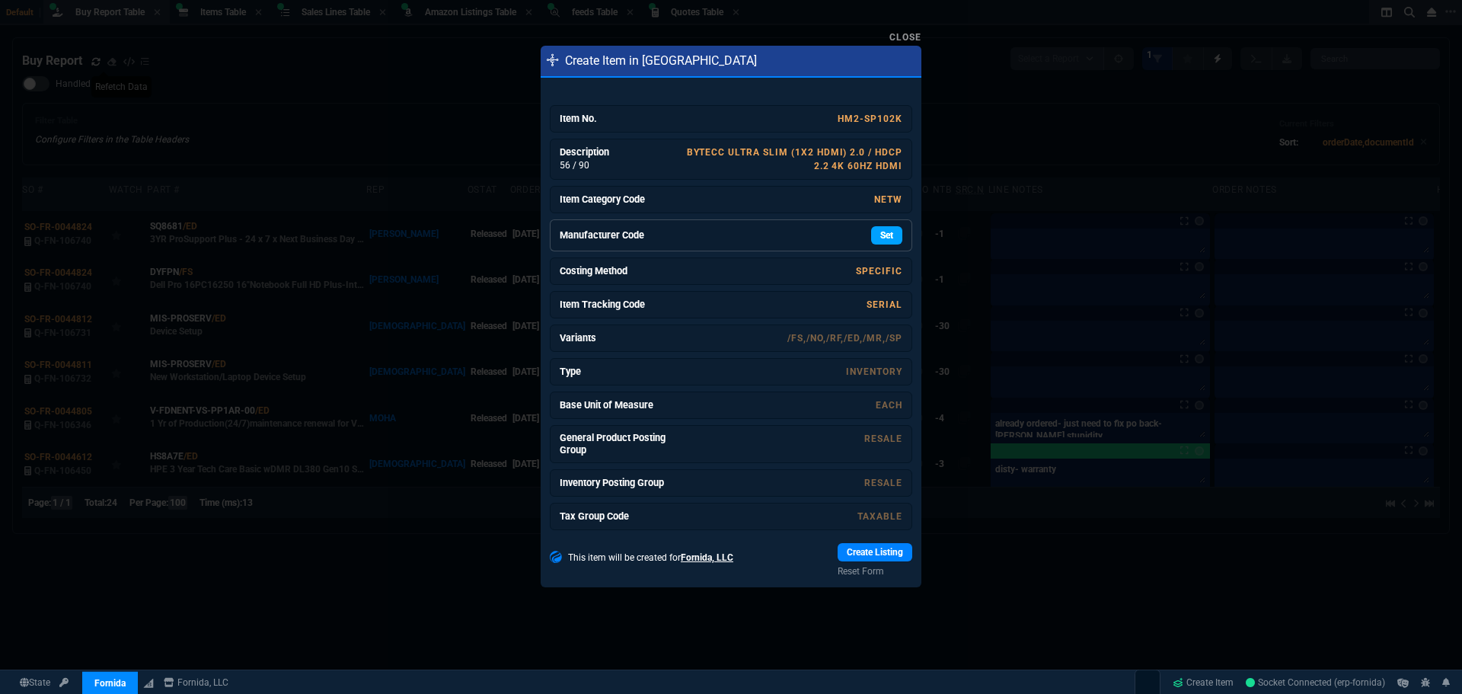
click at [871, 233] on link "Set" at bounding box center [886, 235] width 31 height 18
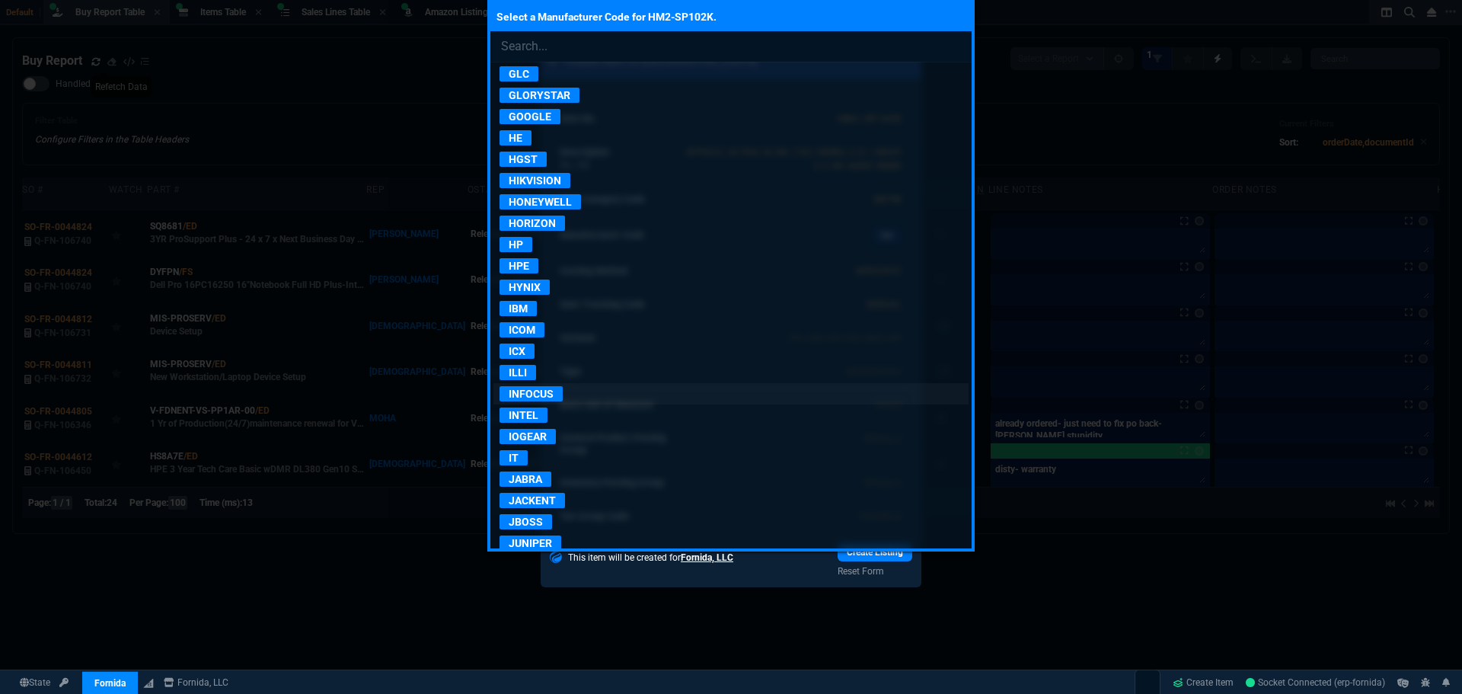
scroll to position [914, 0]
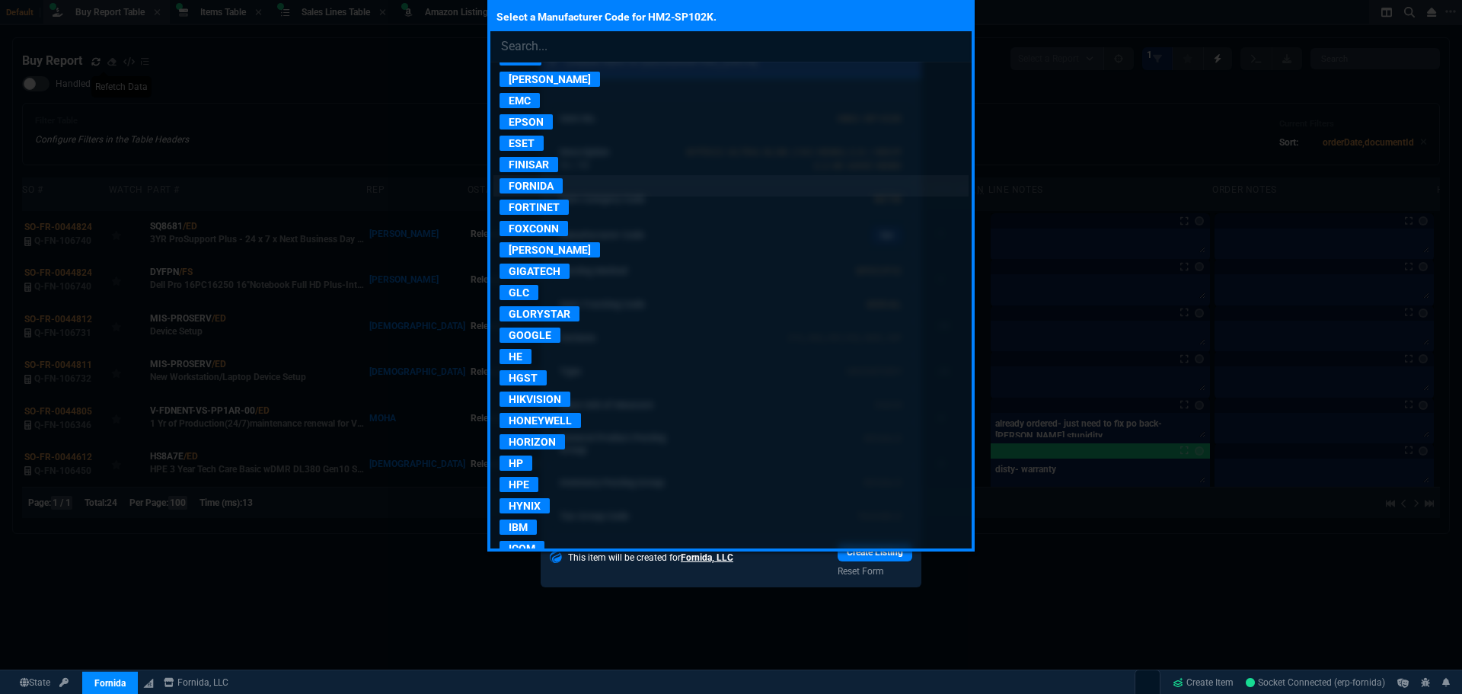
click at [534, 184] on p "FORNIDA" at bounding box center [531, 185] width 63 height 15
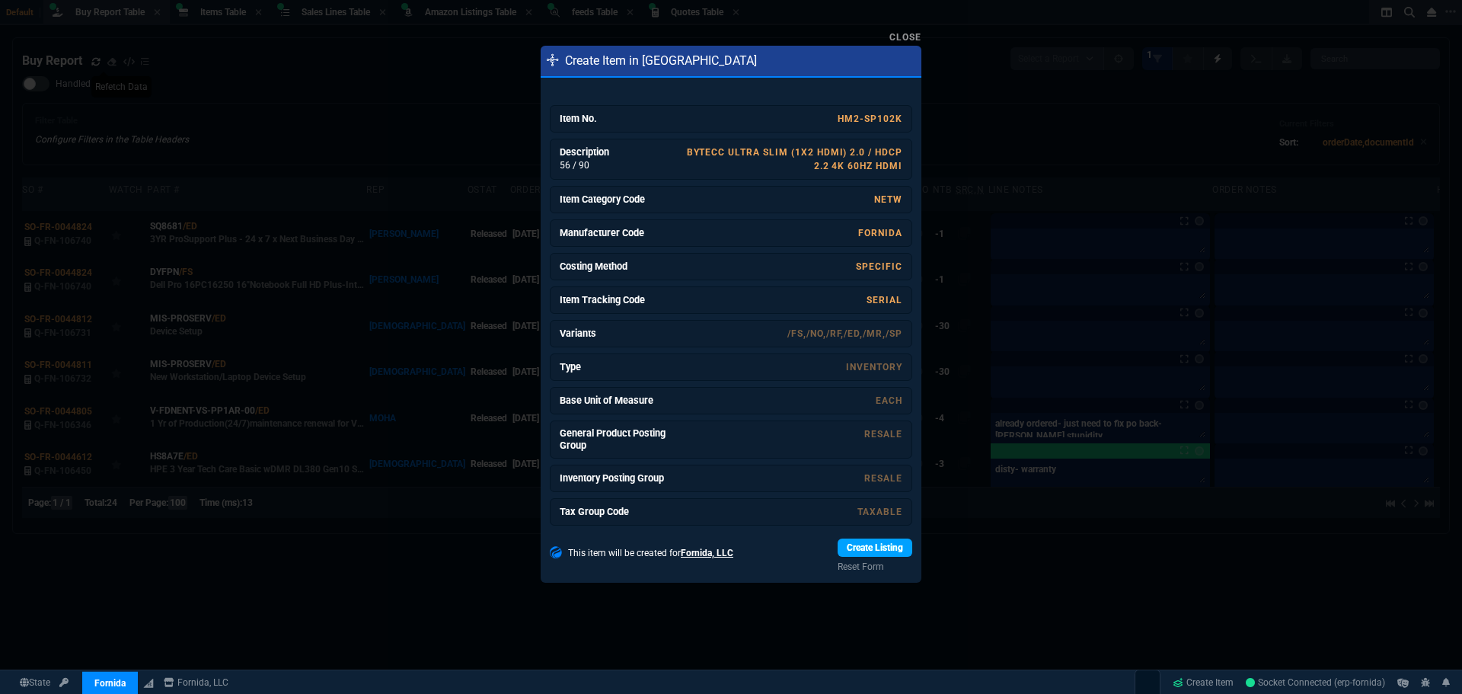
click at [862, 556] on link "Create Listing" at bounding box center [875, 547] width 75 height 18
